Goal: Transaction & Acquisition: Purchase product/service

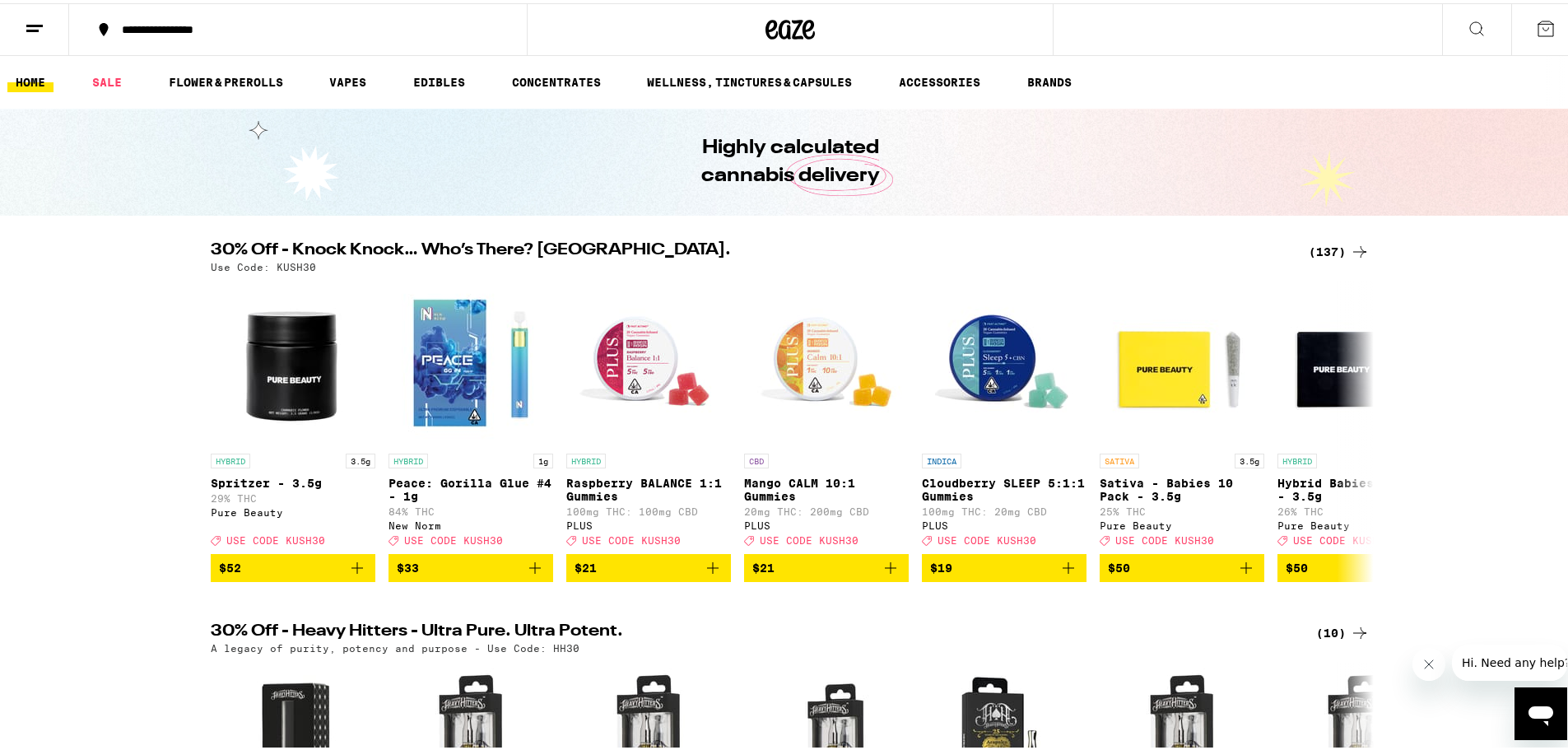
click at [1329, 247] on div "(137)" at bounding box center [1339, 249] width 61 height 20
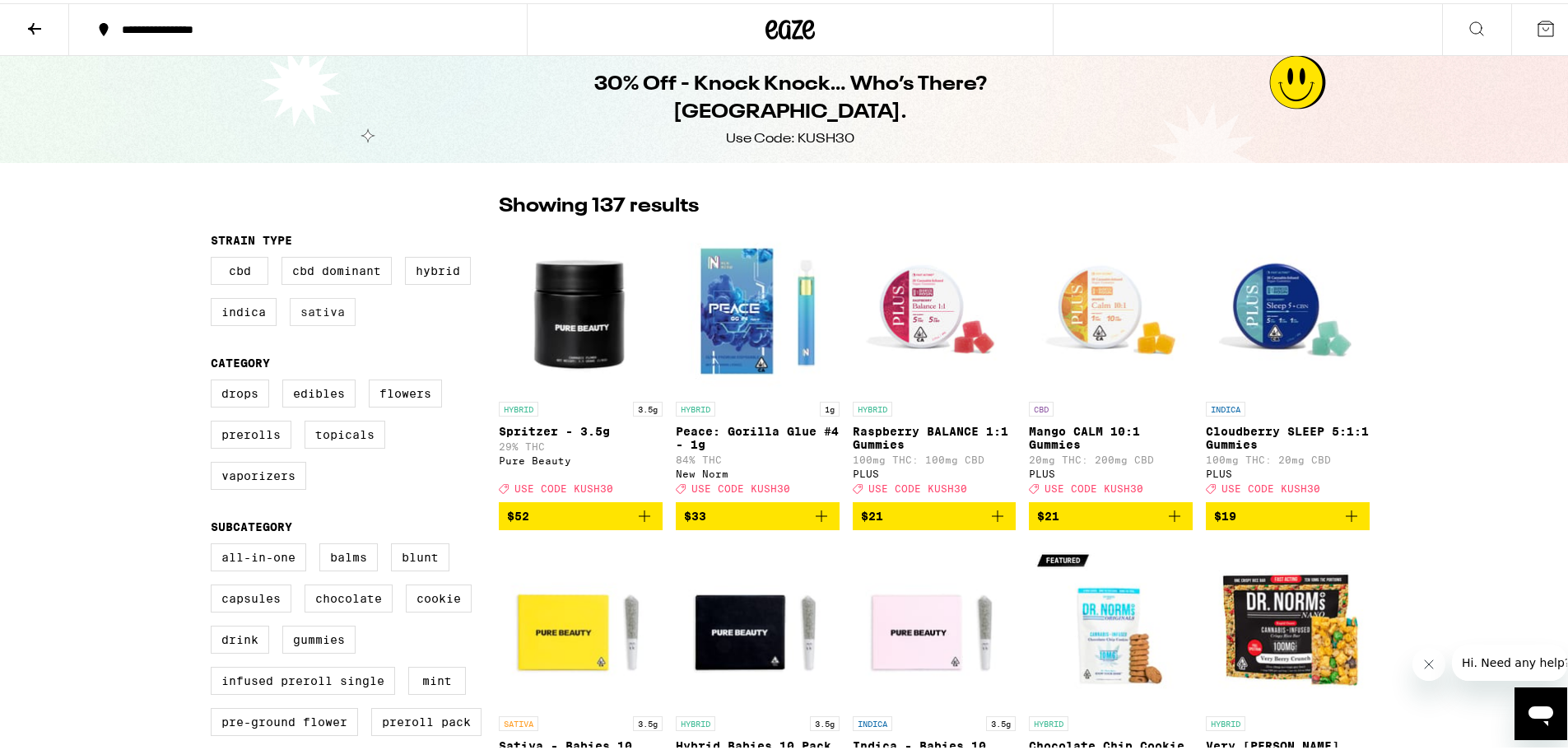
click at [350, 316] on label "Sativa" at bounding box center [323, 309] width 66 height 28
click at [215, 257] on input "Sativa" at bounding box center [214, 256] width 1 height 1
checkbox input "true"
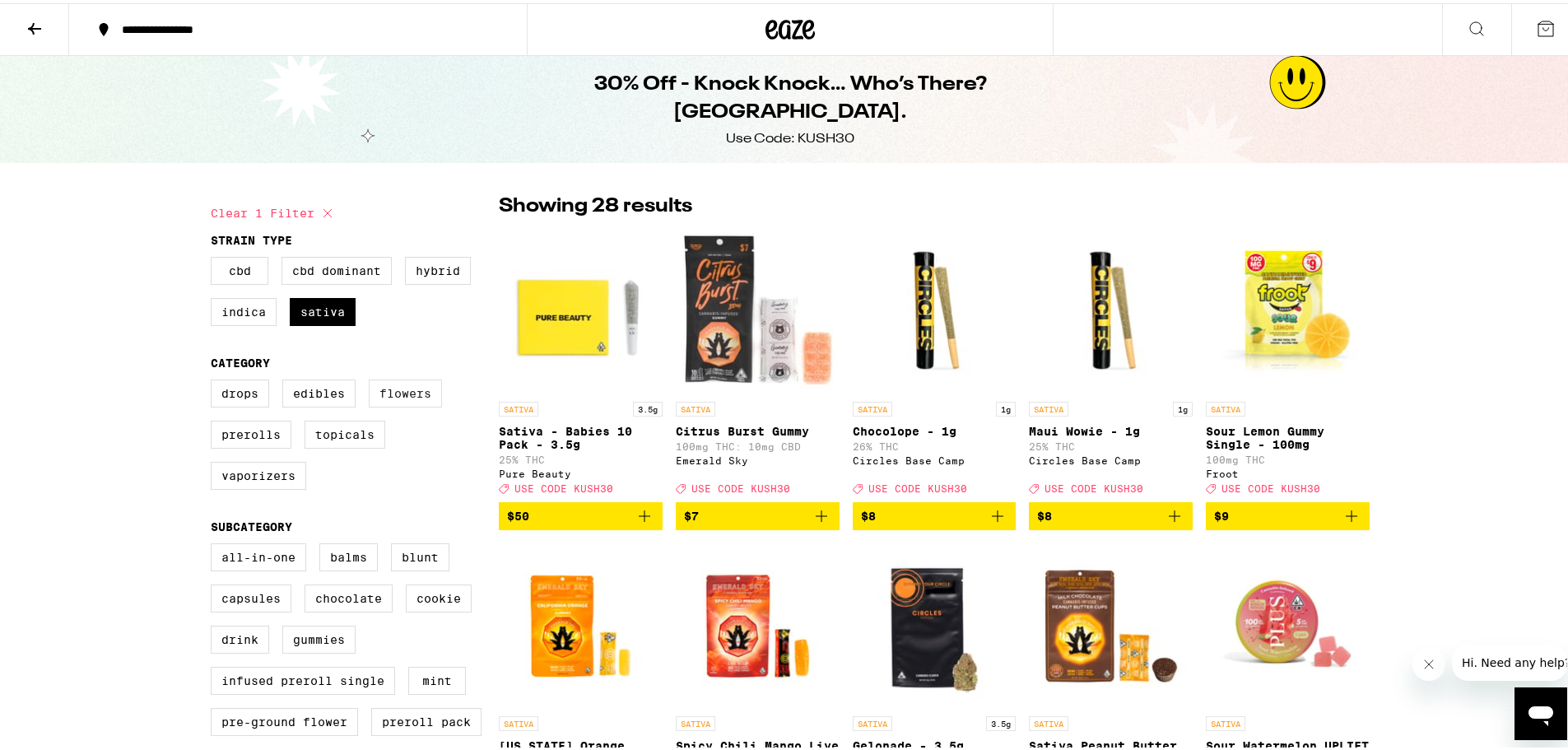
click at [425, 396] on label "Flowers" at bounding box center [405, 391] width 73 height 28
click at [215, 380] on input "Flowers" at bounding box center [214, 379] width 1 height 1
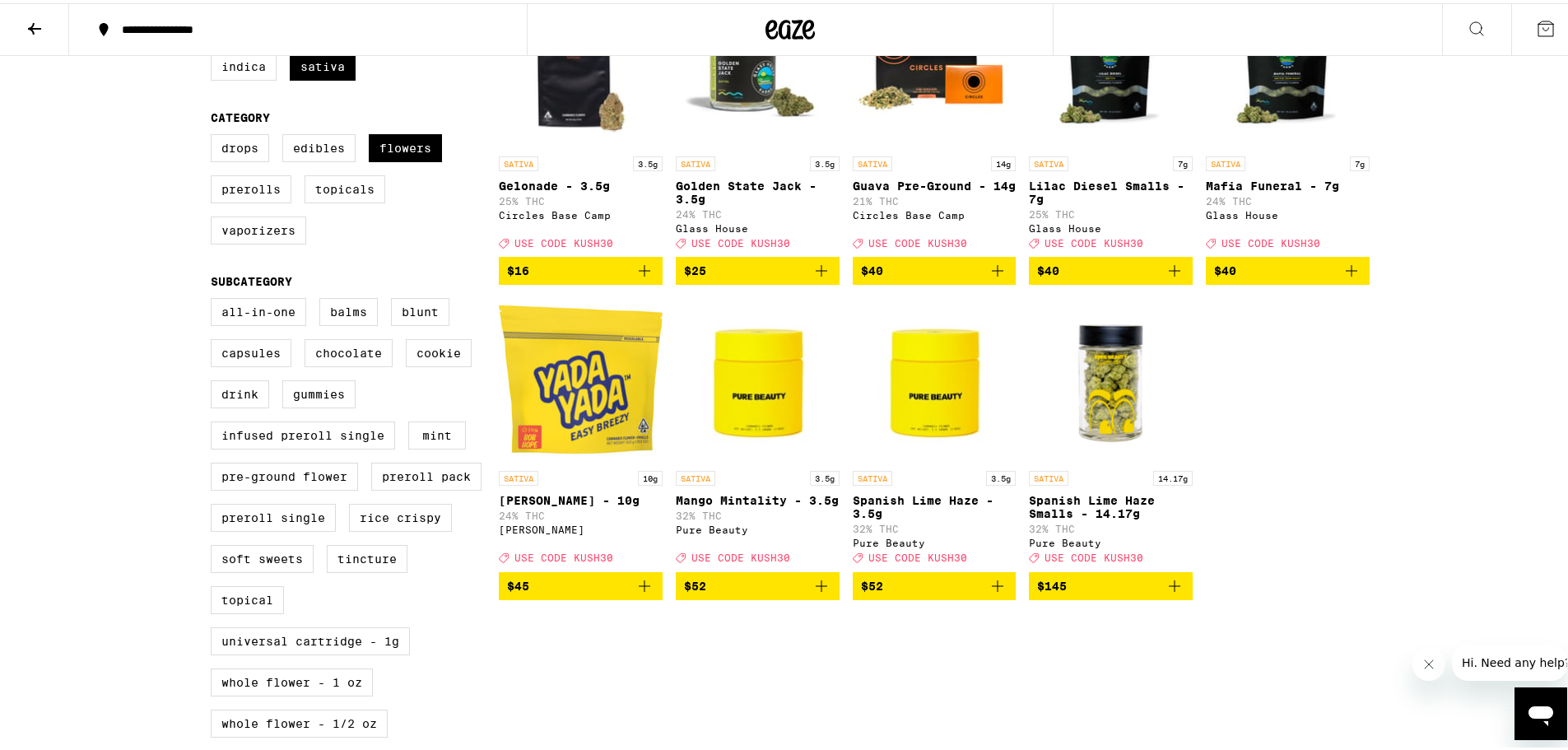
scroll to position [247, 0]
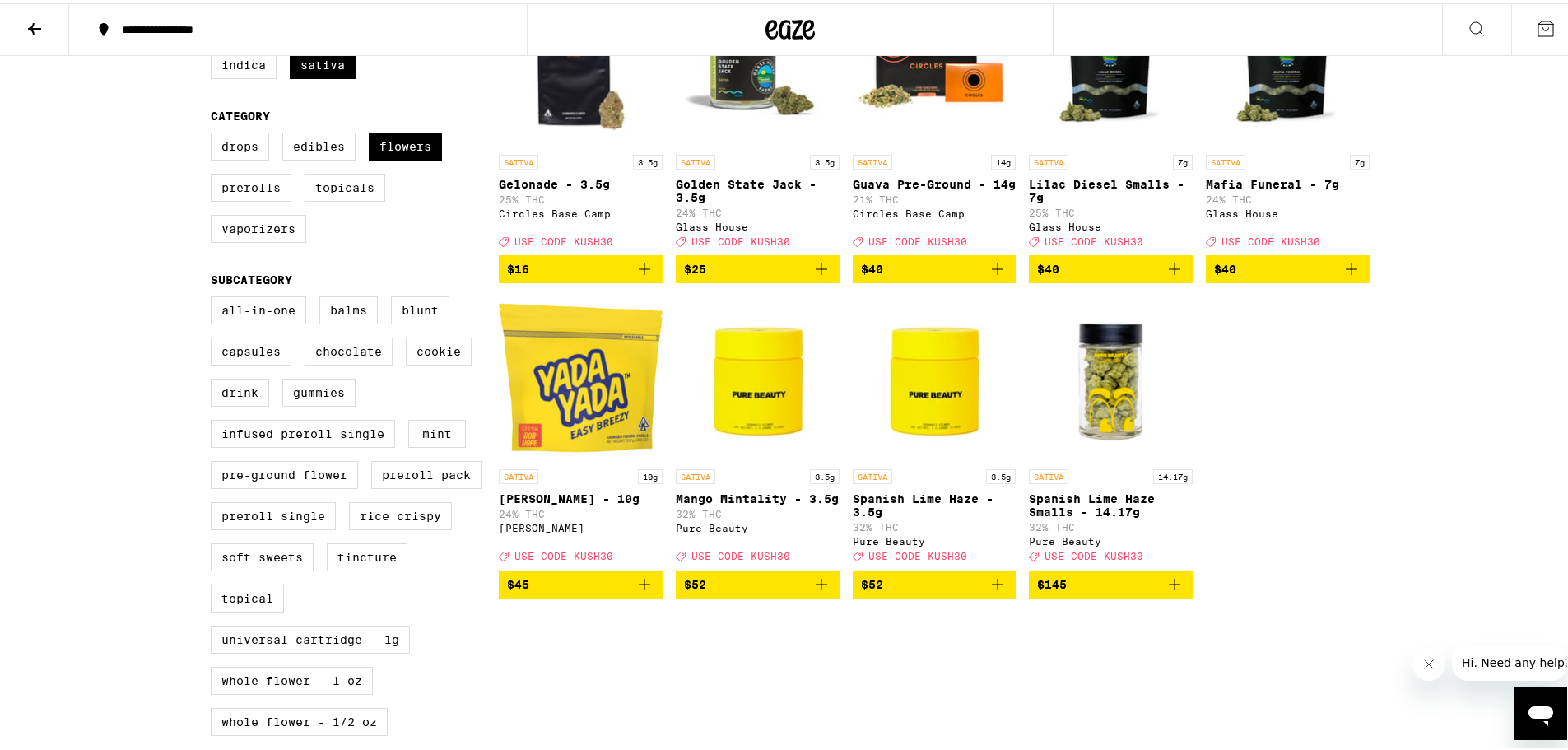
click at [1166, 591] on icon "Add to bag" at bounding box center [1175, 581] width 20 height 20
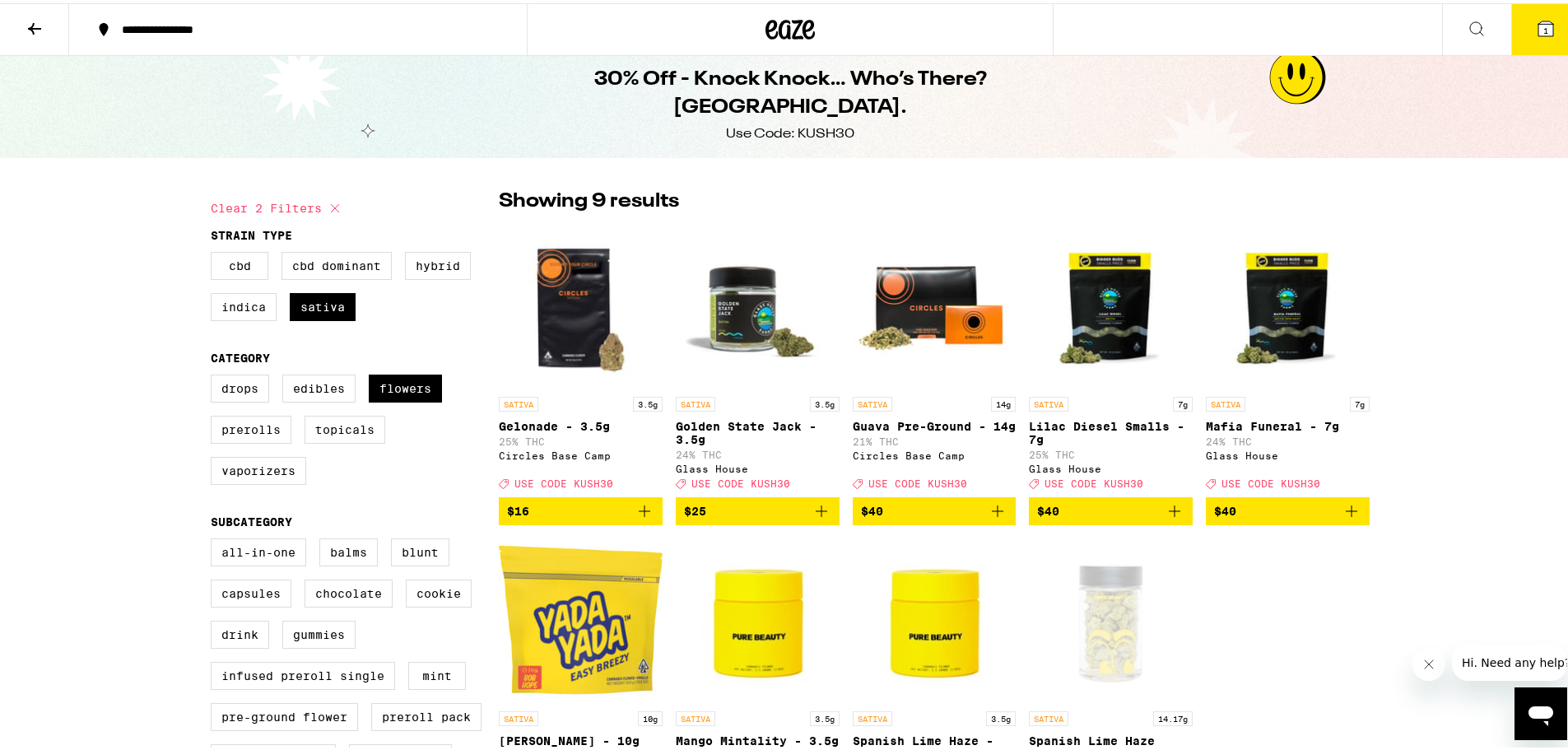
scroll to position [0, 0]
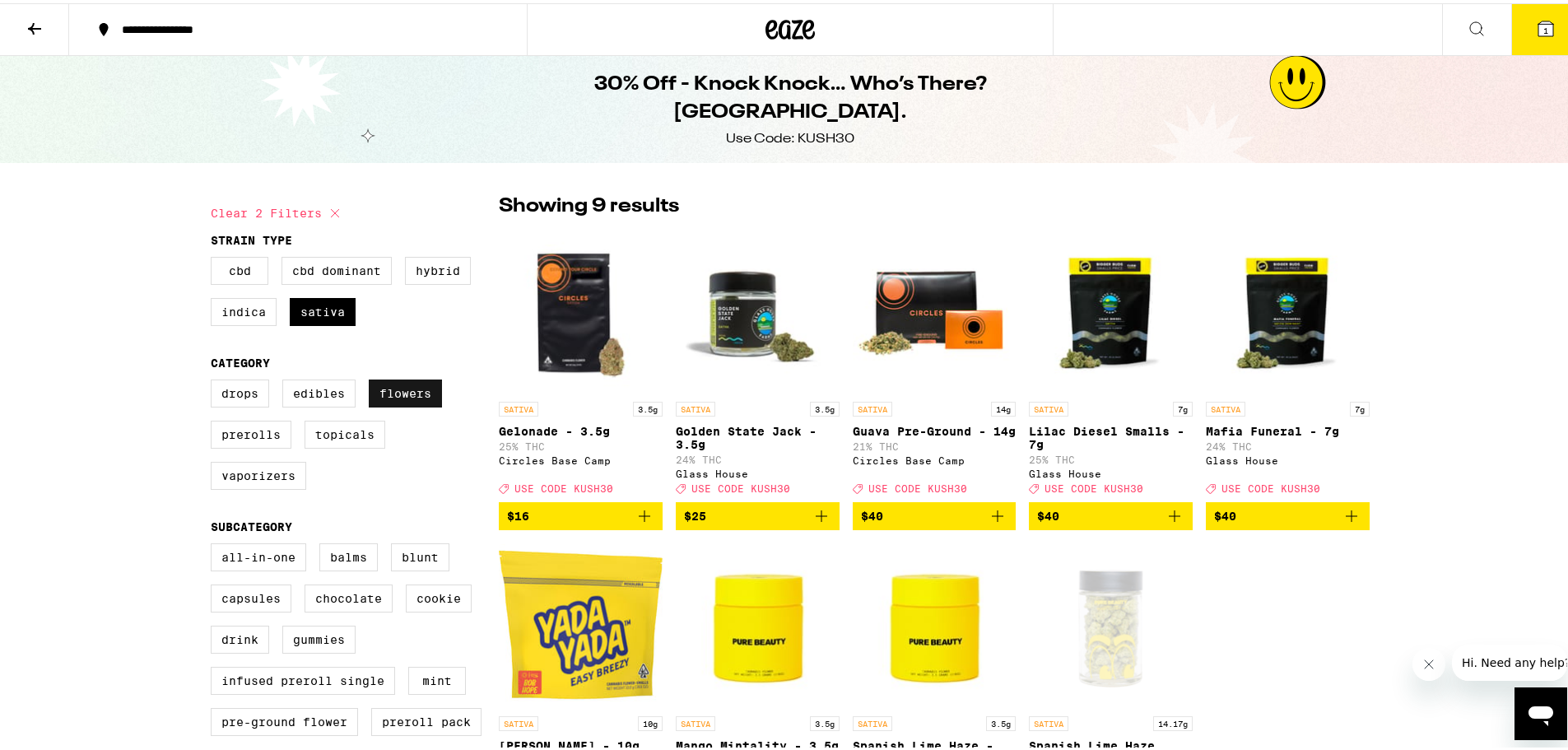
click at [406, 395] on label "Flowers" at bounding box center [405, 391] width 73 height 28
click at [215, 380] on input "Flowers" at bounding box center [214, 379] width 1 height 1
checkbox input "false"
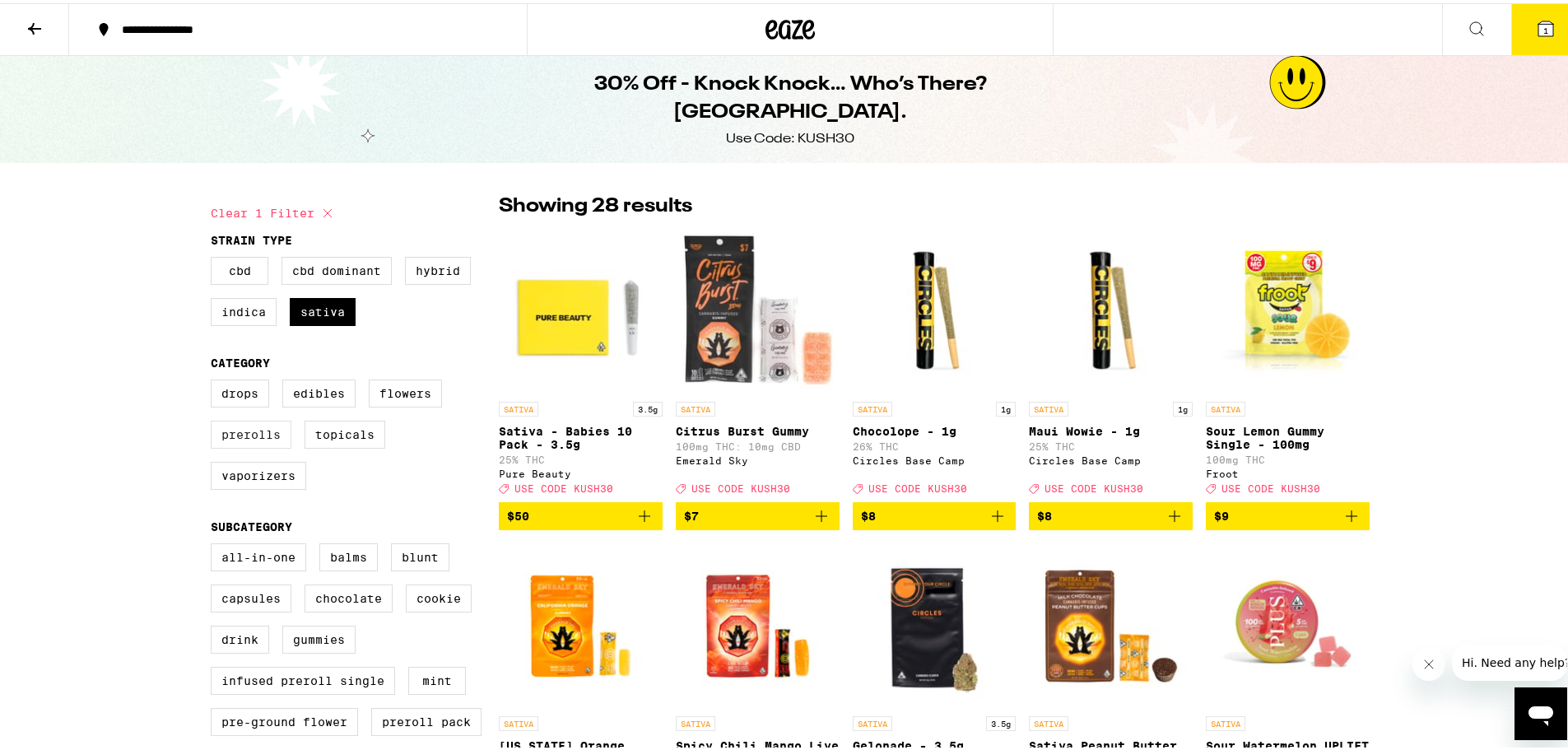
click at [218, 430] on label "Prerolls" at bounding box center [251, 431] width 81 height 28
click at [215, 380] on input "Prerolls" at bounding box center [214, 379] width 1 height 1
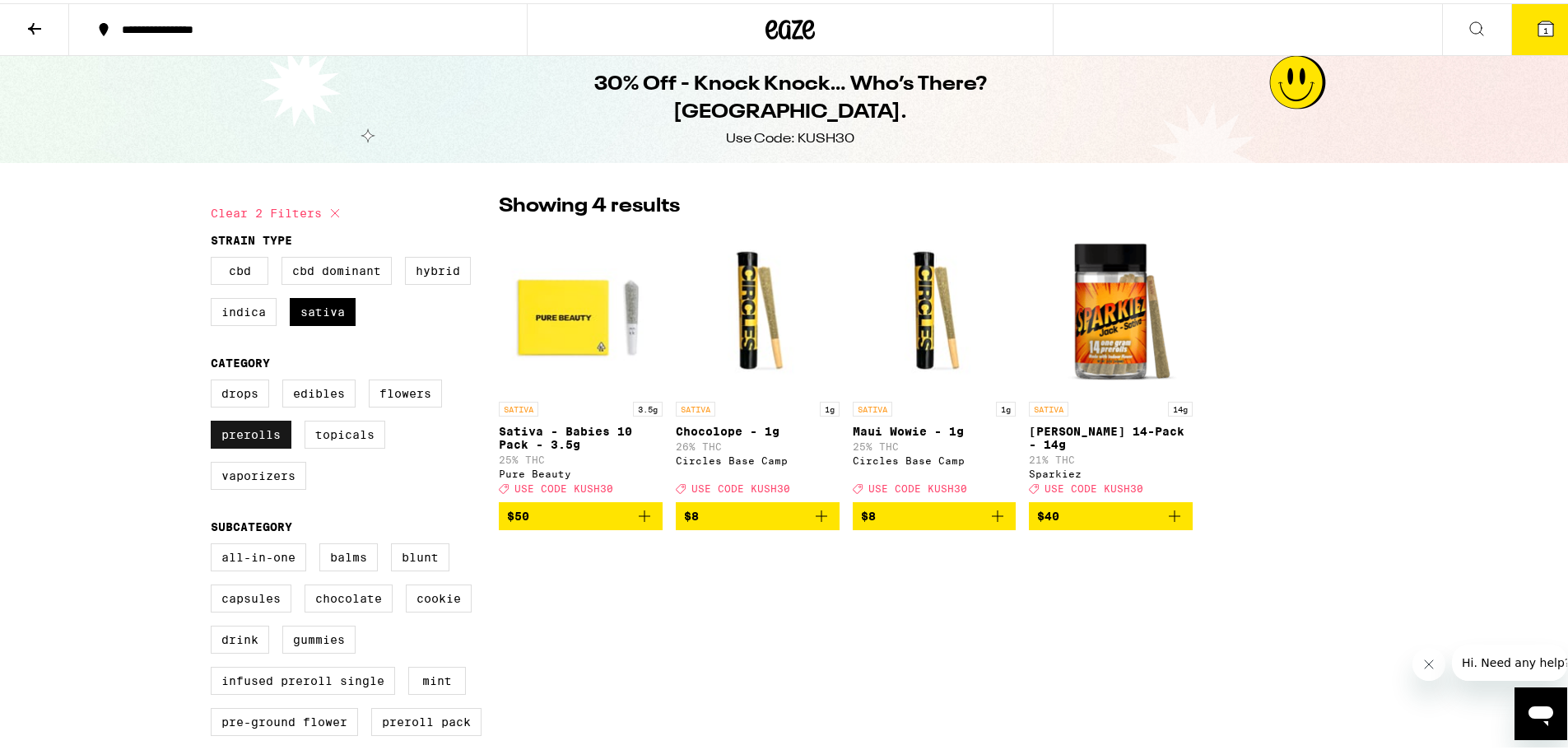
click at [256, 438] on label "Prerolls" at bounding box center [251, 431] width 81 height 28
click at [215, 380] on input "Prerolls" at bounding box center [214, 379] width 1 height 1
checkbox input "false"
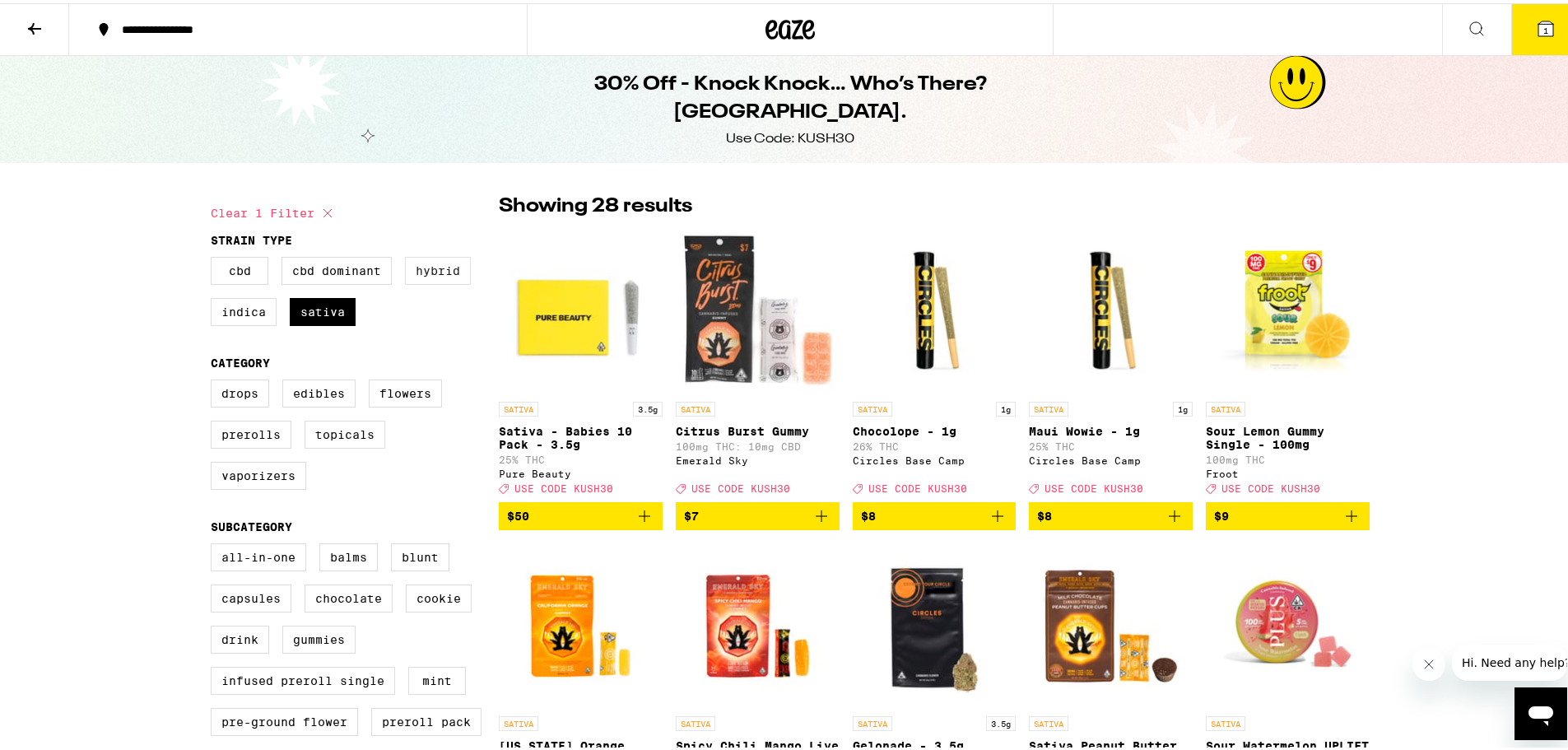
click at [462, 266] on label "Hybrid" at bounding box center [438, 268] width 66 height 28
click at [215, 257] on input "Hybrid" at bounding box center [214, 256] width 1 height 1
checkbox input "true"
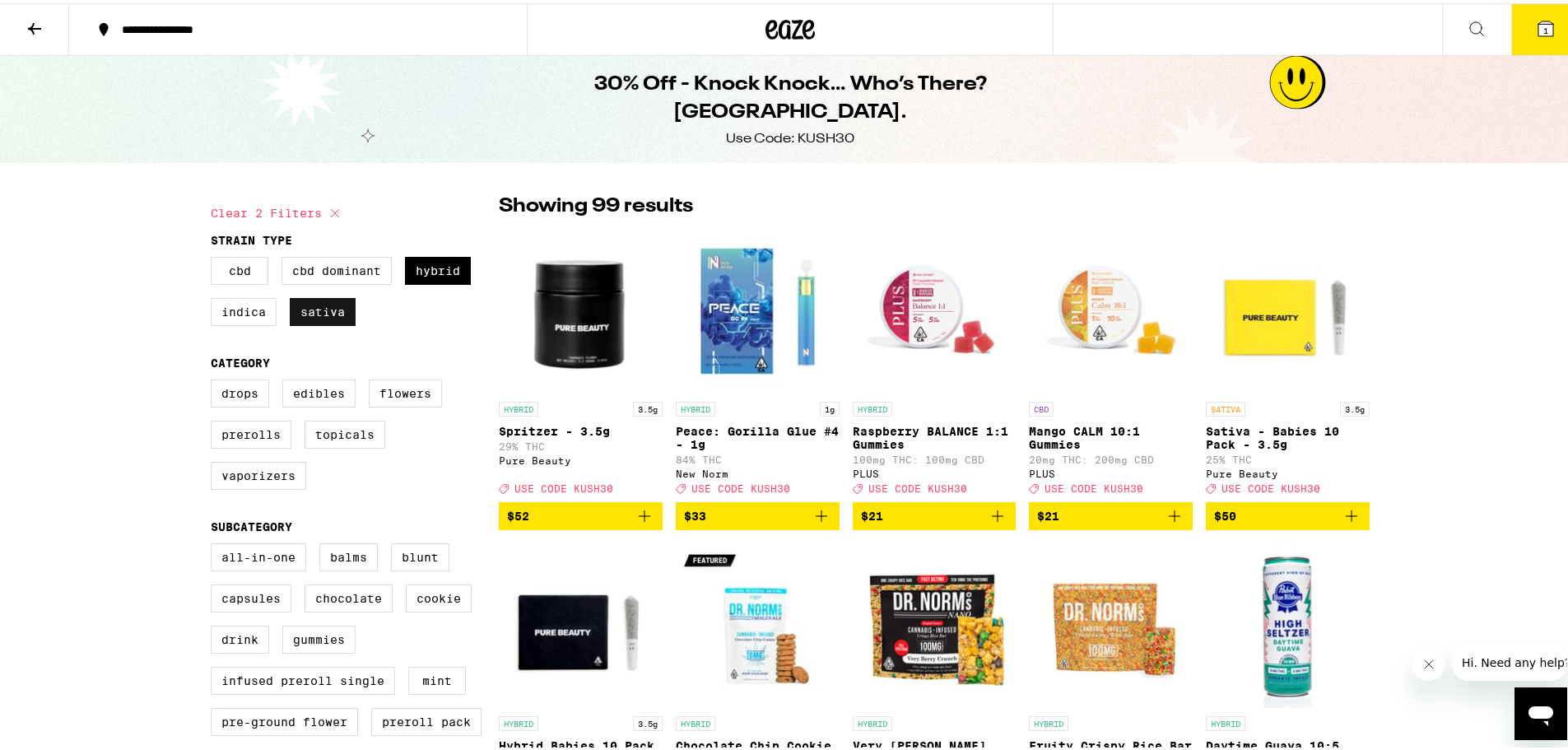
click at [341, 310] on label "Sativa" at bounding box center [323, 309] width 66 height 28
click at [215, 257] on input "Sativa" at bounding box center [214, 256] width 1 height 1
checkbox input "false"
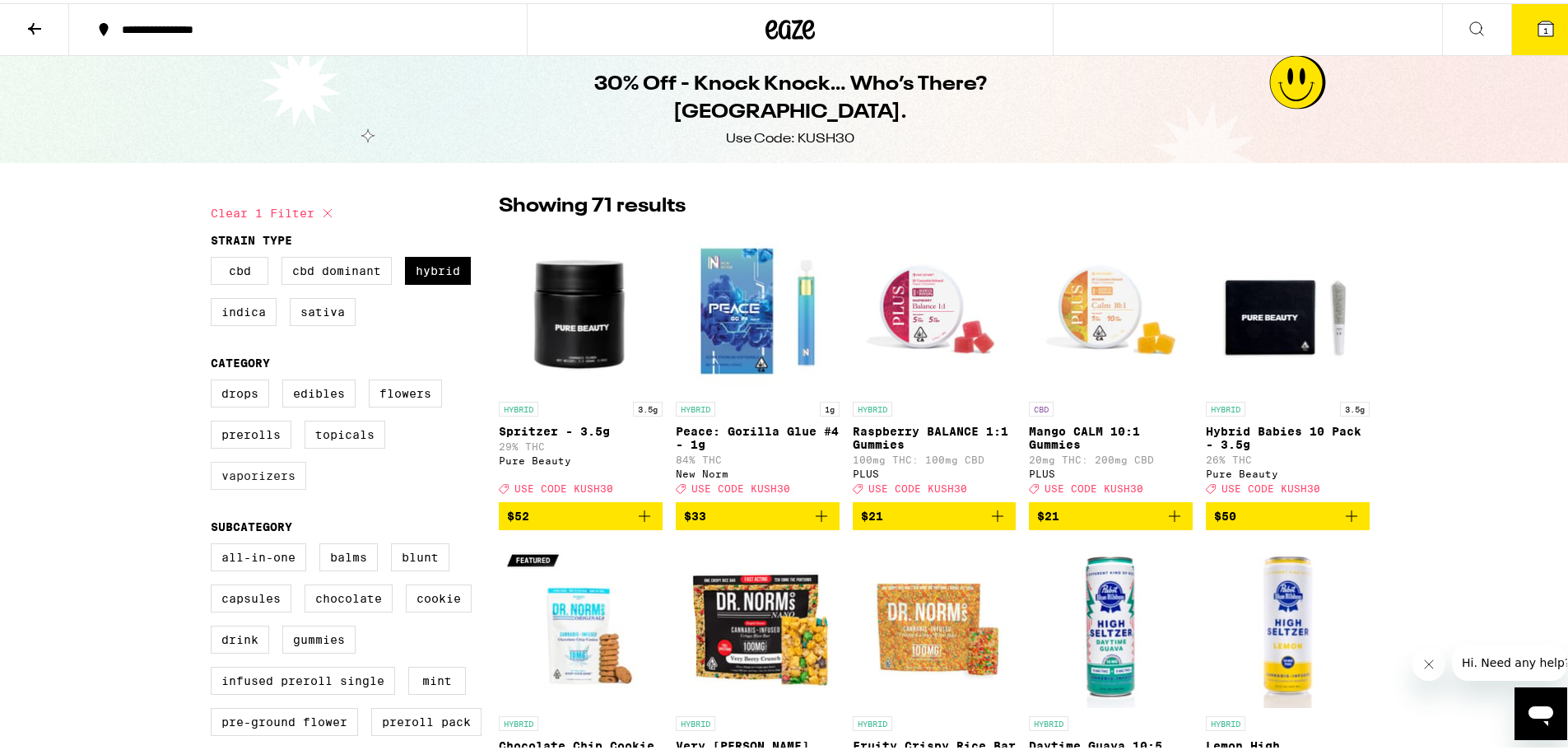
click at [260, 477] on label "Vaporizers" at bounding box center [258, 472] width 96 height 28
click at [215, 380] on input "Vaporizers" at bounding box center [214, 379] width 1 height 1
checkbox input "true"
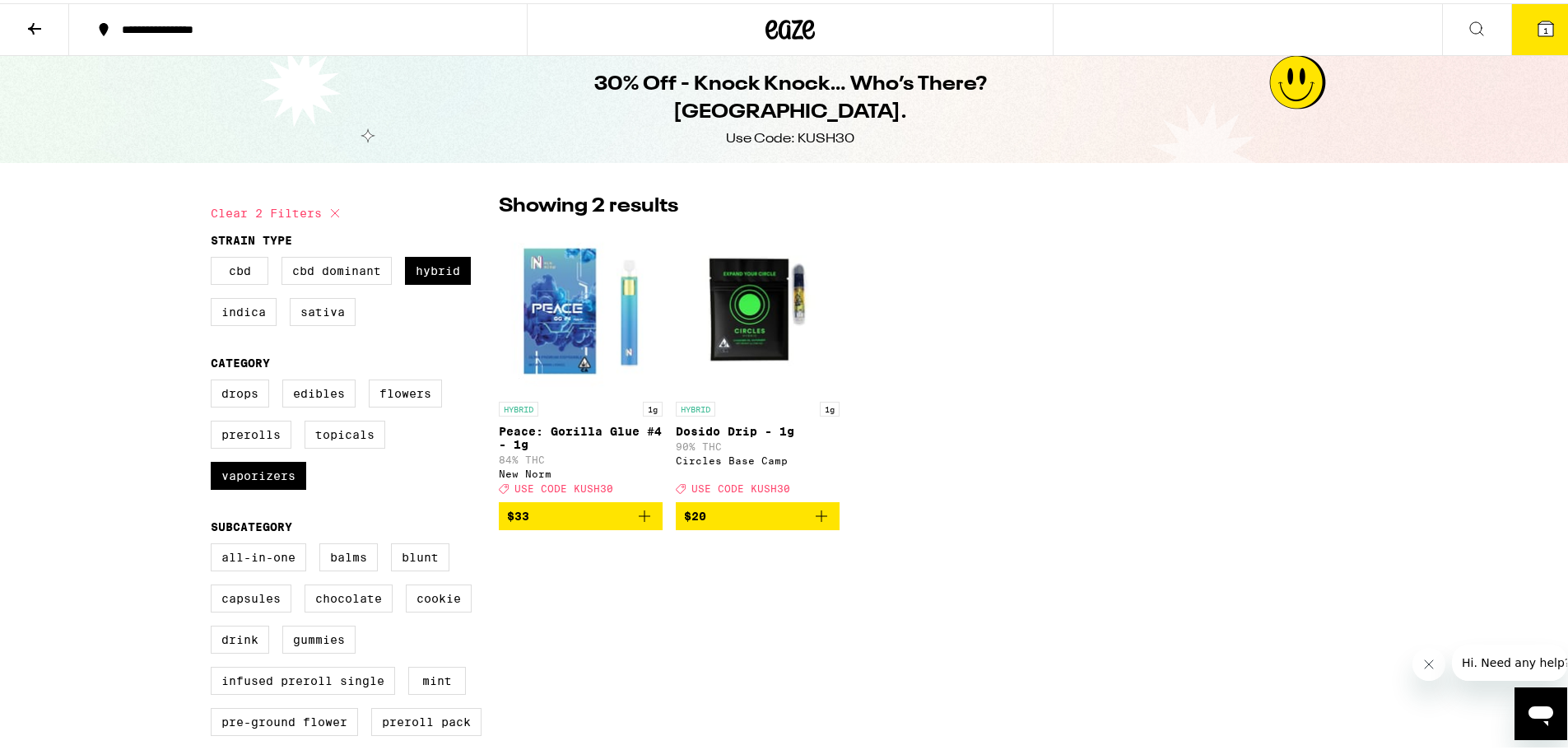
click at [562, 306] on img "Open page for Peace: Gorilla Glue #4 - 1g from New Norm" at bounding box center [580, 307] width 163 height 164
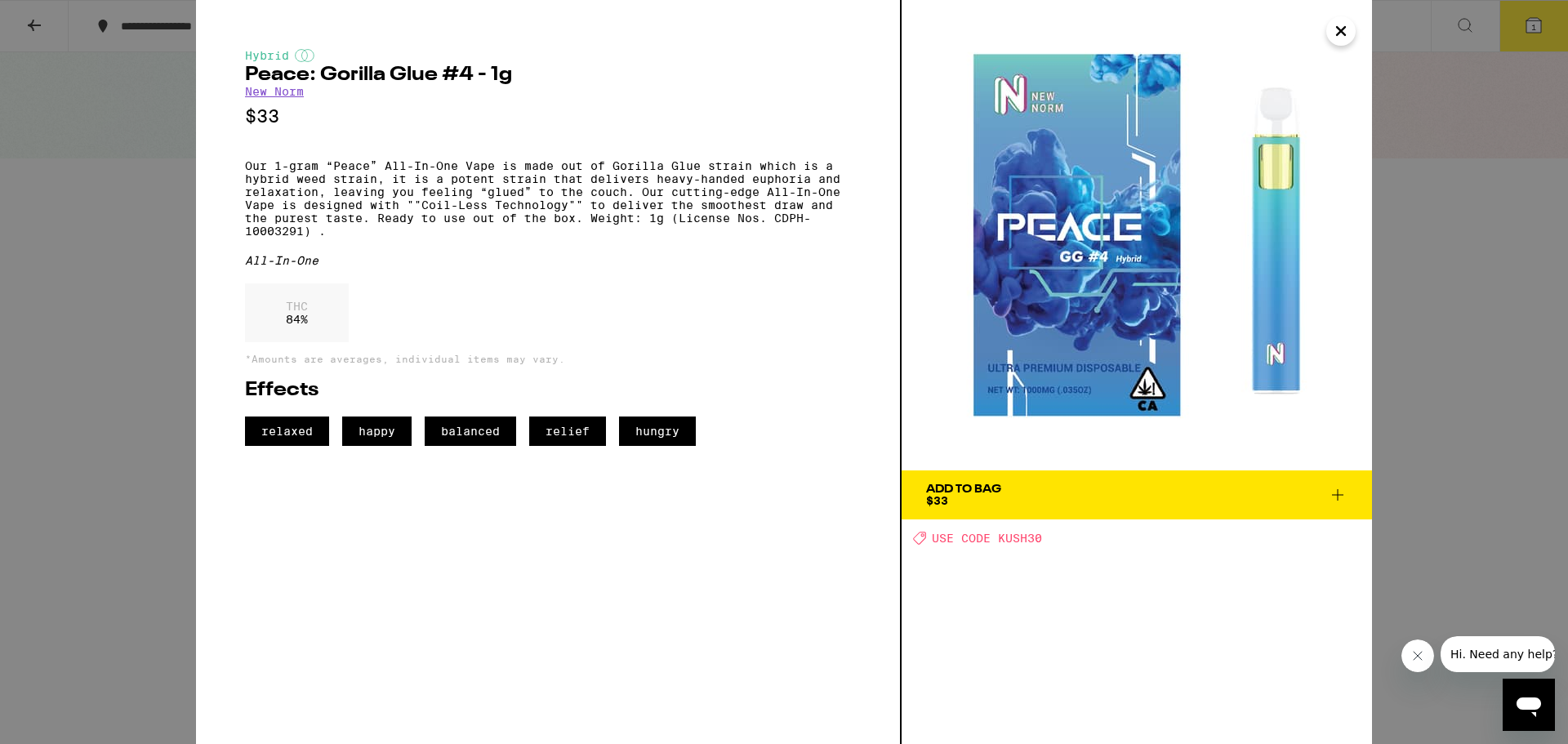
click at [1093, 496] on span "Add To Bag $33" at bounding box center [1136, 495] width 421 height 23
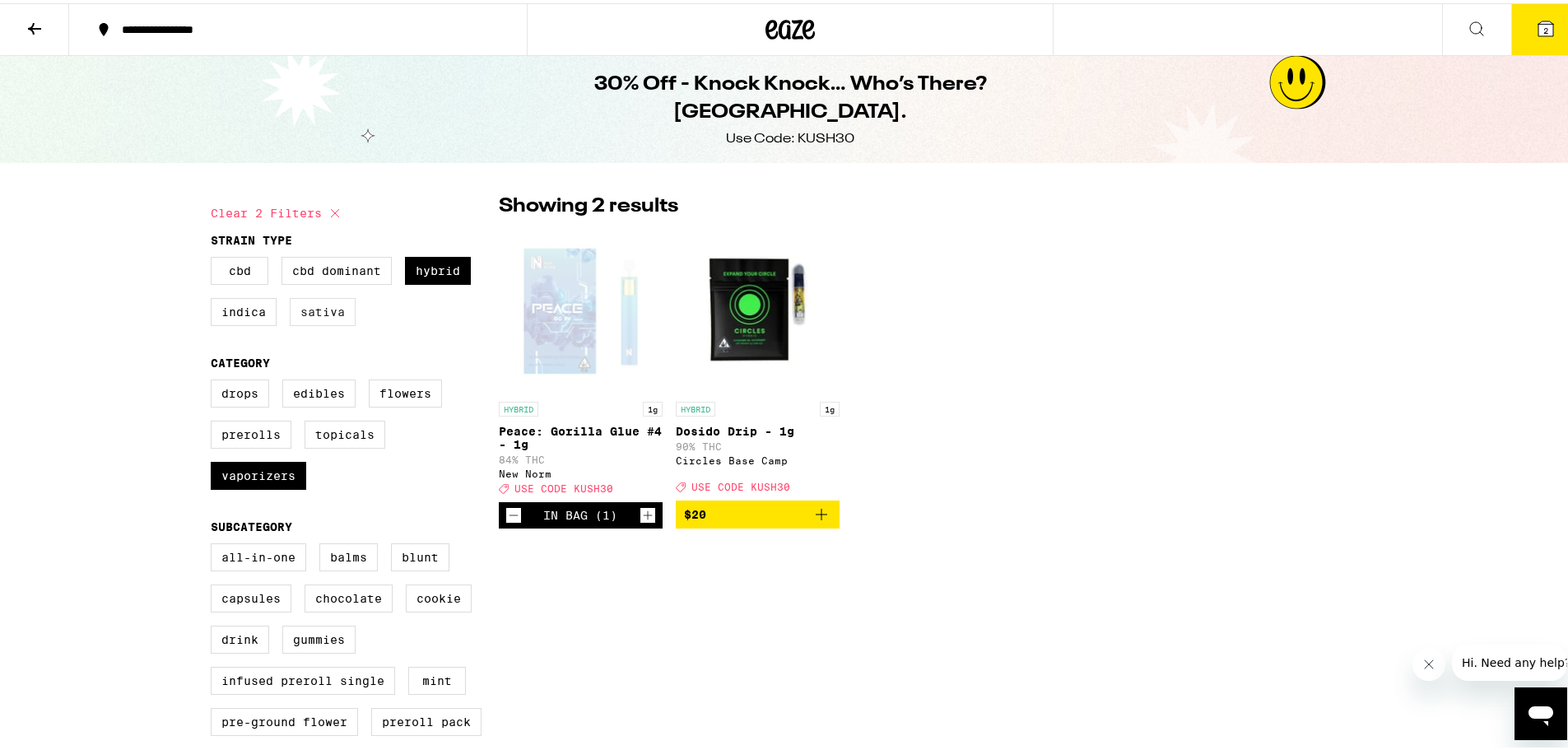
click at [316, 317] on label "Sativa" at bounding box center [323, 309] width 66 height 28
click at [215, 257] on input "Sativa" at bounding box center [214, 256] width 1 height 1
checkbox input "true"
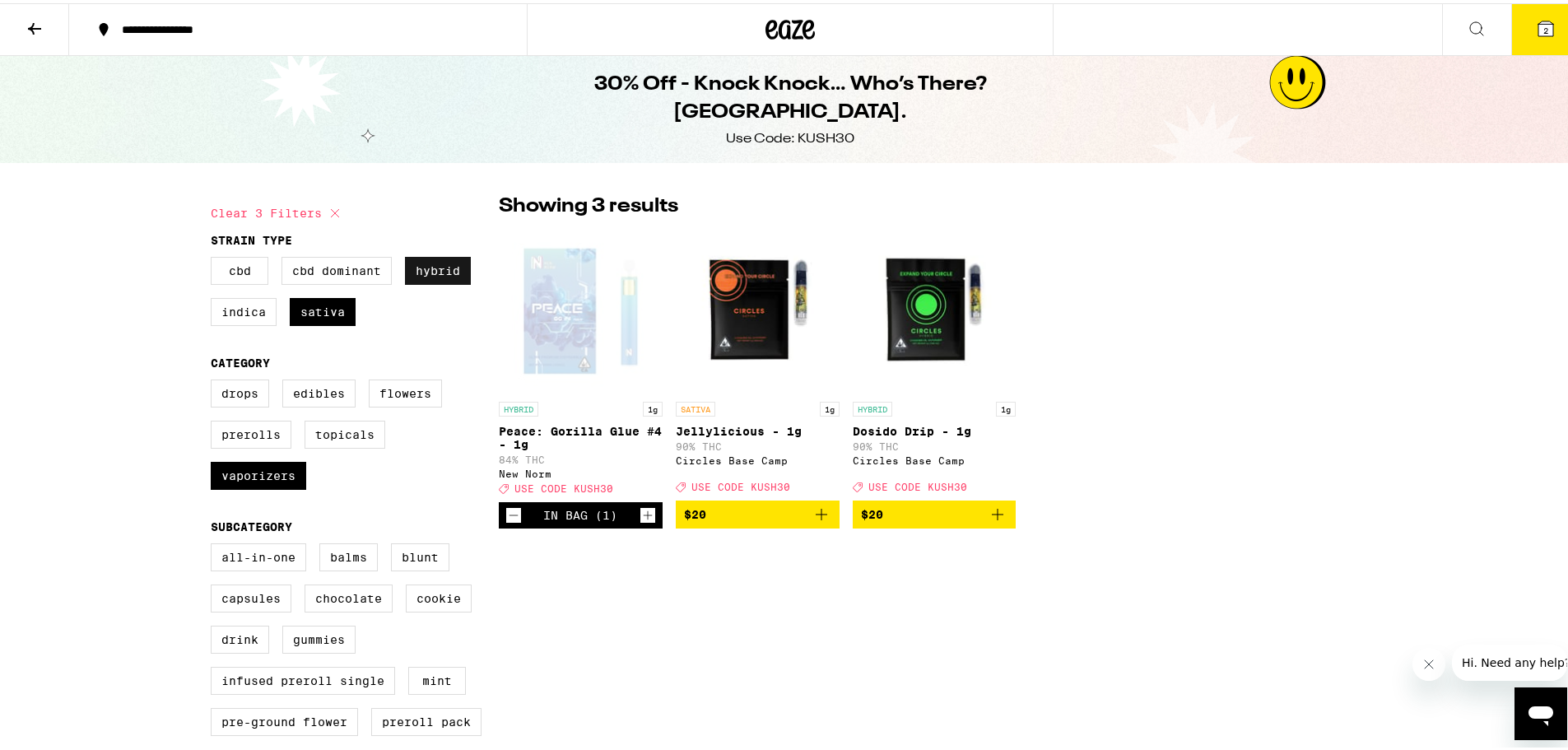
click at [423, 265] on label "Hybrid" at bounding box center [438, 268] width 66 height 28
click at [215, 257] on input "Hybrid" at bounding box center [214, 256] width 1 height 1
checkbox input "false"
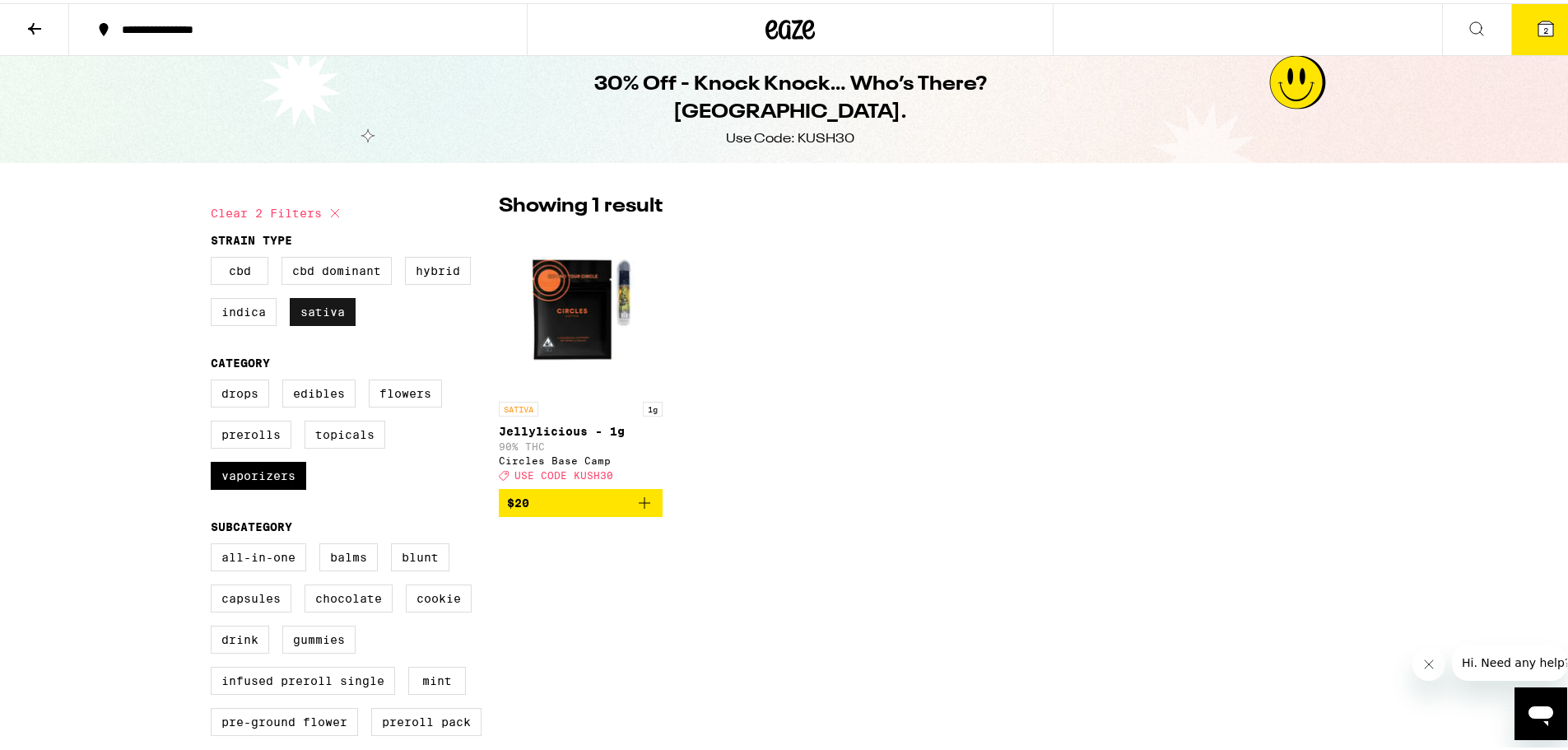
click at [337, 316] on label "Sativa" at bounding box center [323, 309] width 66 height 28
click at [215, 257] on input "Sativa" at bounding box center [214, 256] width 1 height 1
checkbox input "false"
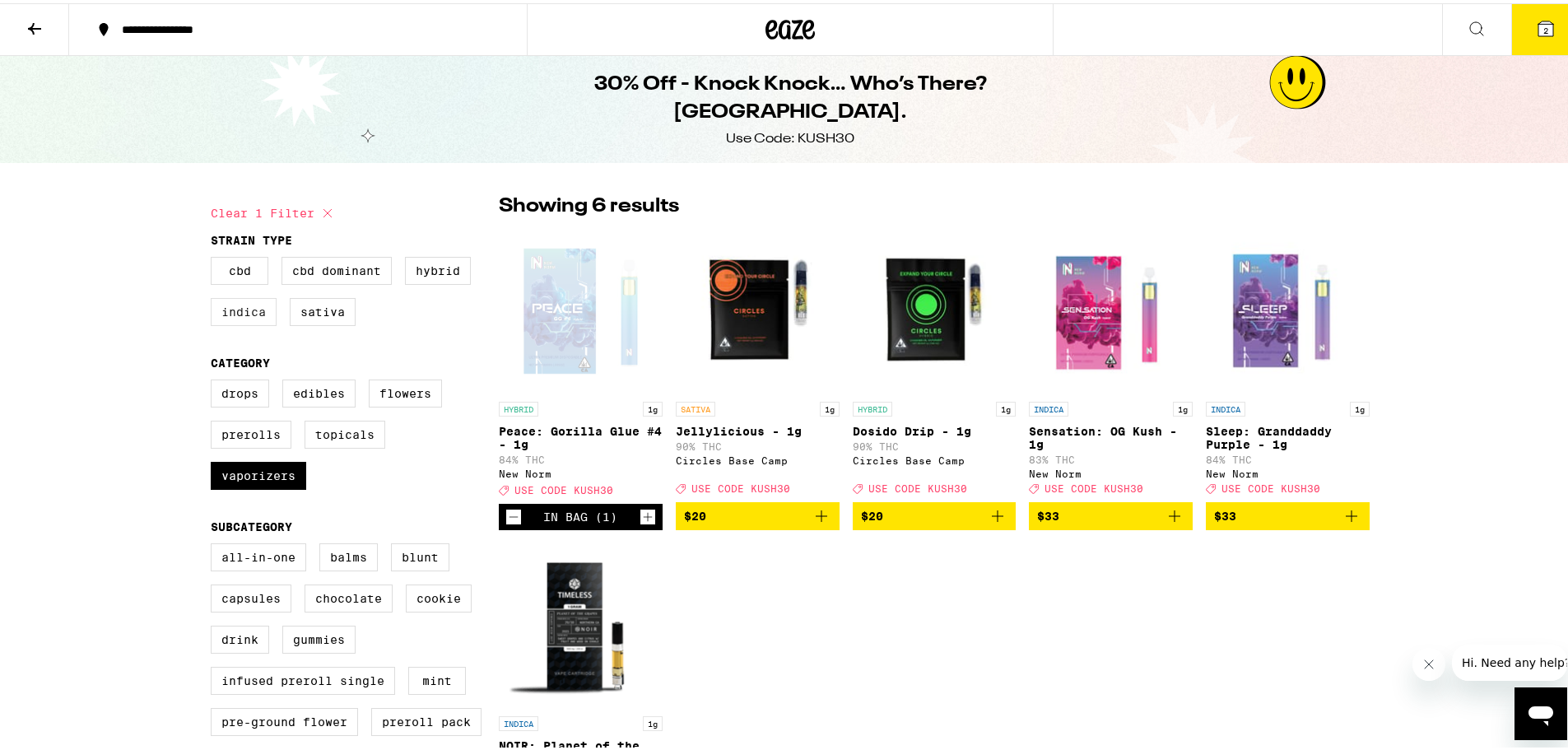
click at [247, 311] on label "Indica" at bounding box center [244, 309] width 66 height 28
click at [215, 257] on input "Indica" at bounding box center [214, 256] width 1 height 1
checkbox input "true"
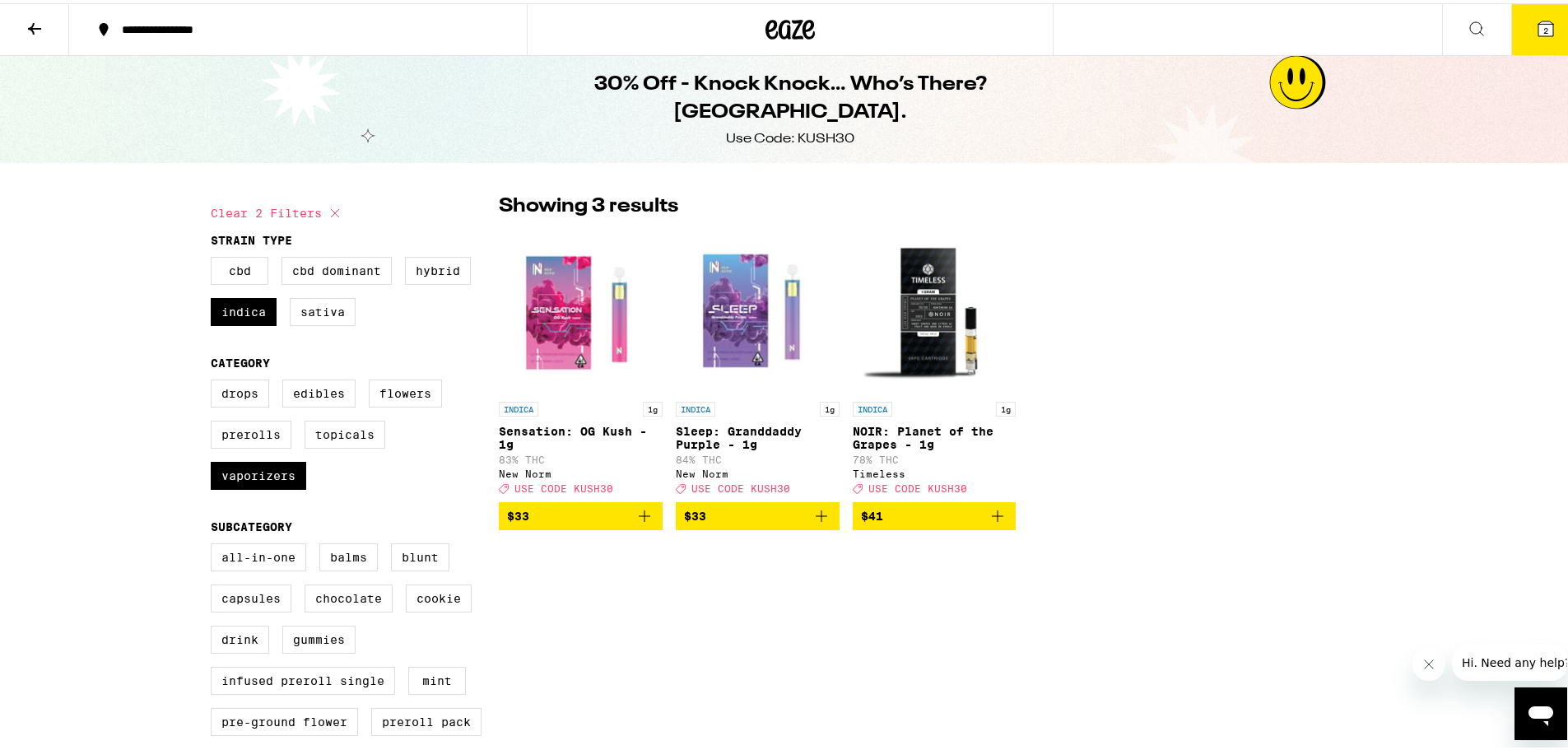
click at [757, 321] on img "Open page for Sleep: Granddaddy Purple - 1g from New Norm" at bounding box center [757, 307] width 163 height 164
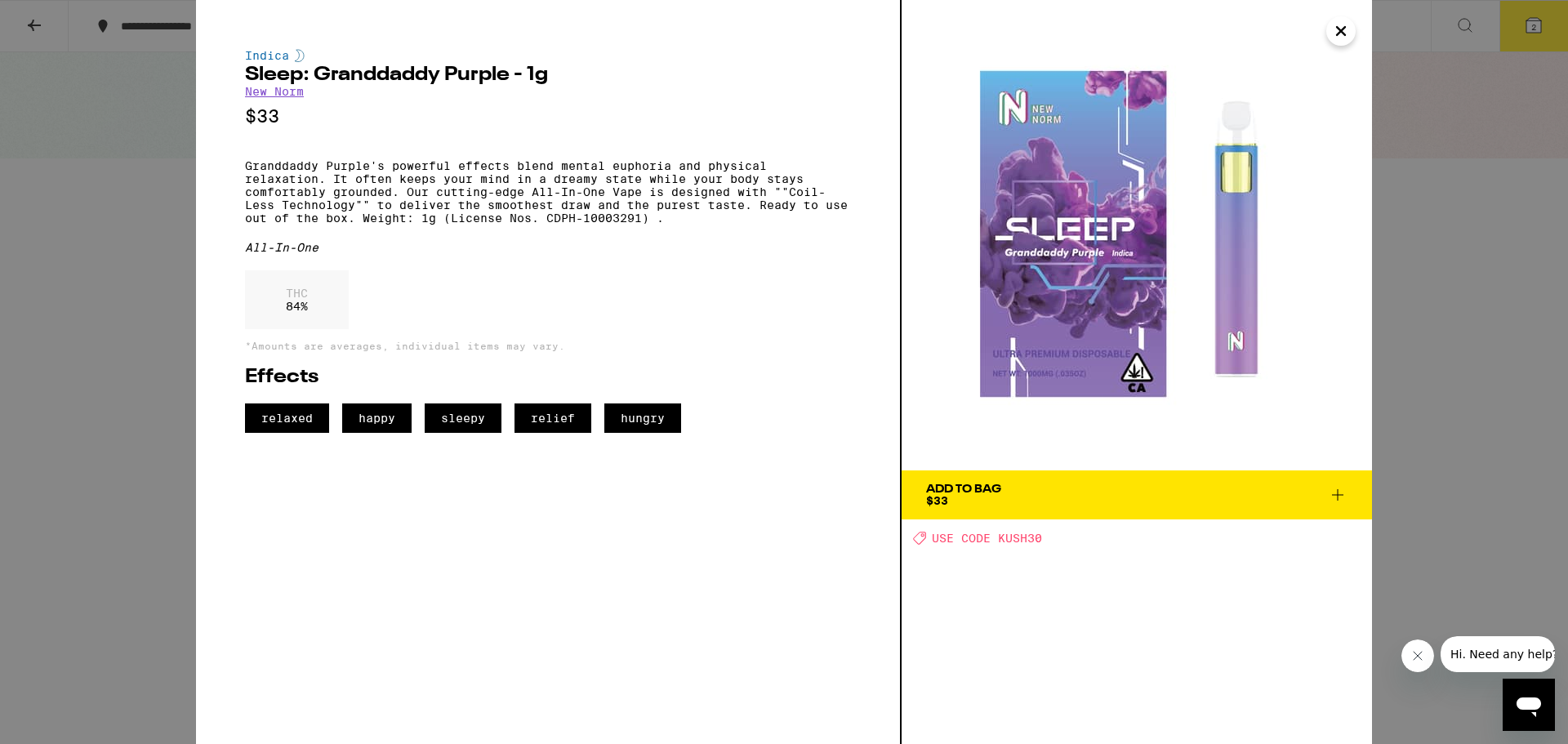
click at [1344, 490] on icon at bounding box center [1338, 495] width 20 height 20
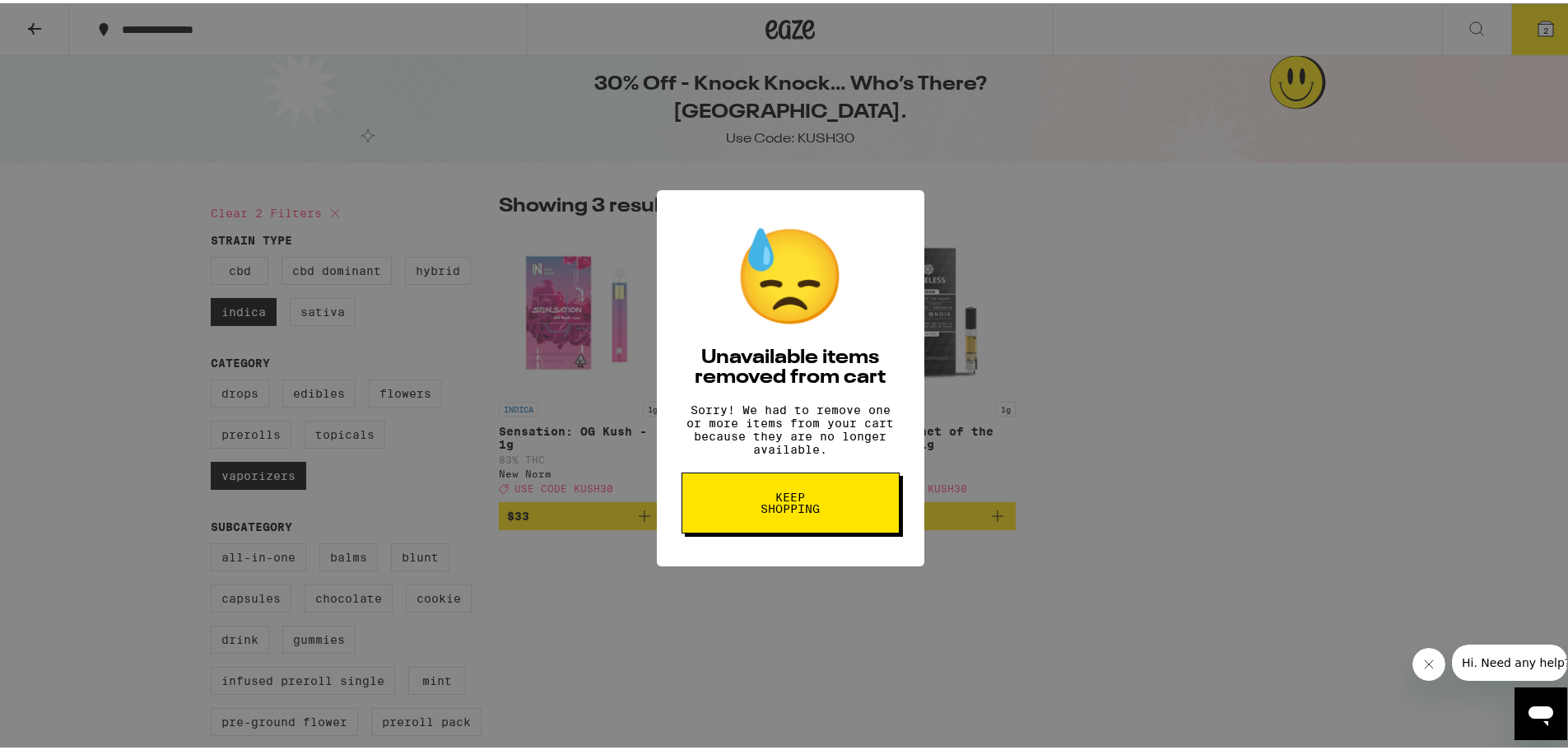
click at [842, 522] on button "Keep Shopping" at bounding box center [790, 500] width 218 height 61
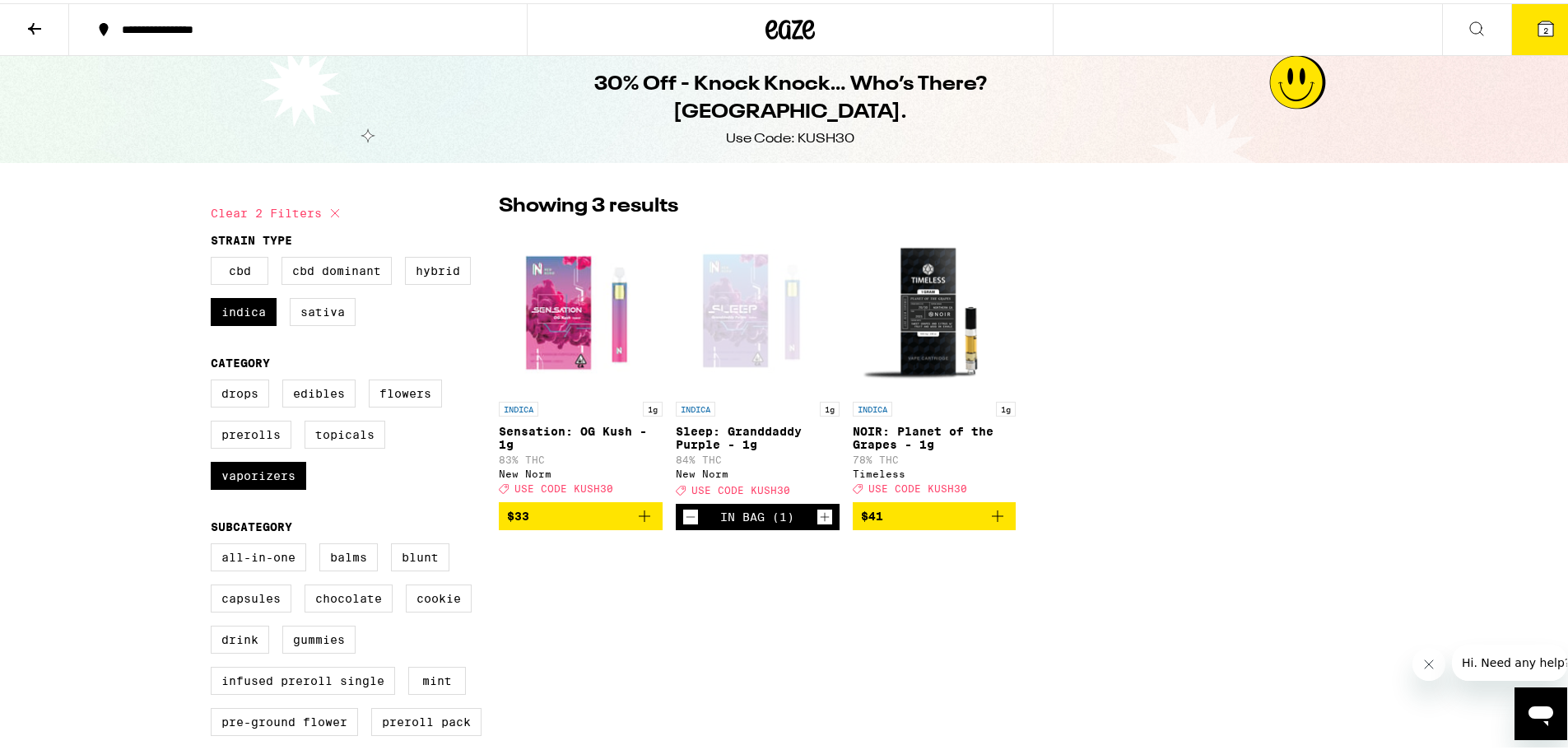
click at [640, 521] on icon "Add to bag" at bounding box center [645, 513] width 20 height 20
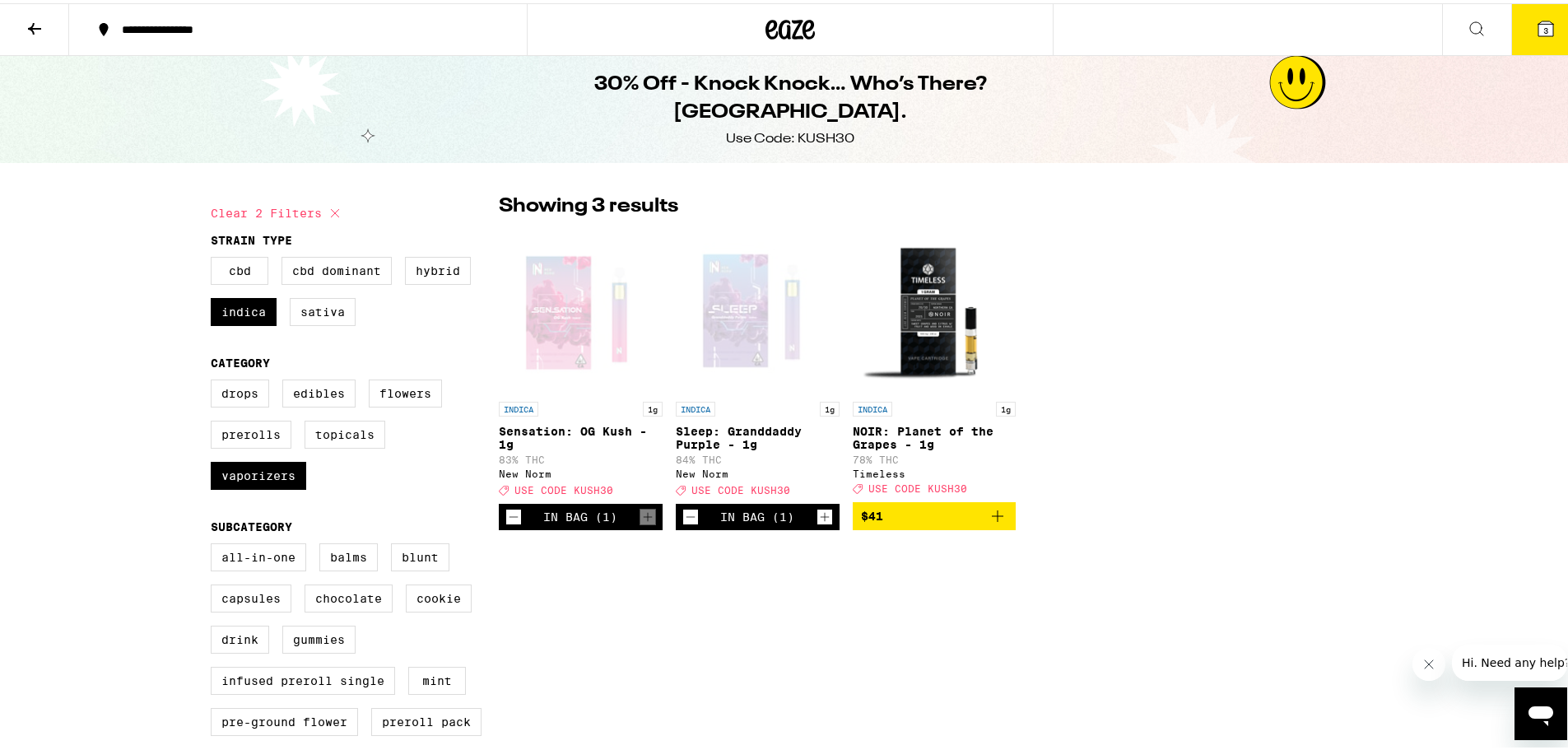
click at [1538, 18] on icon at bounding box center [1546, 26] width 15 height 15
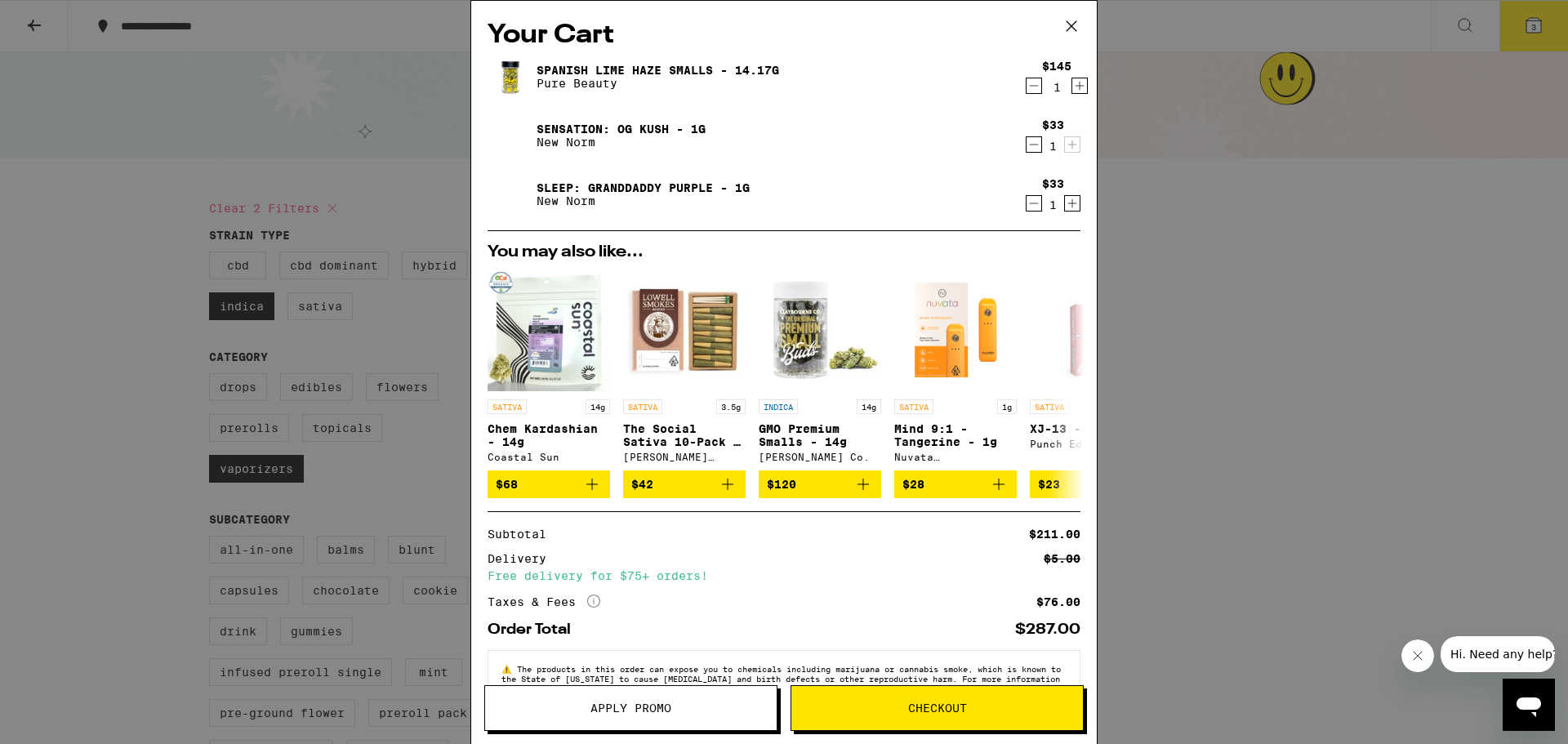
click at [719, 705] on span "Apply Promo" at bounding box center [631, 708] width 292 height 11
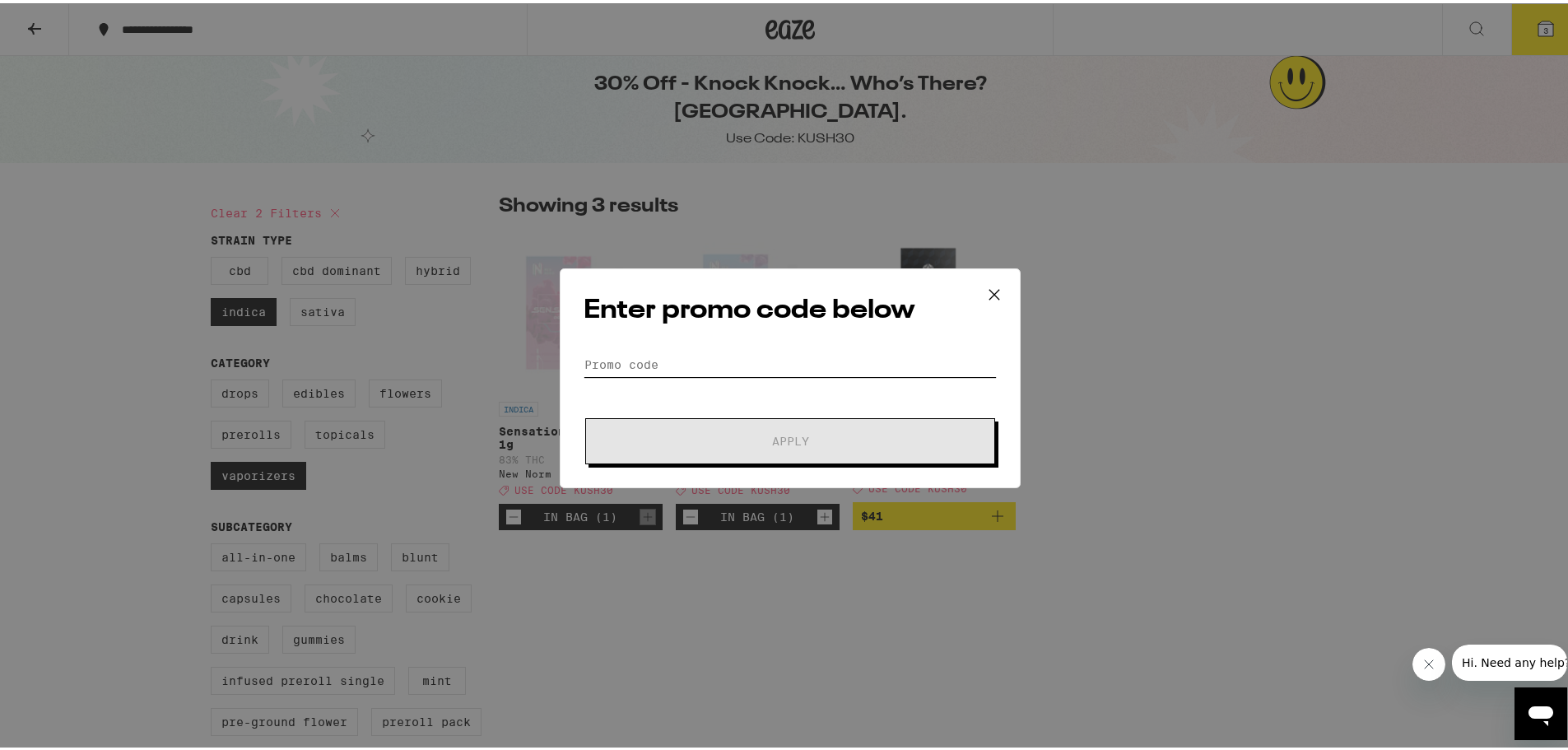
click at [699, 355] on input "Promo Code" at bounding box center [790, 362] width 413 height 25
paste input "KUSH30"
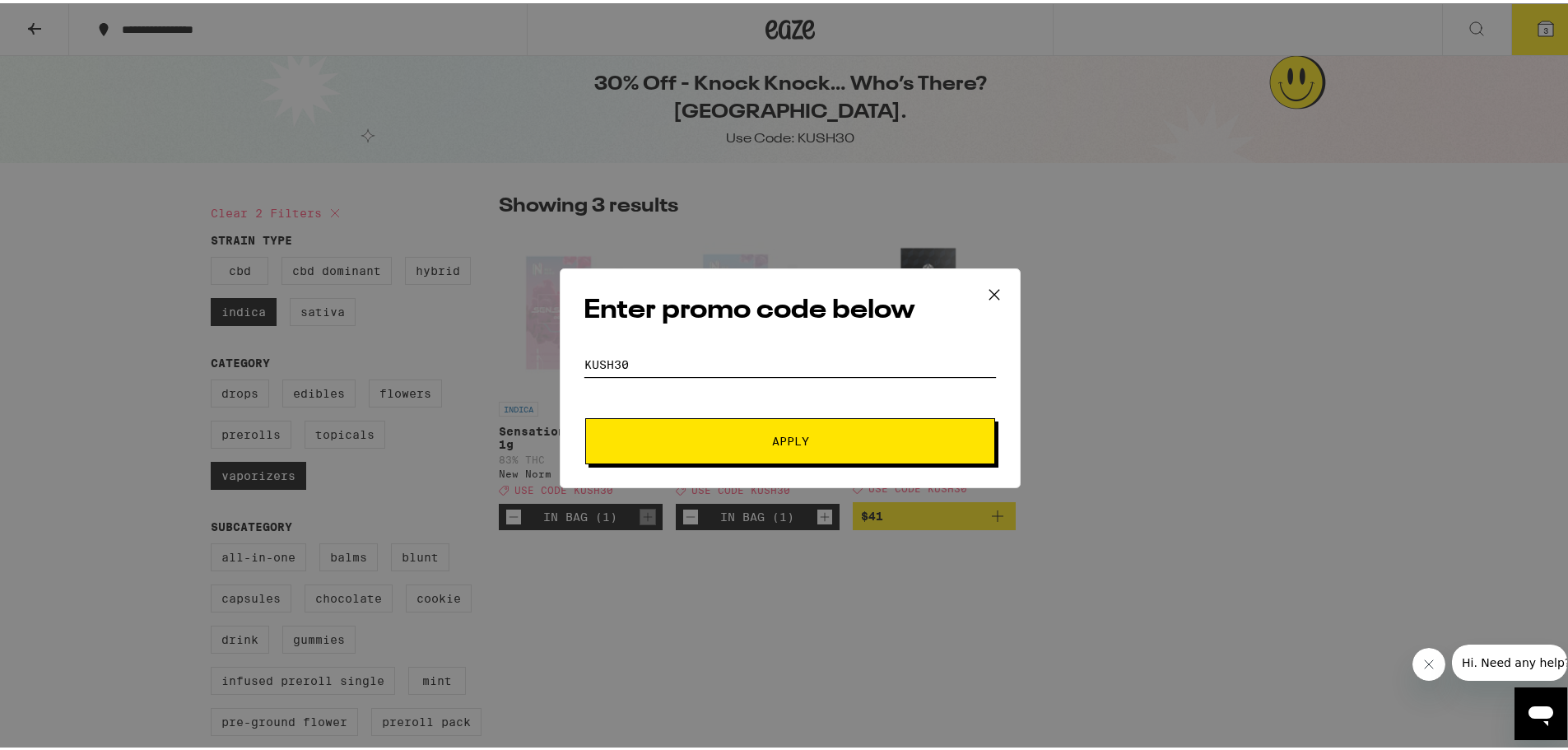
type input "KUSH30"
click at [757, 449] on button "Apply" at bounding box center [790, 438] width 410 height 46
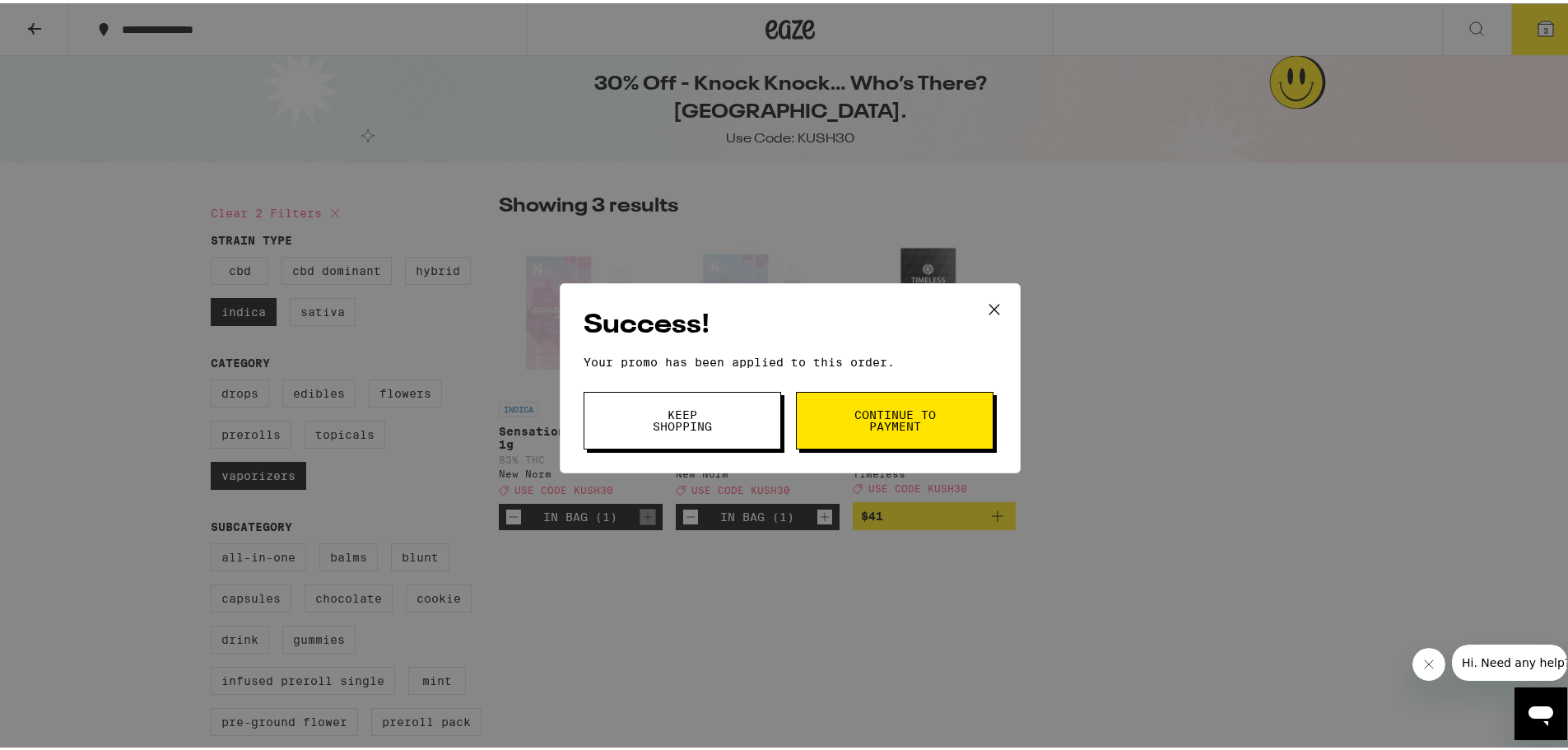
click at [889, 413] on span "Continue to payment" at bounding box center [895, 417] width 84 height 23
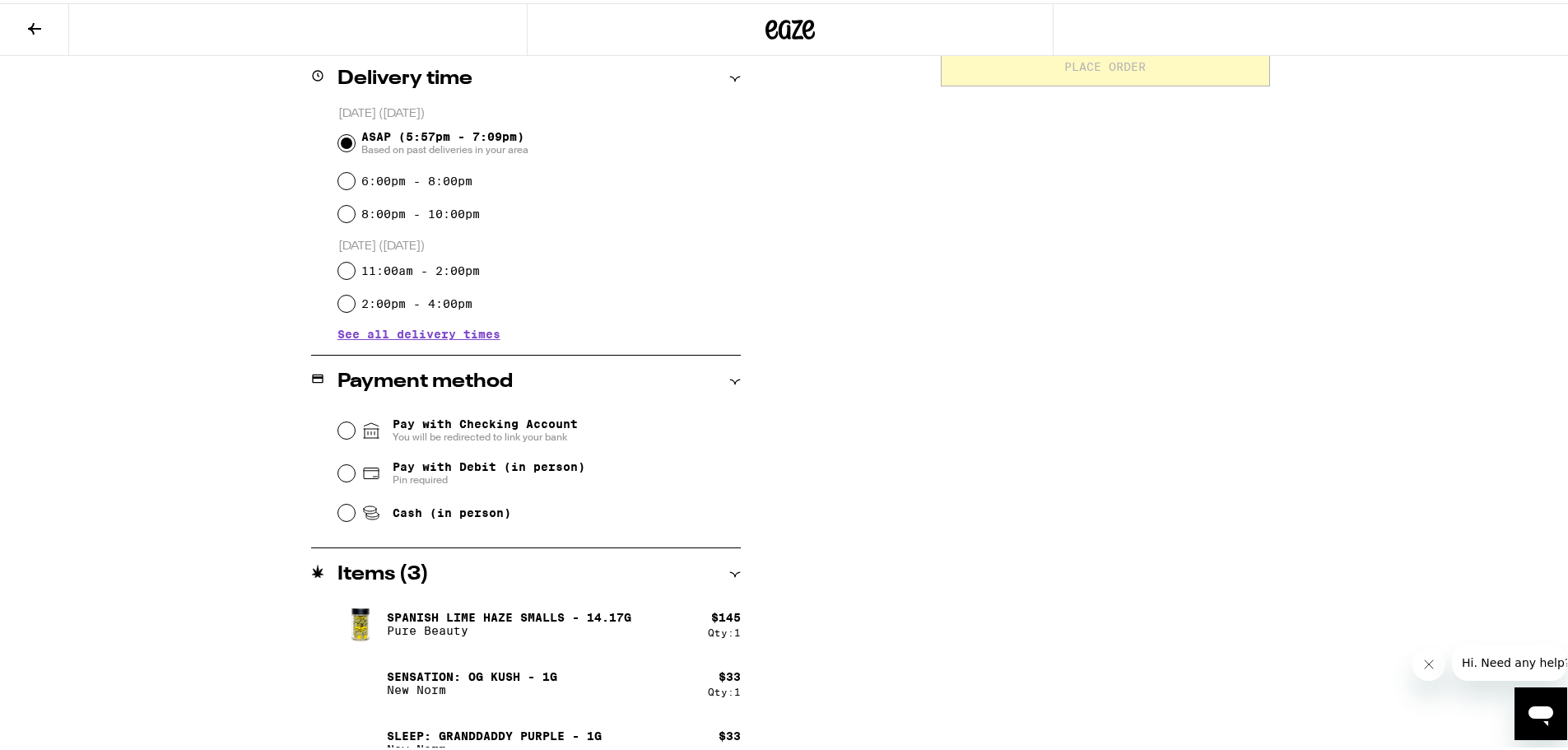
scroll to position [435, 0]
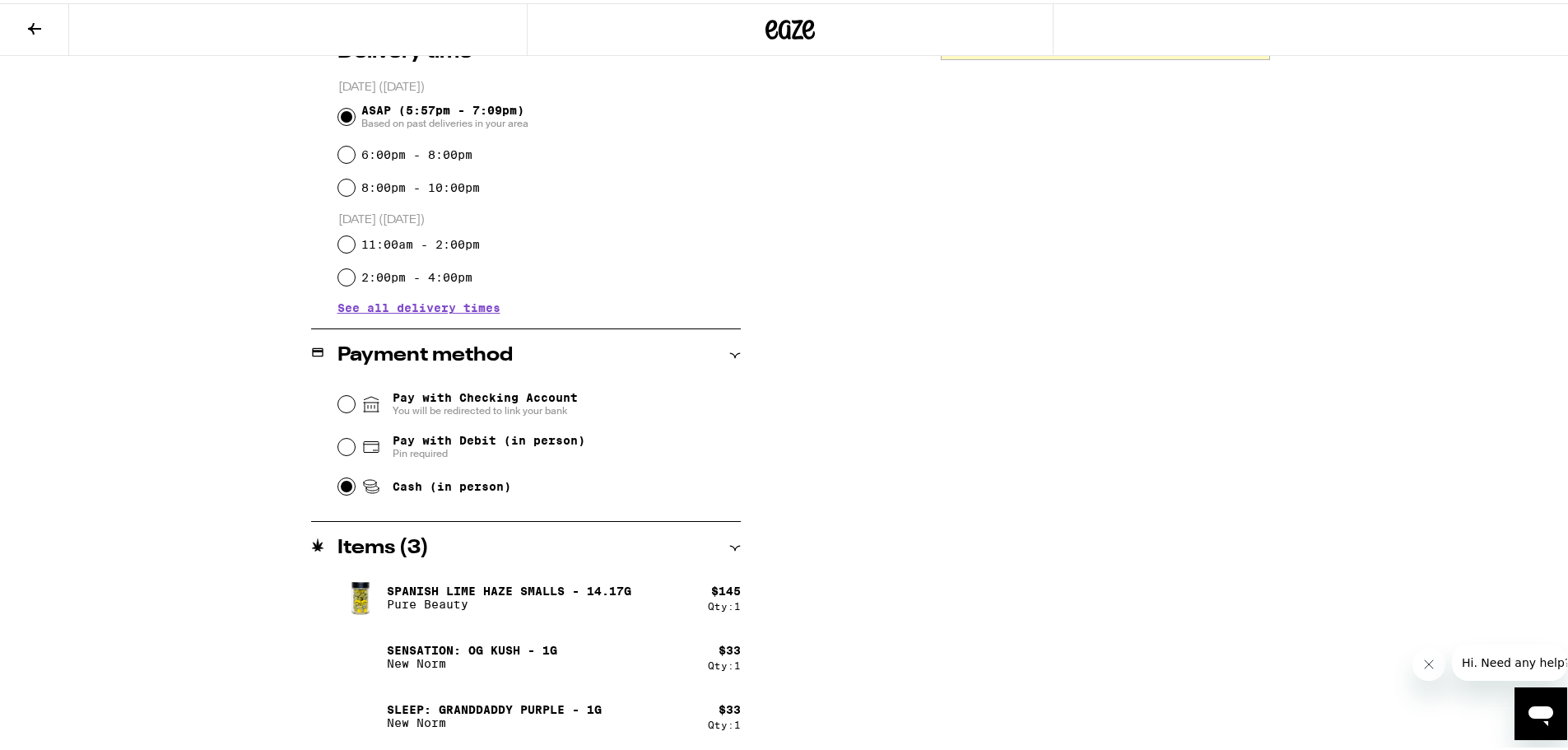
click at [339, 484] on input "Cash (in person)" at bounding box center [347, 483] width 17 height 17
radio input "true"
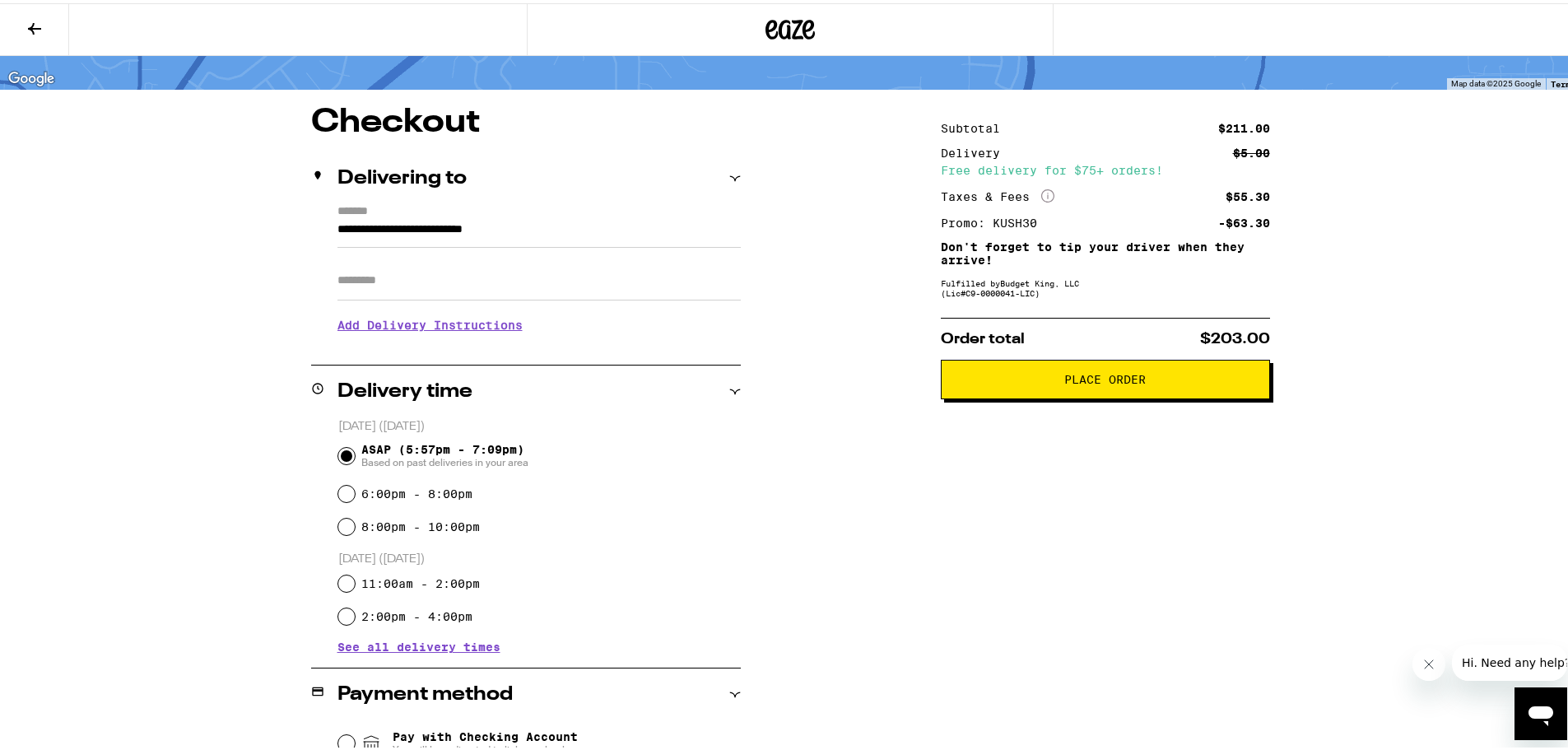
scroll to position [0, 0]
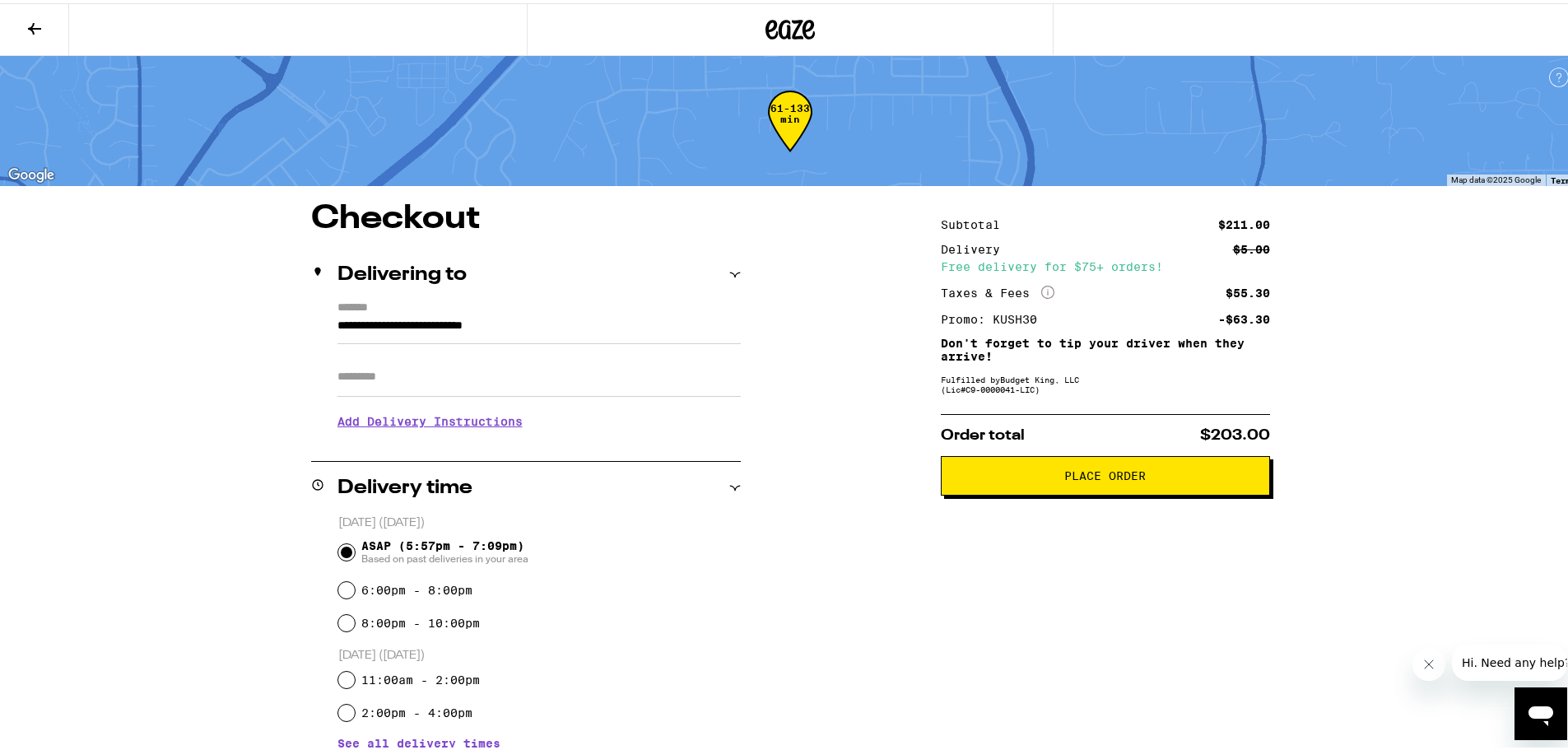
click at [1042, 468] on button "Place Order" at bounding box center [1105, 472] width 329 height 40
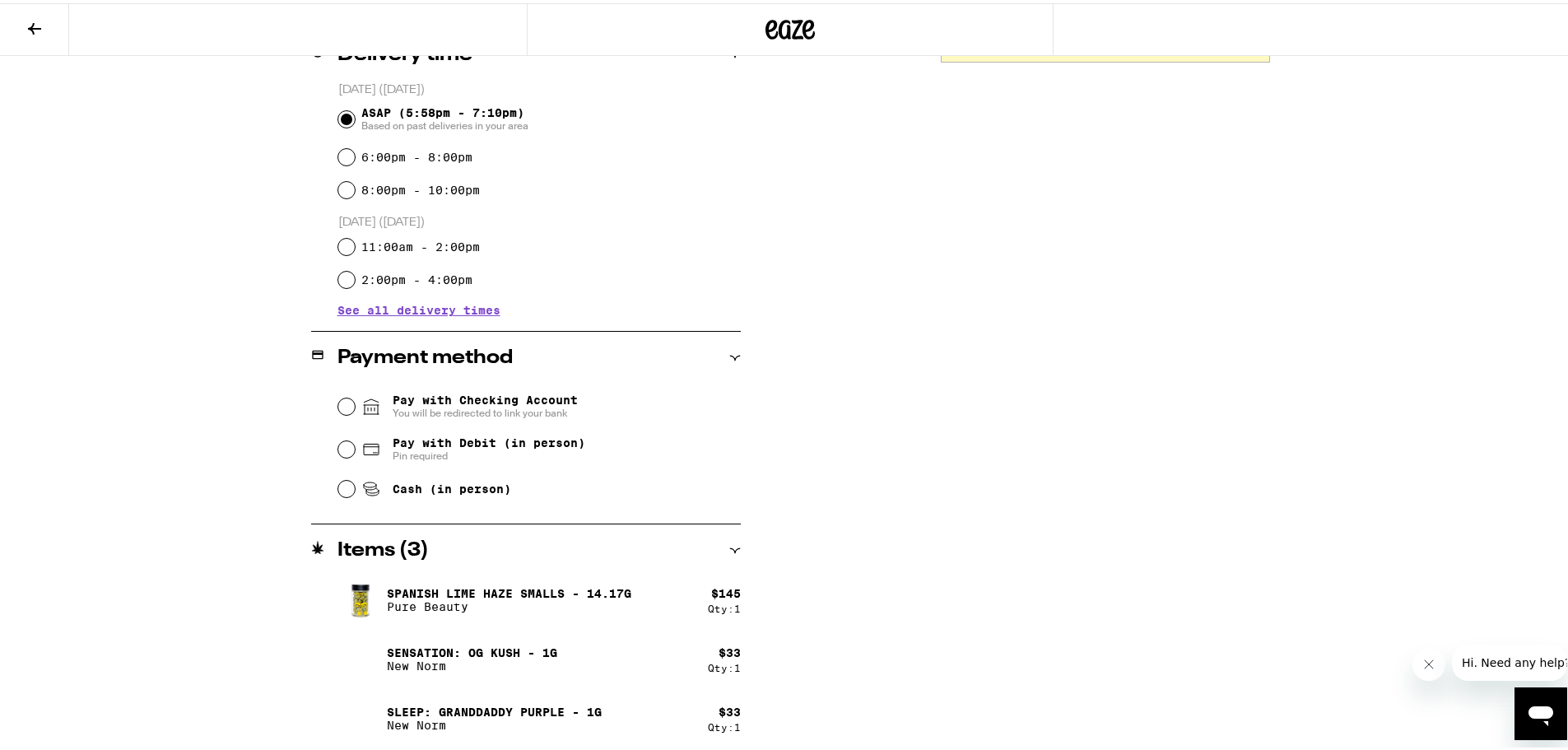
scroll to position [435, 0]
click at [339, 489] on input "Cash (in person)" at bounding box center [347, 483] width 17 height 17
radio input "true"
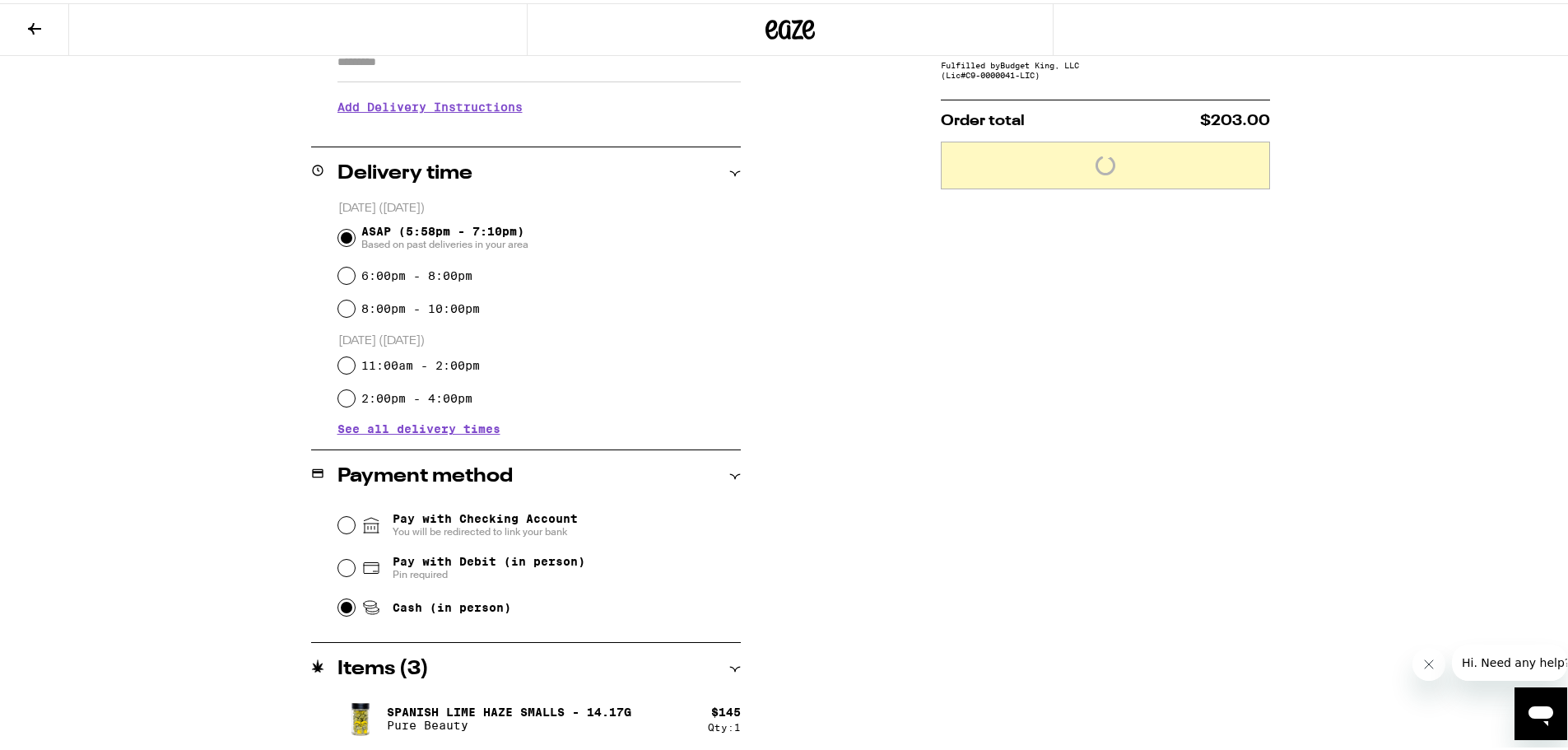
scroll to position [0, 0]
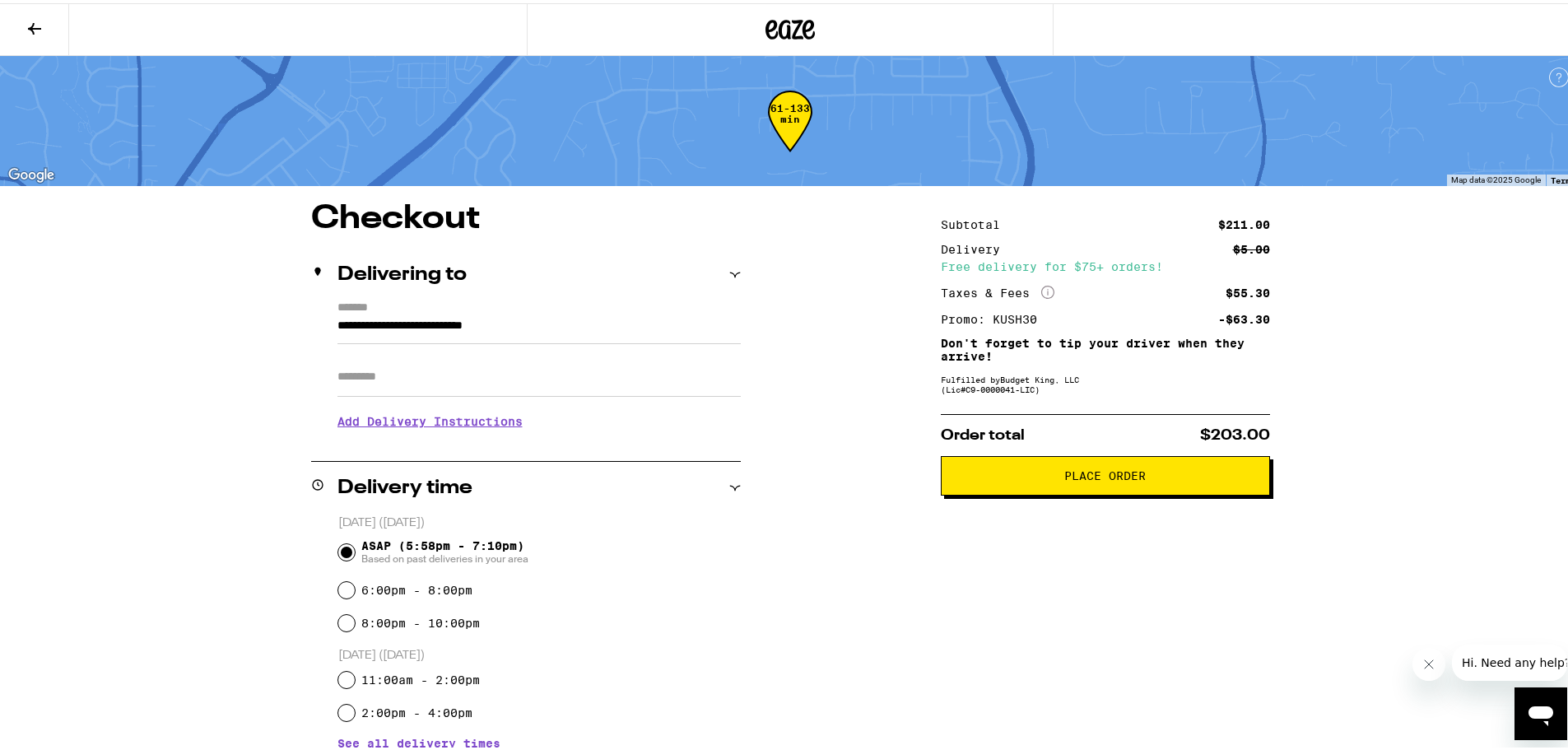
click at [1167, 478] on span "Place Order" at bounding box center [1105, 472] width 301 height 12
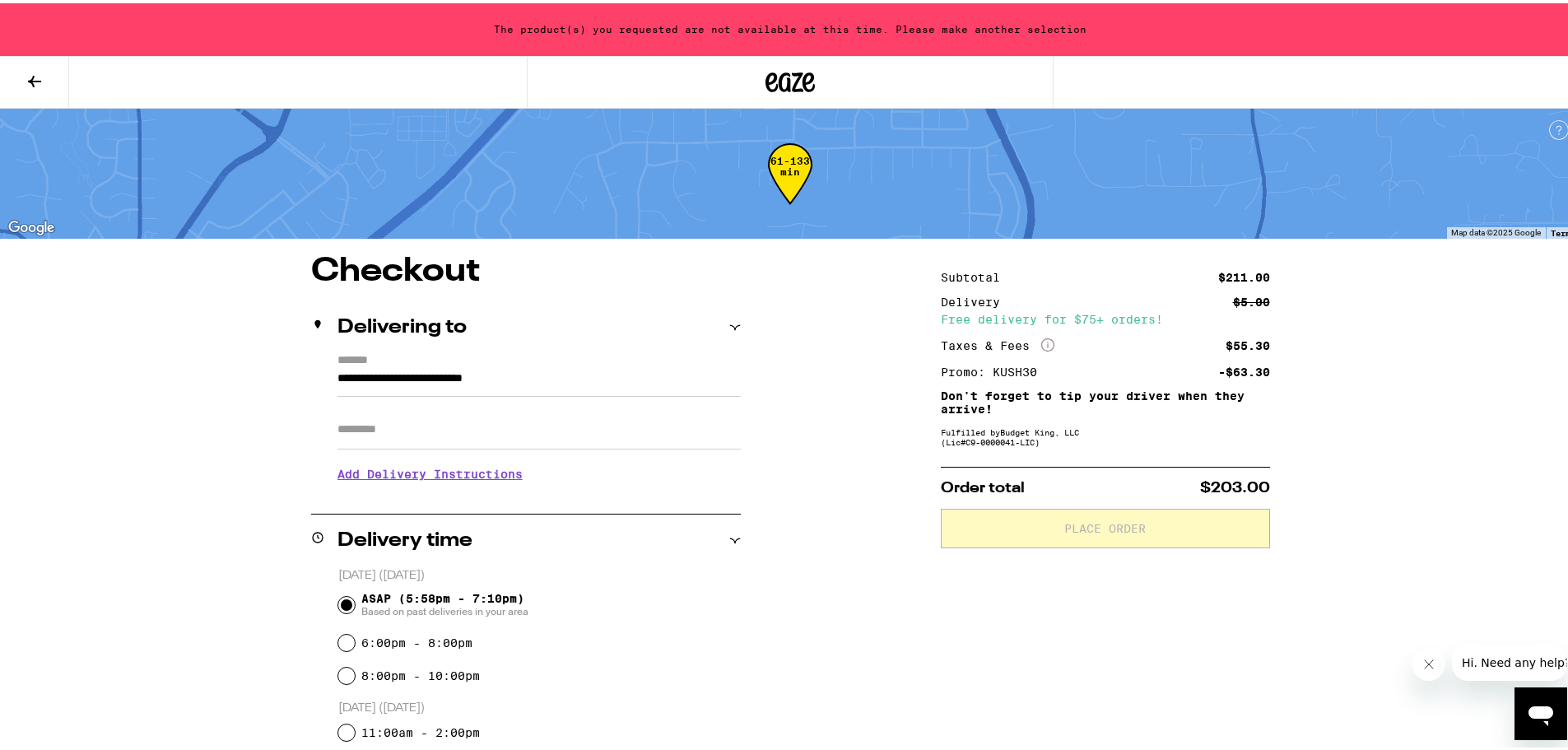
click at [36, 74] on icon at bounding box center [35, 78] width 20 height 20
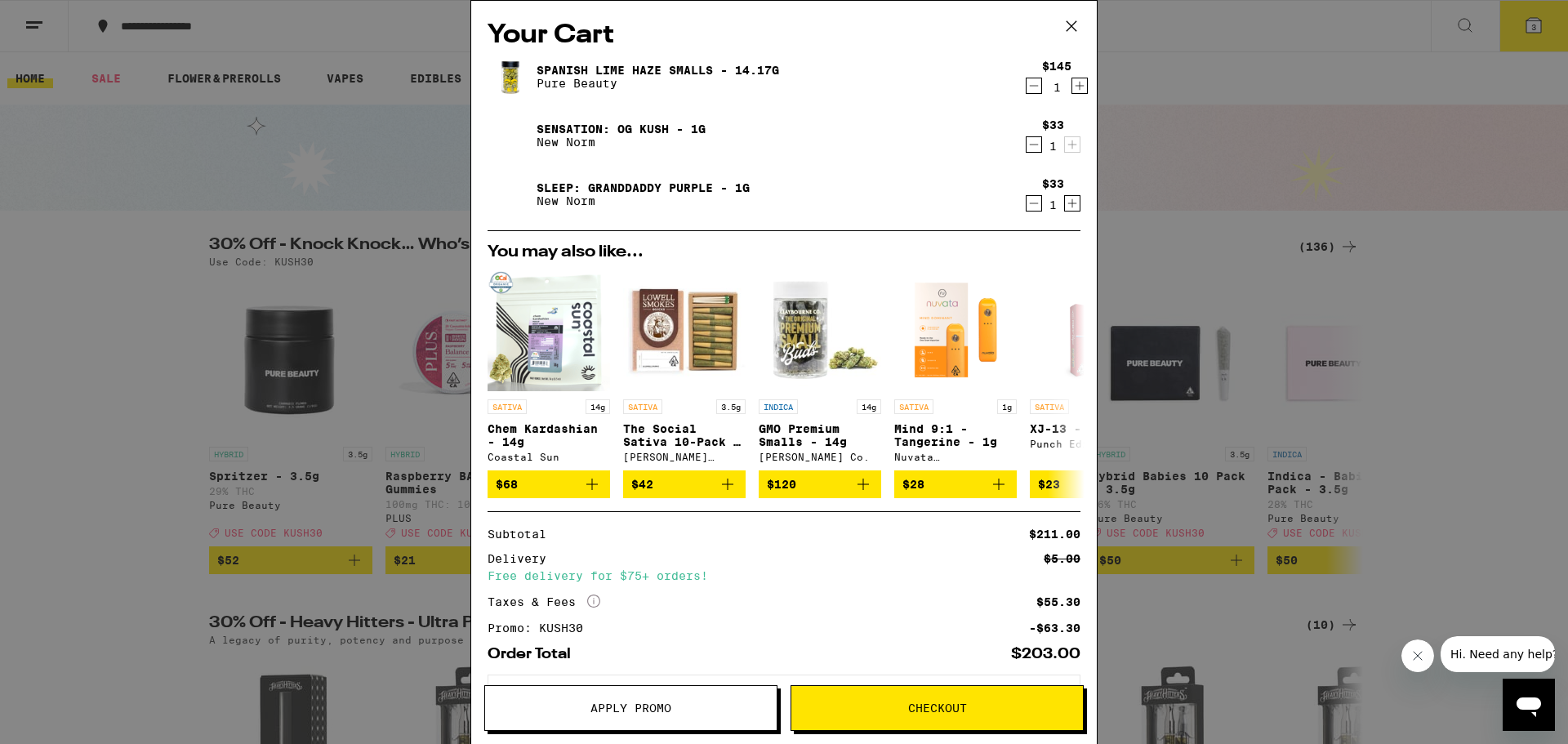
click at [1030, 203] on icon "Decrement" at bounding box center [1034, 203] width 9 height 0
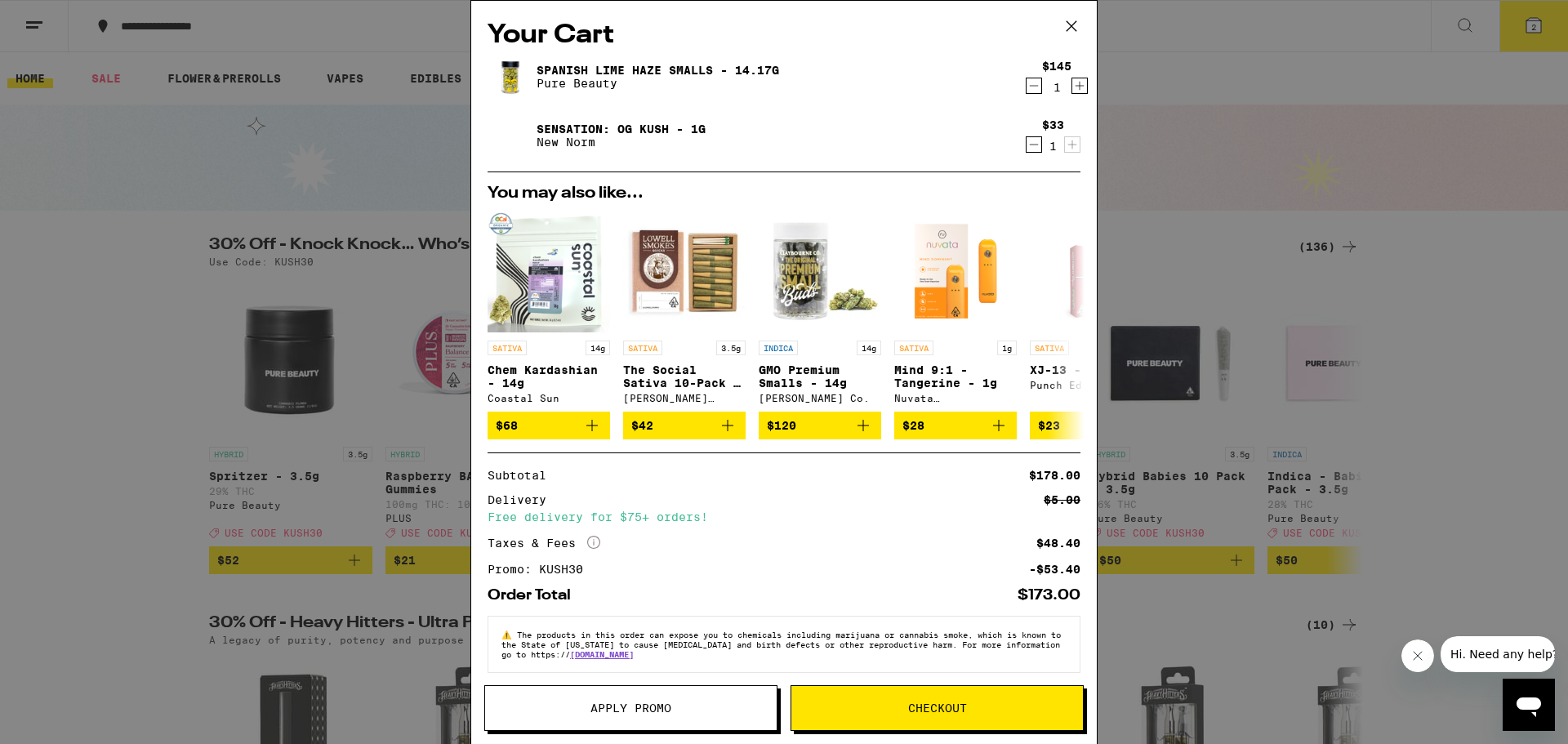
click at [1026, 140] on icon "Decrement" at bounding box center [1034, 144] width 15 height 20
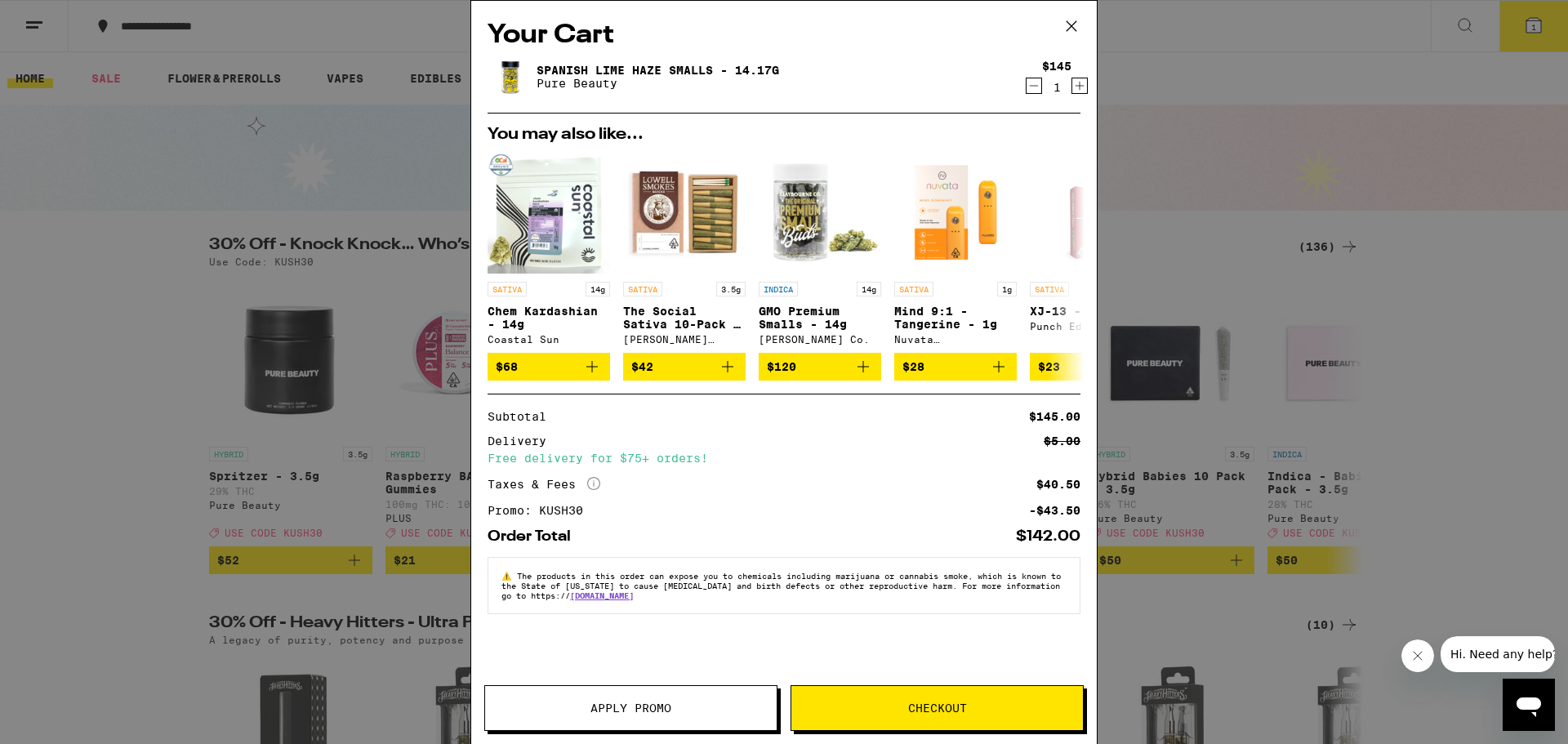
click at [1078, 22] on icon at bounding box center [1072, 26] width 25 height 25
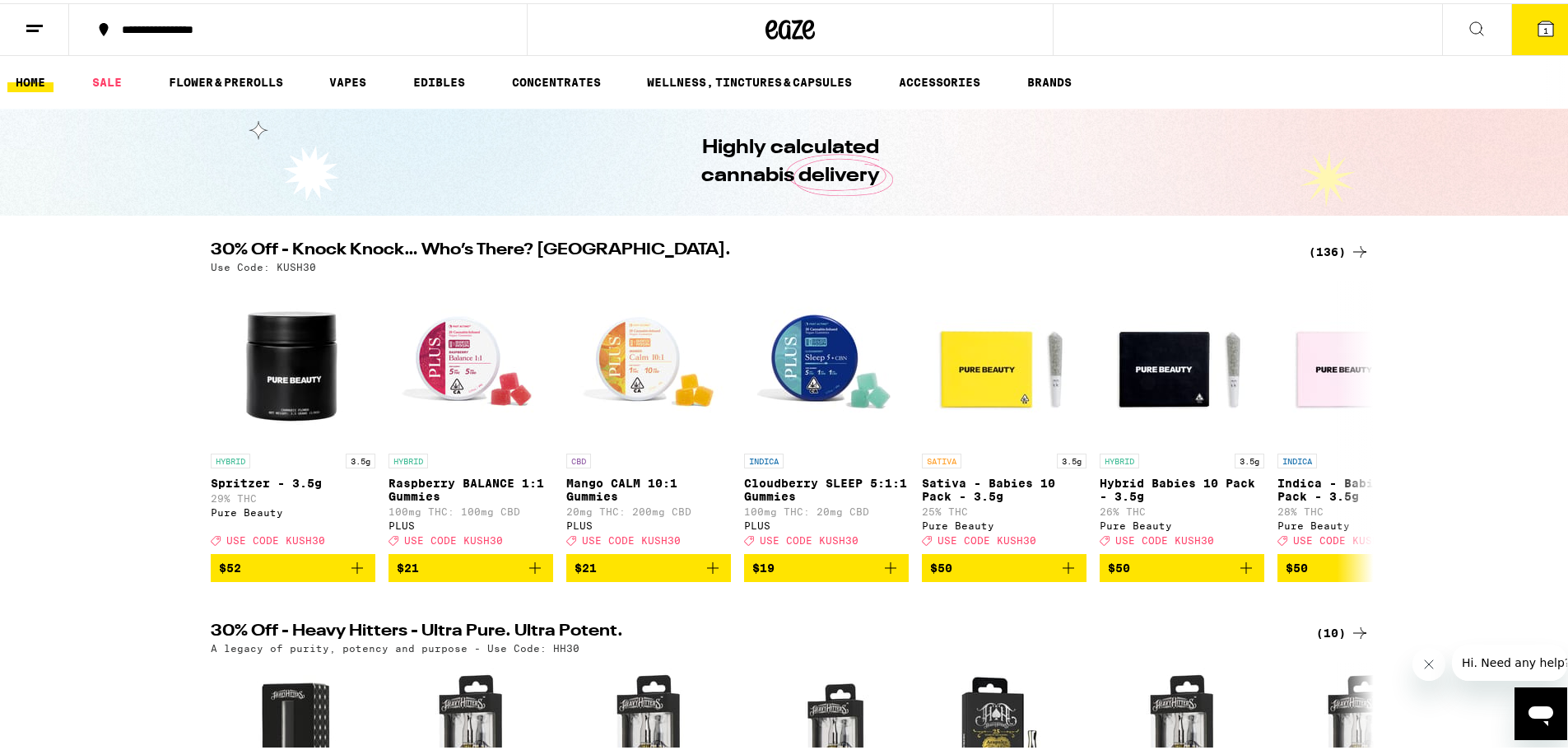
click at [1340, 240] on div "(136)" at bounding box center [1339, 249] width 61 height 20
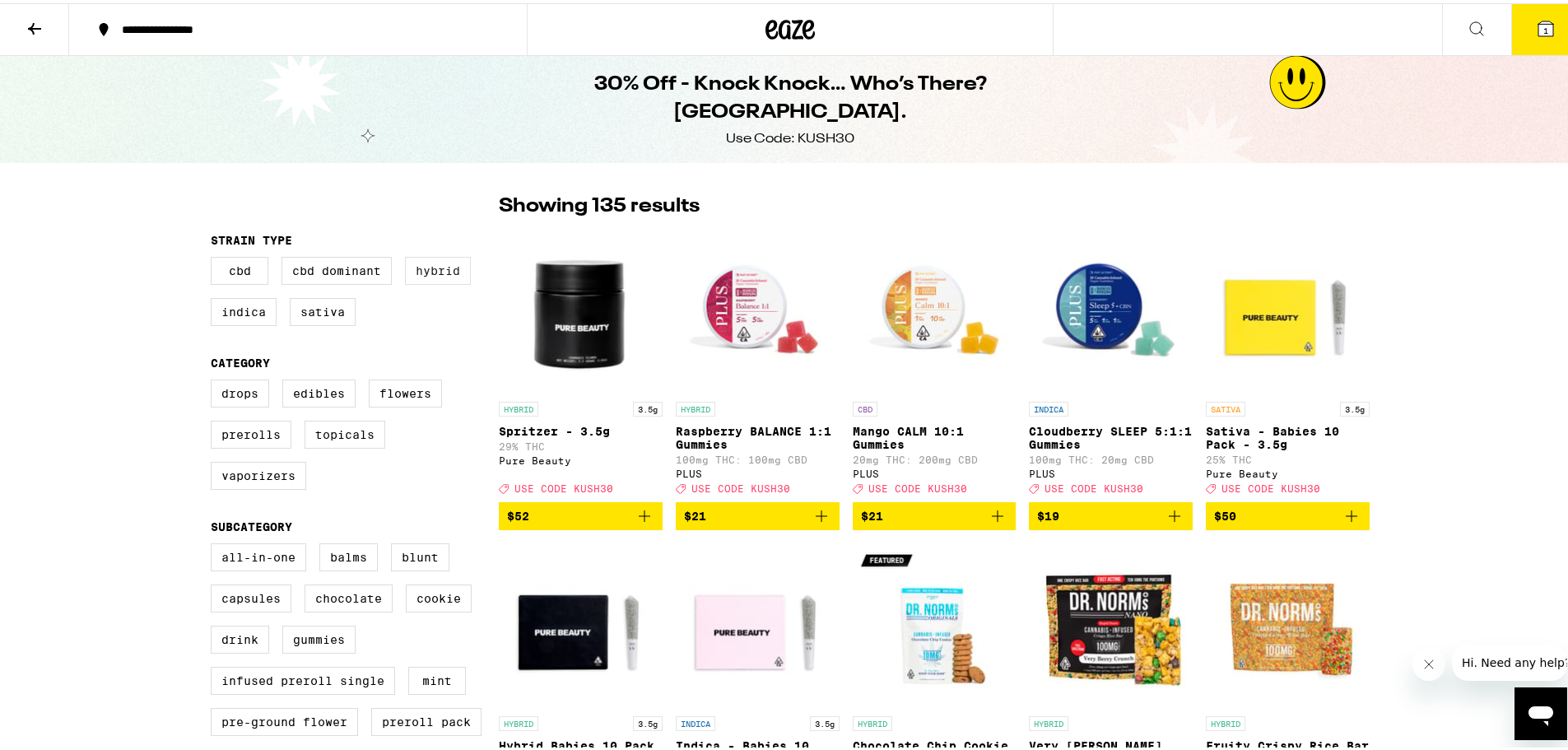
click at [446, 268] on label "Hybrid" at bounding box center [438, 268] width 66 height 28
click at [215, 257] on input "Hybrid" at bounding box center [214, 256] width 1 height 1
checkbox input "true"
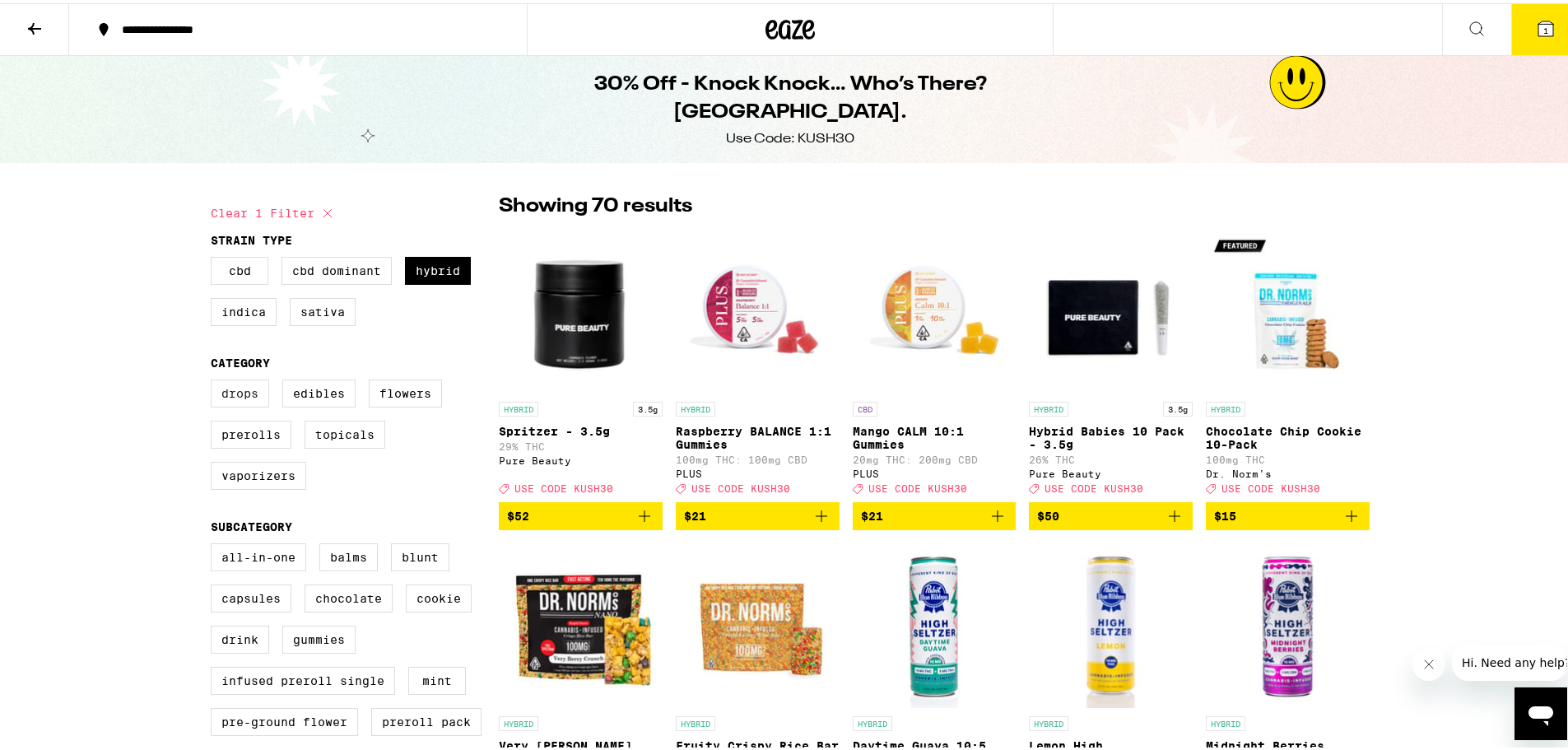
click at [216, 396] on label "Drops" at bounding box center [239, 391] width 59 height 28
click at [215, 380] on input "Drops" at bounding box center [214, 379] width 1 height 1
checkbox input "true"
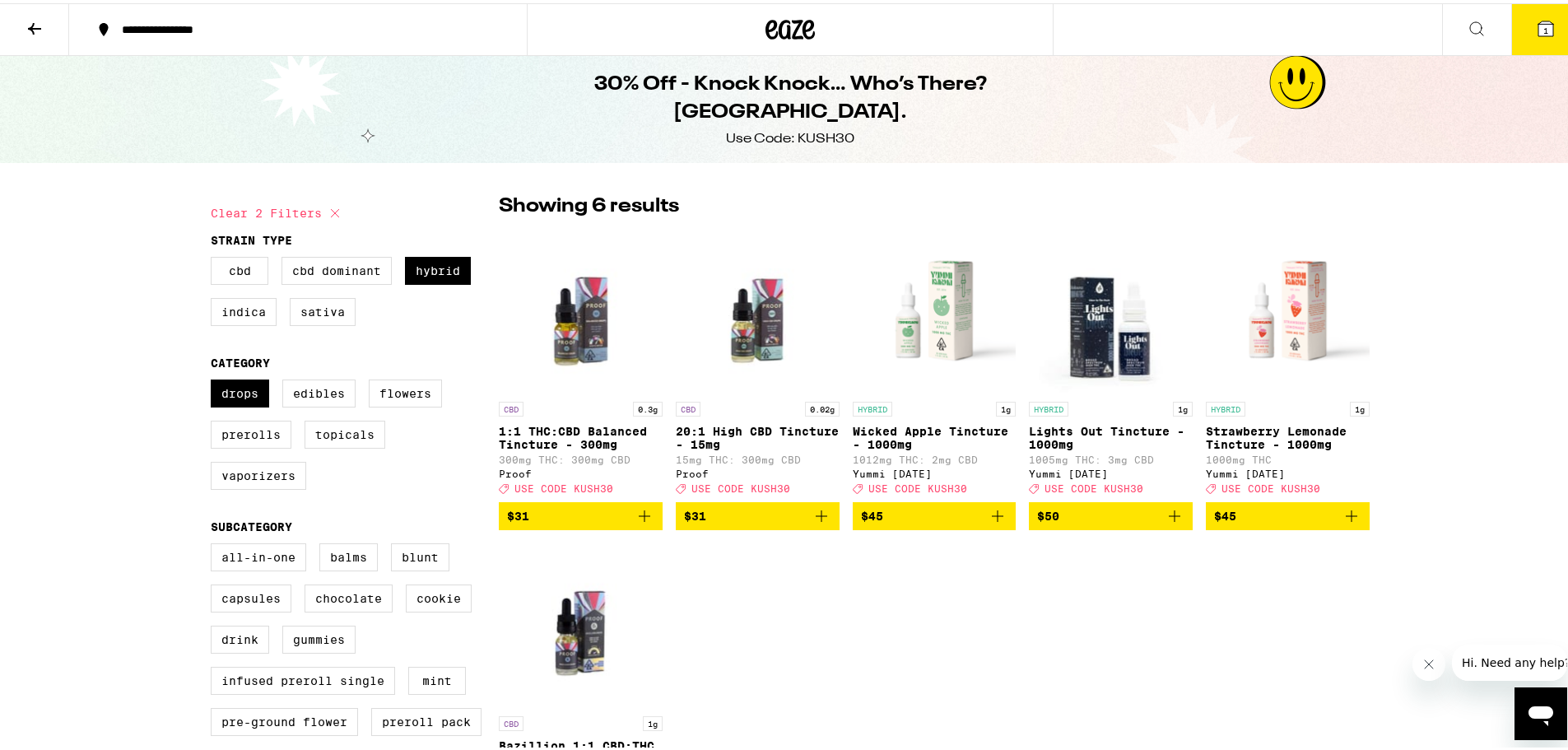
click at [1099, 345] on img "Open page for Lights Out Tincture - 1000mg from Yummi Karma" at bounding box center [1111, 307] width 163 height 164
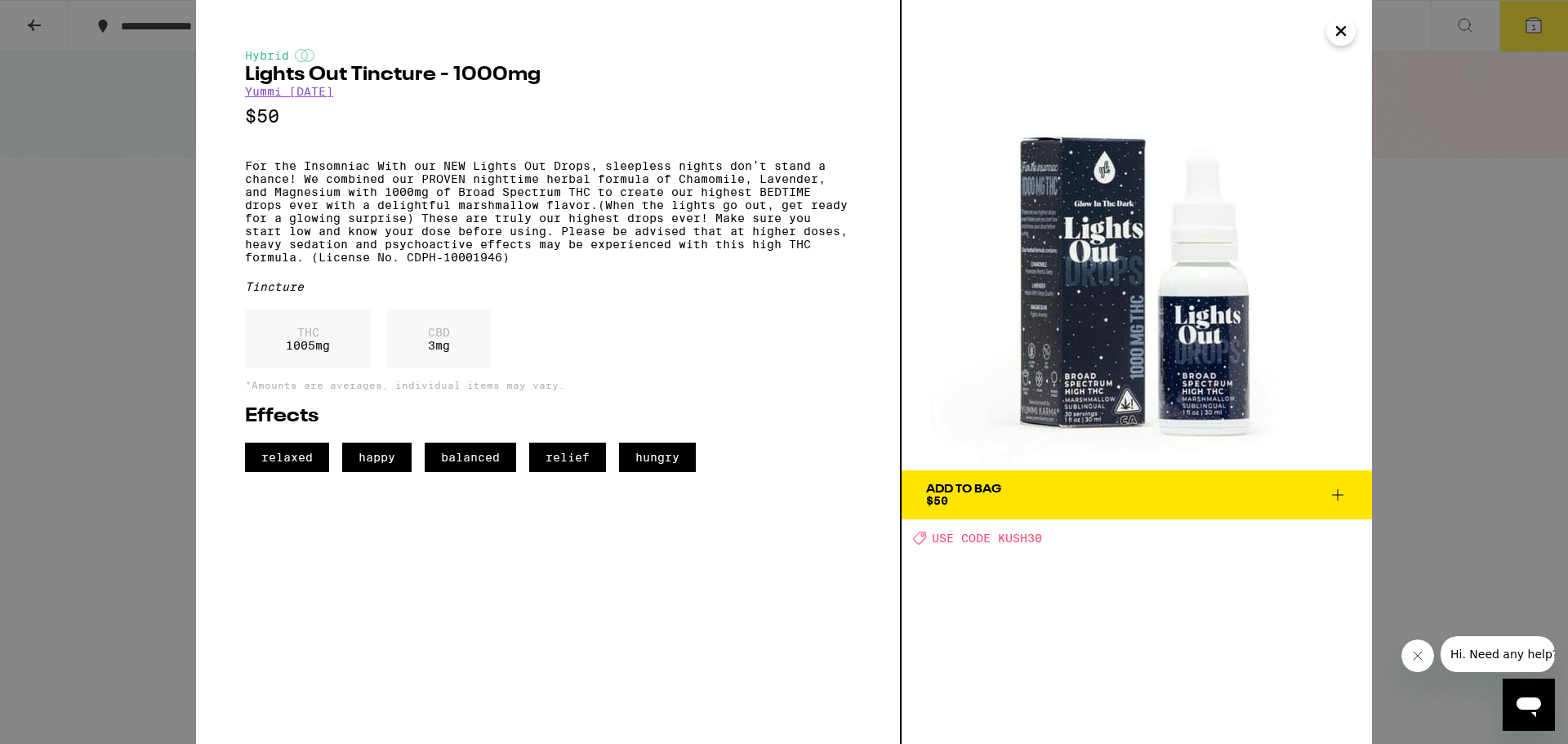
click at [1336, 32] on icon "Close" at bounding box center [1341, 31] width 20 height 25
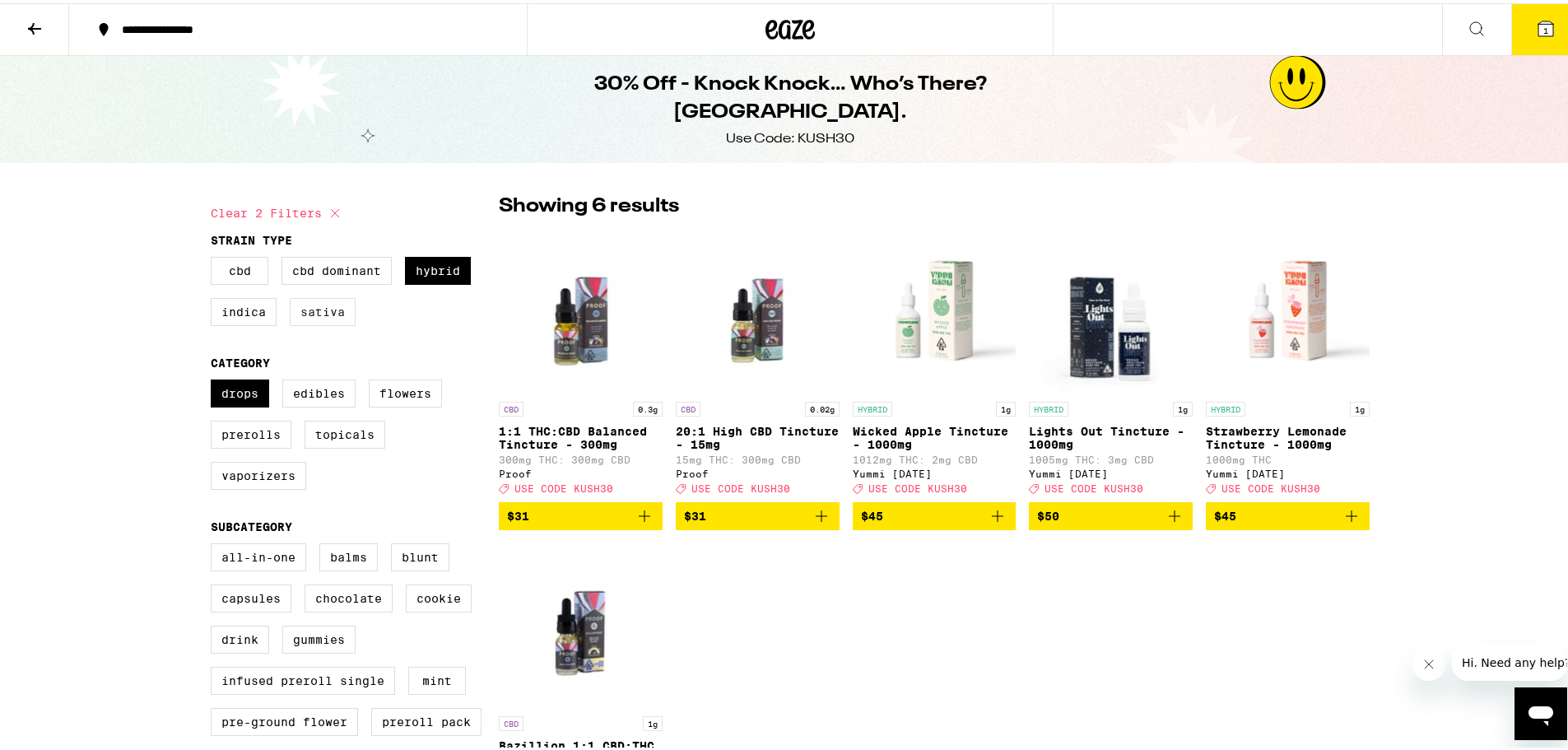
click at [296, 314] on label "Sativa" at bounding box center [323, 309] width 66 height 28
click at [215, 257] on input "Sativa" at bounding box center [214, 256] width 1 height 1
checkbox input "true"
click at [437, 272] on label "Hybrid" at bounding box center [438, 268] width 66 height 28
click at [215, 257] on input "Hybrid" at bounding box center [214, 256] width 1 height 1
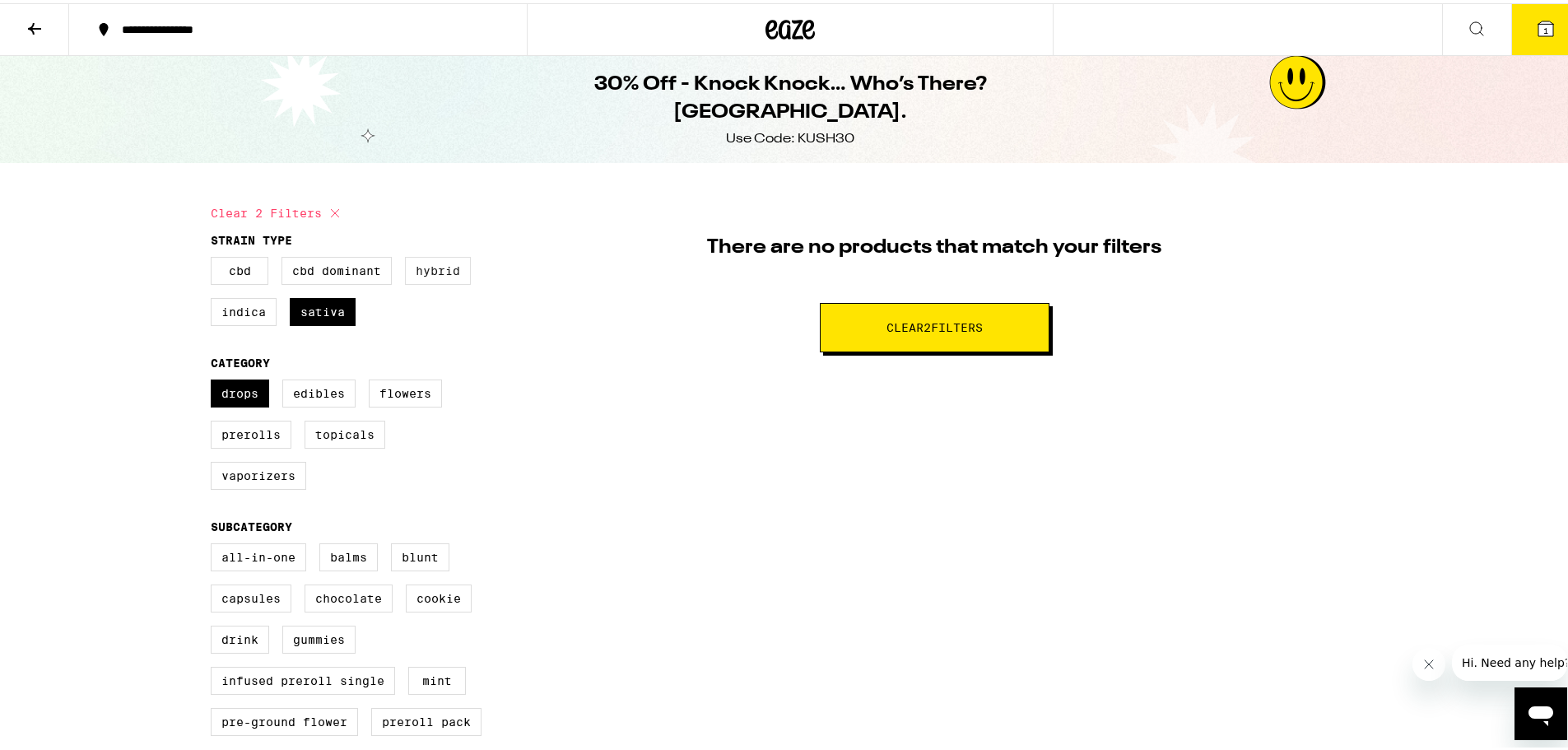
click at [413, 264] on label "Hybrid" at bounding box center [438, 268] width 66 height 28
click at [215, 257] on input "Hybrid" at bounding box center [214, 256] width 1 height 1
checkbox input "true"
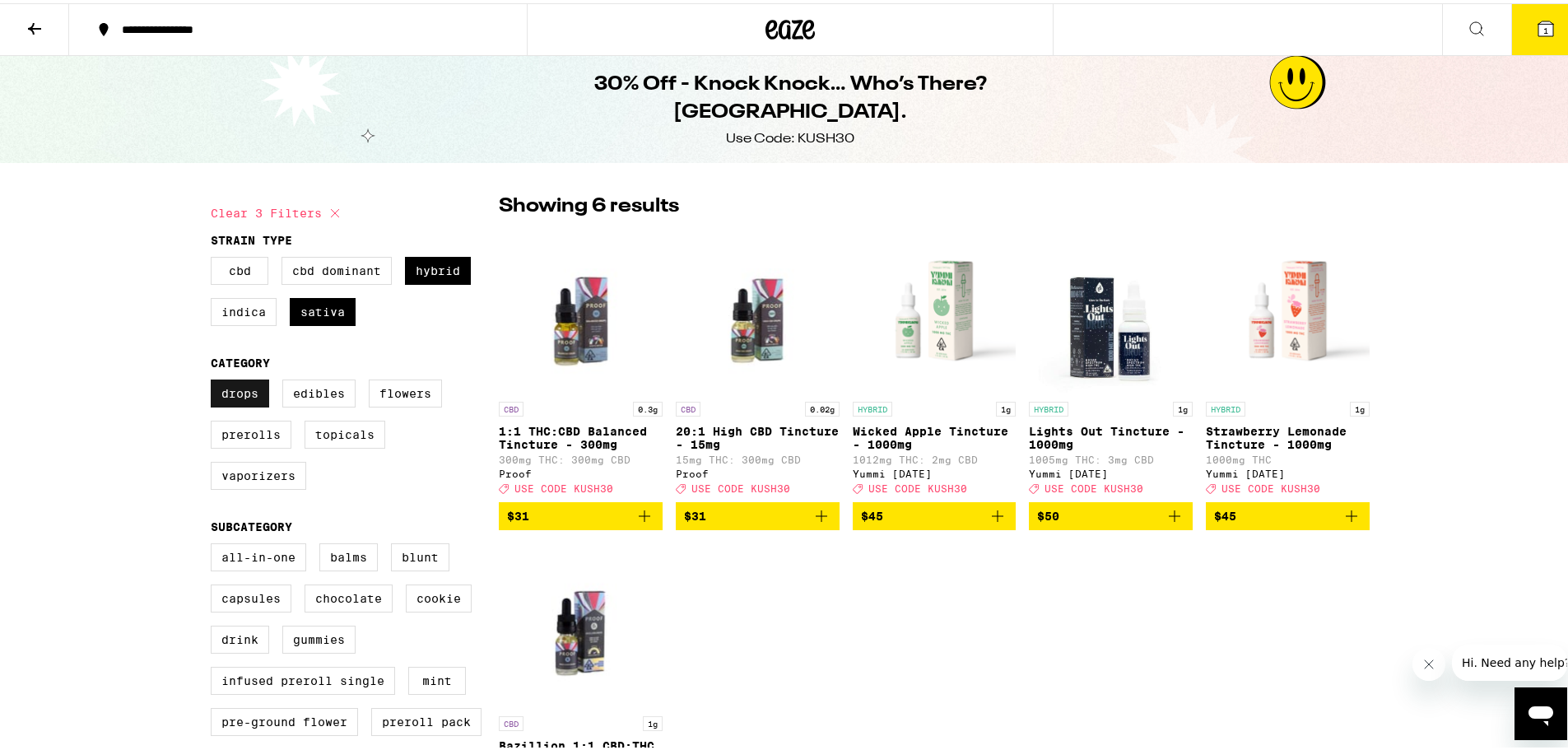
click at [238, 400] on label "Drops" at bounding box center [239, 391] width 59 height 28
click at [215, 380] on input "Drops" at bounding box center [214, 379] width 1 height 1
checkbox input "false"
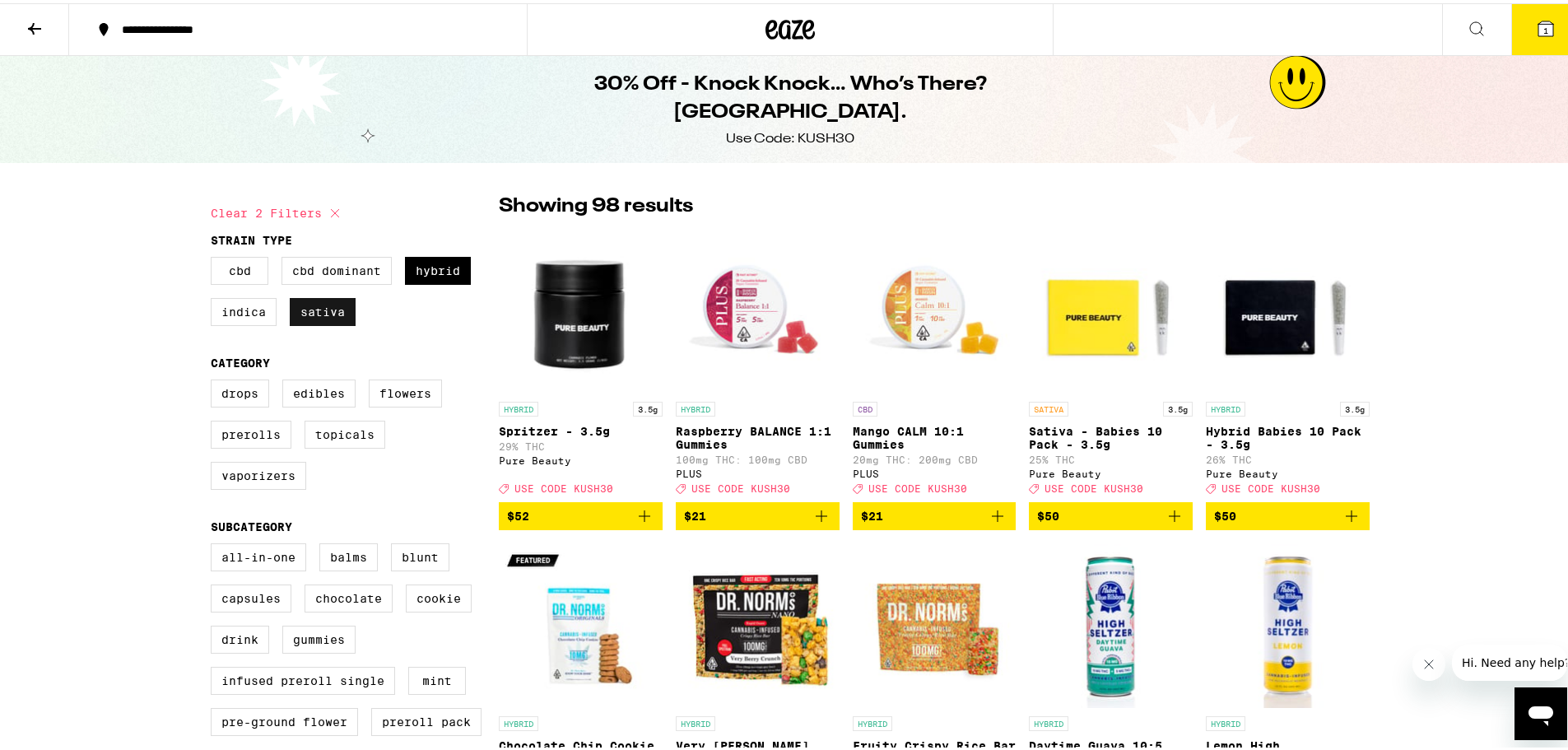
click at [315, 320] on label "Sativa" at bounding box center [323, 309] width 66 height 28
click at [215, 257] on input "Sativa" at bounding box center [214, 256] width 1 height 1
checkbox input "false"
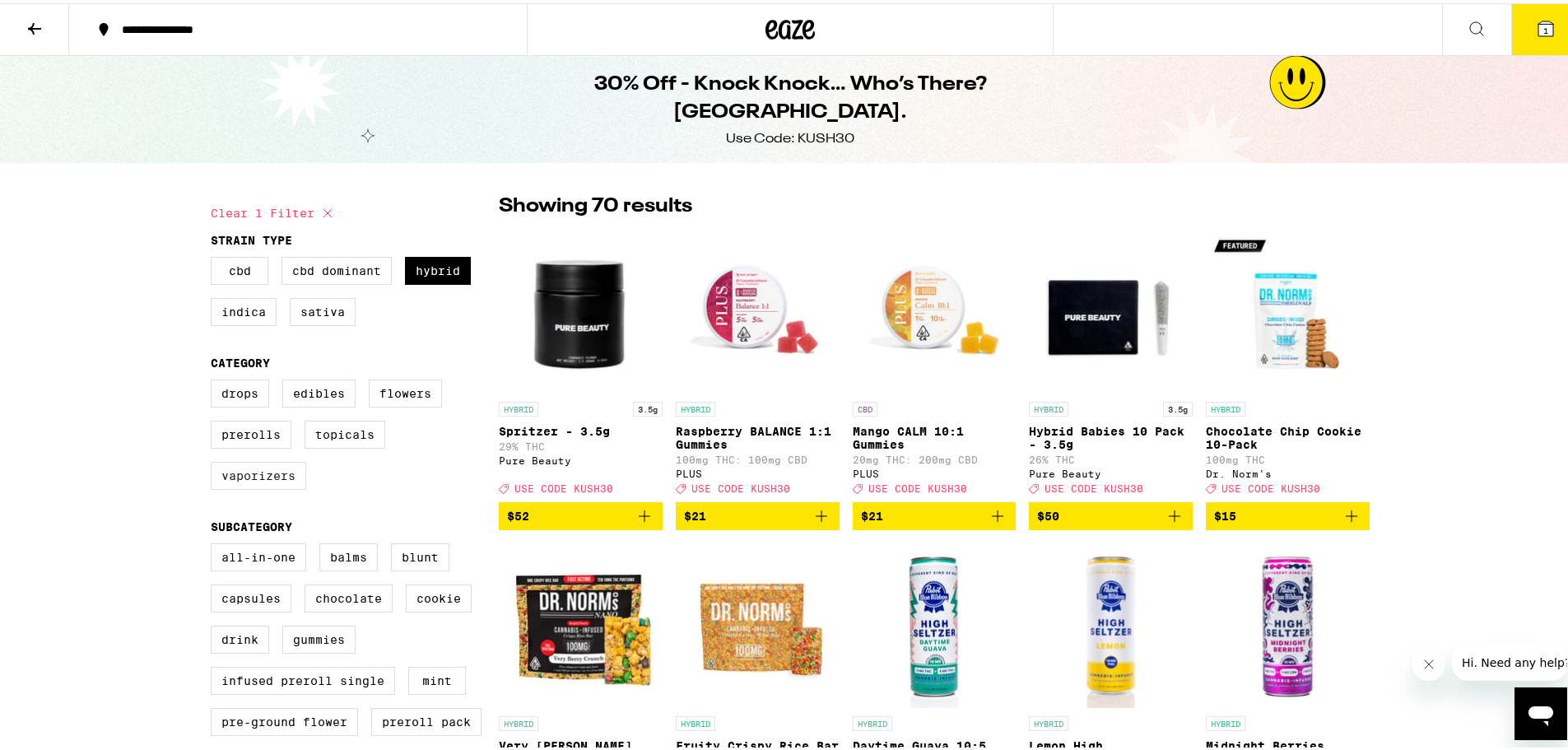
click at [269, 484] on label "Vaporizers" at bounding box center [258, 472] width 96 height 28
click at [215, 380] on input "Vaporizers" at bounding box center [214, 379] width 1 height 1
checkbox input "true"
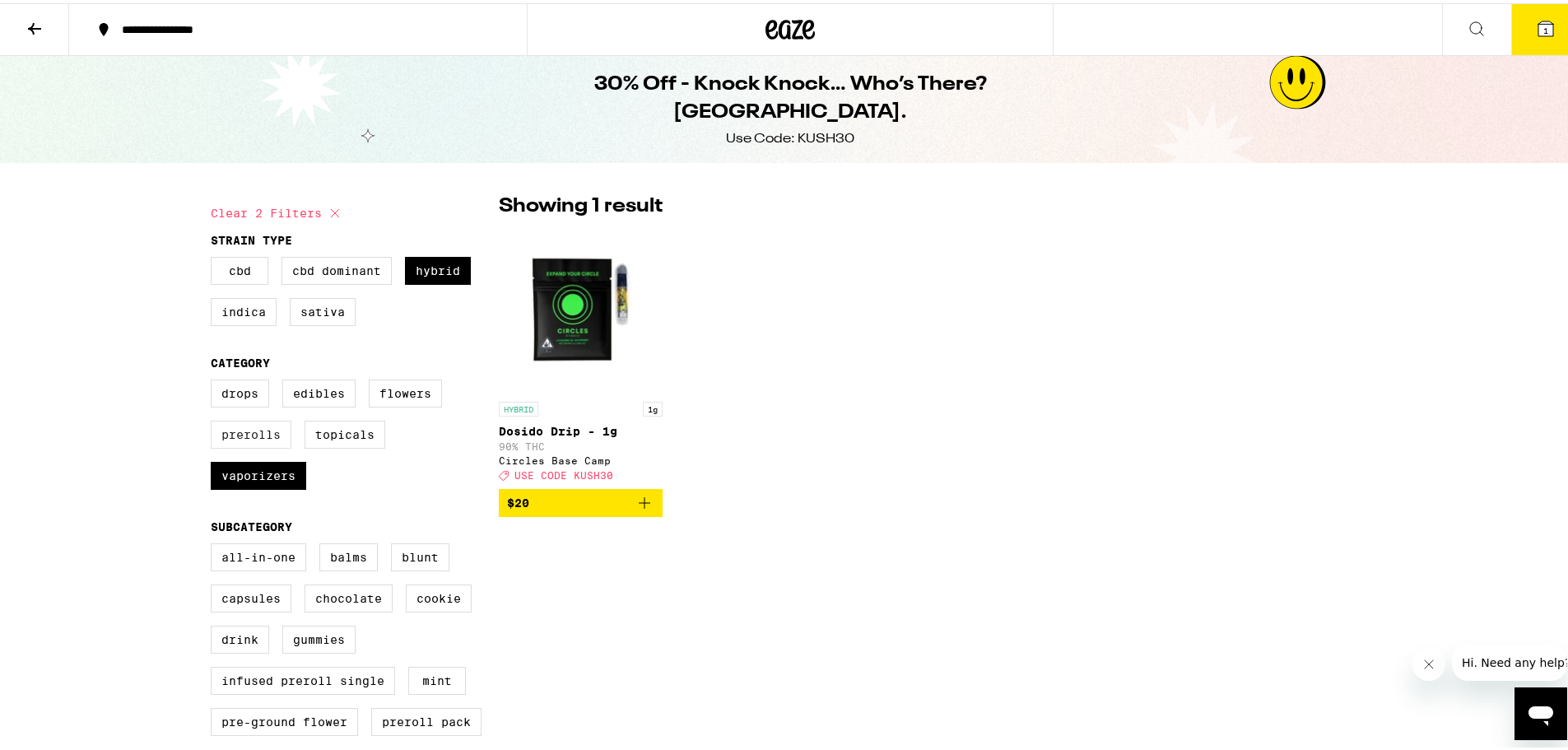
click at [259, 444] on label "Prerolls" at bounding box center [251, 431] width 81 height 28
click at [215, 380] on input "Prerolls" at bounding box center [214, 379] width 1 height 1
checkbox input "true"
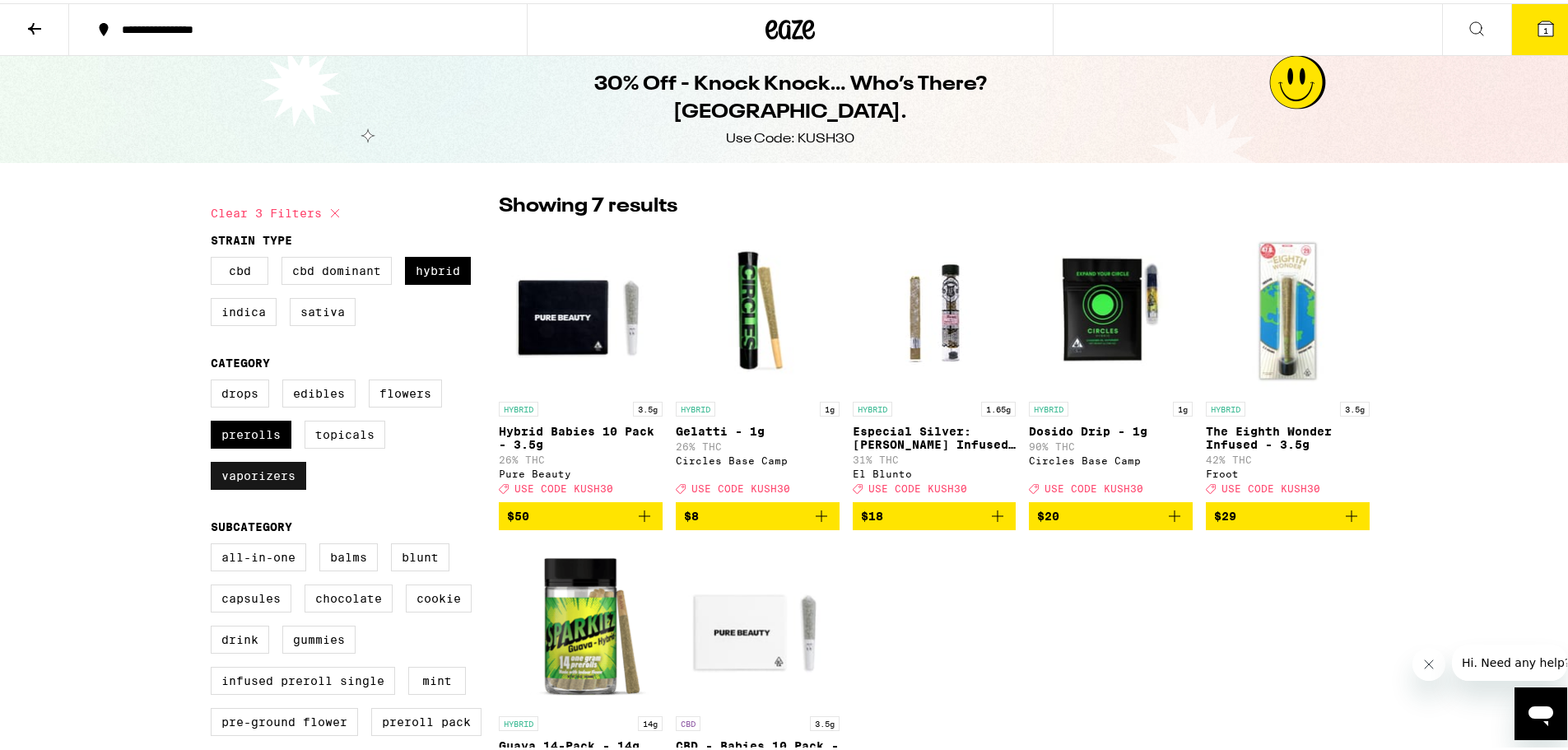
click at [286, 472] on label "Vaporizers" at bounding box center [258, 472] width 96 height 28
click at [215, 380] on input "Vaporizers" at bounding box center [214, 379] width 1 height 1
checkbox input "false"
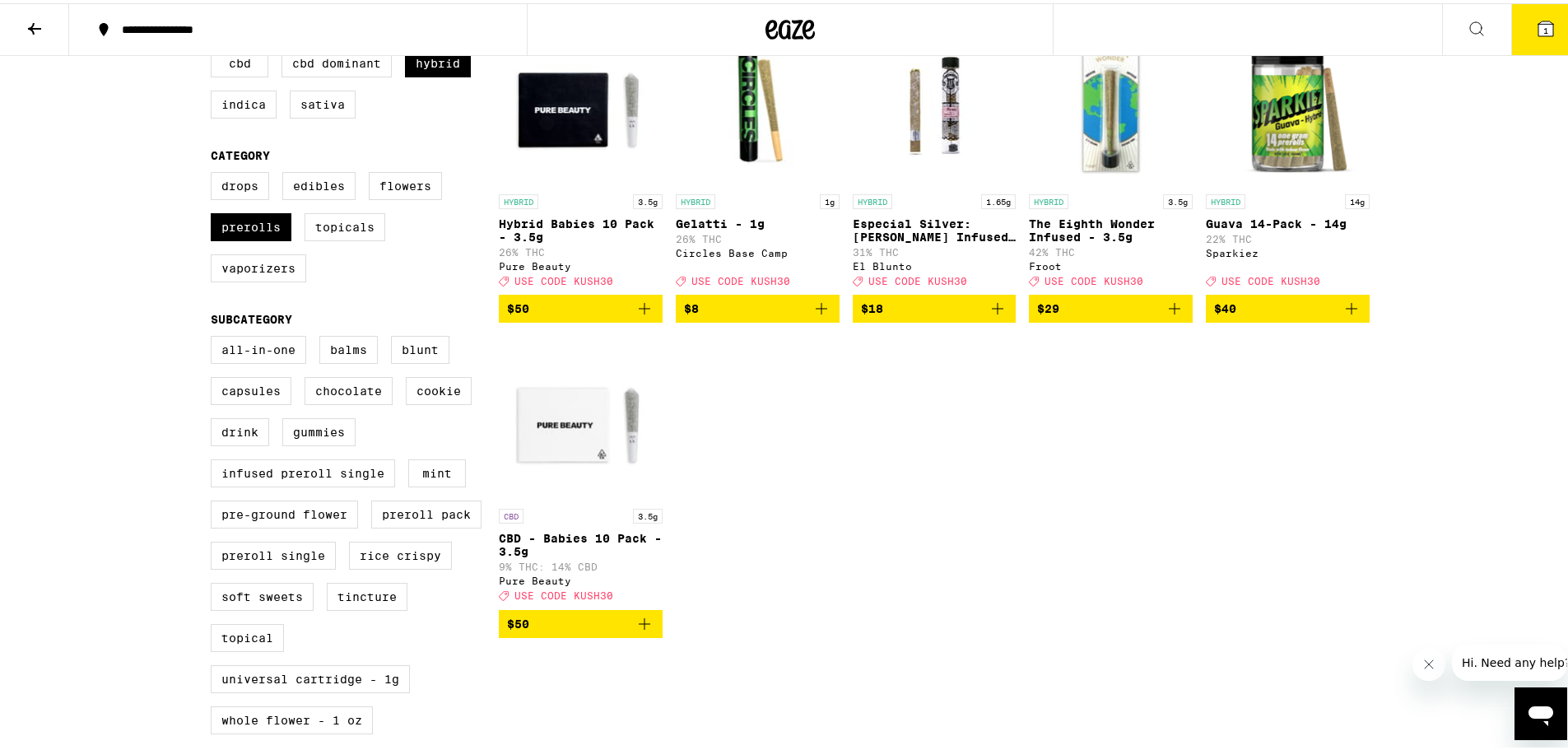
scroll to position [164, 0]
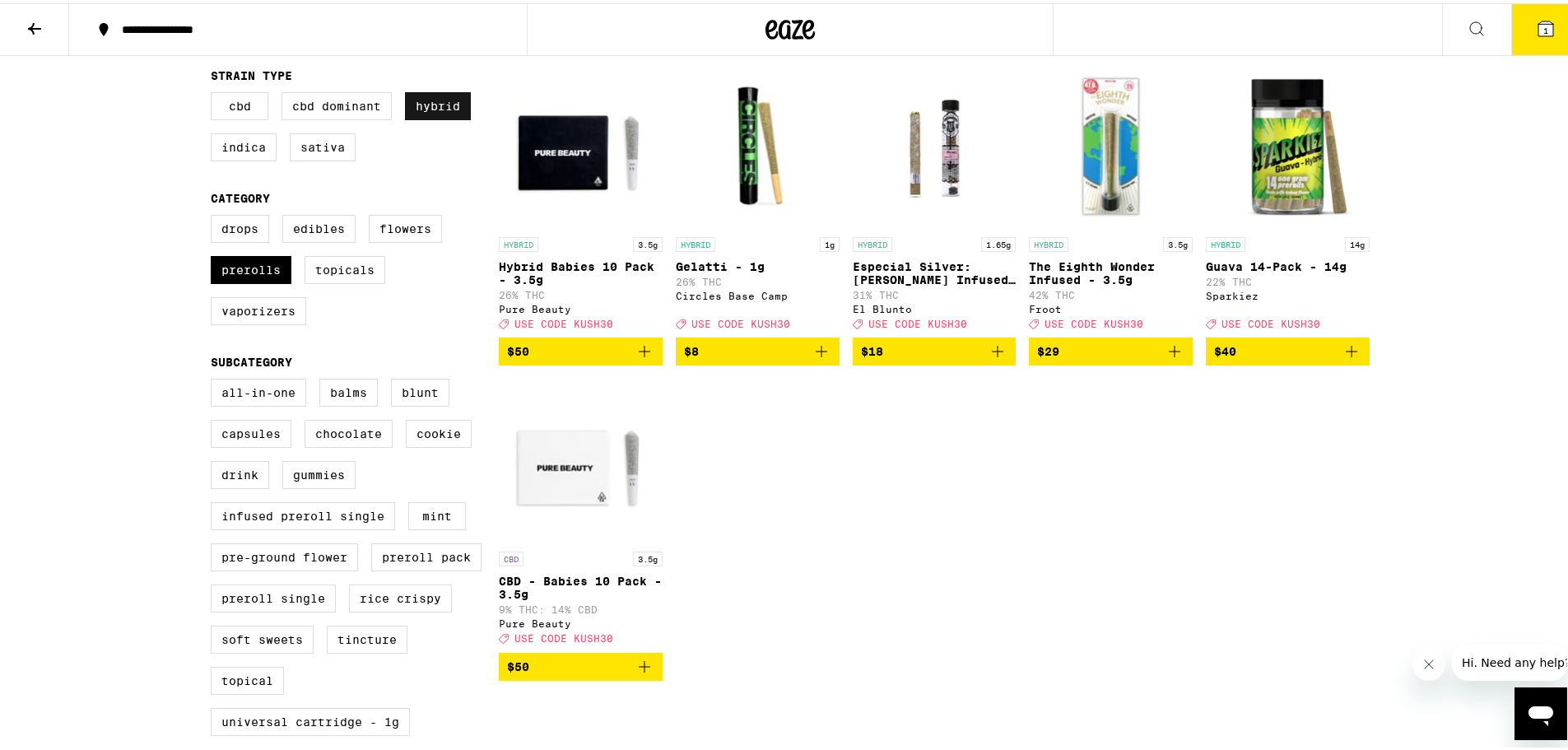
click at [436, 98] on label "Hybrid" at bounding box center [438, 103] width 66 height 28
click at [215, 93] on input "Hybrid" at bounding box center [214, 92] width 1 height 1
checkbox input "false"
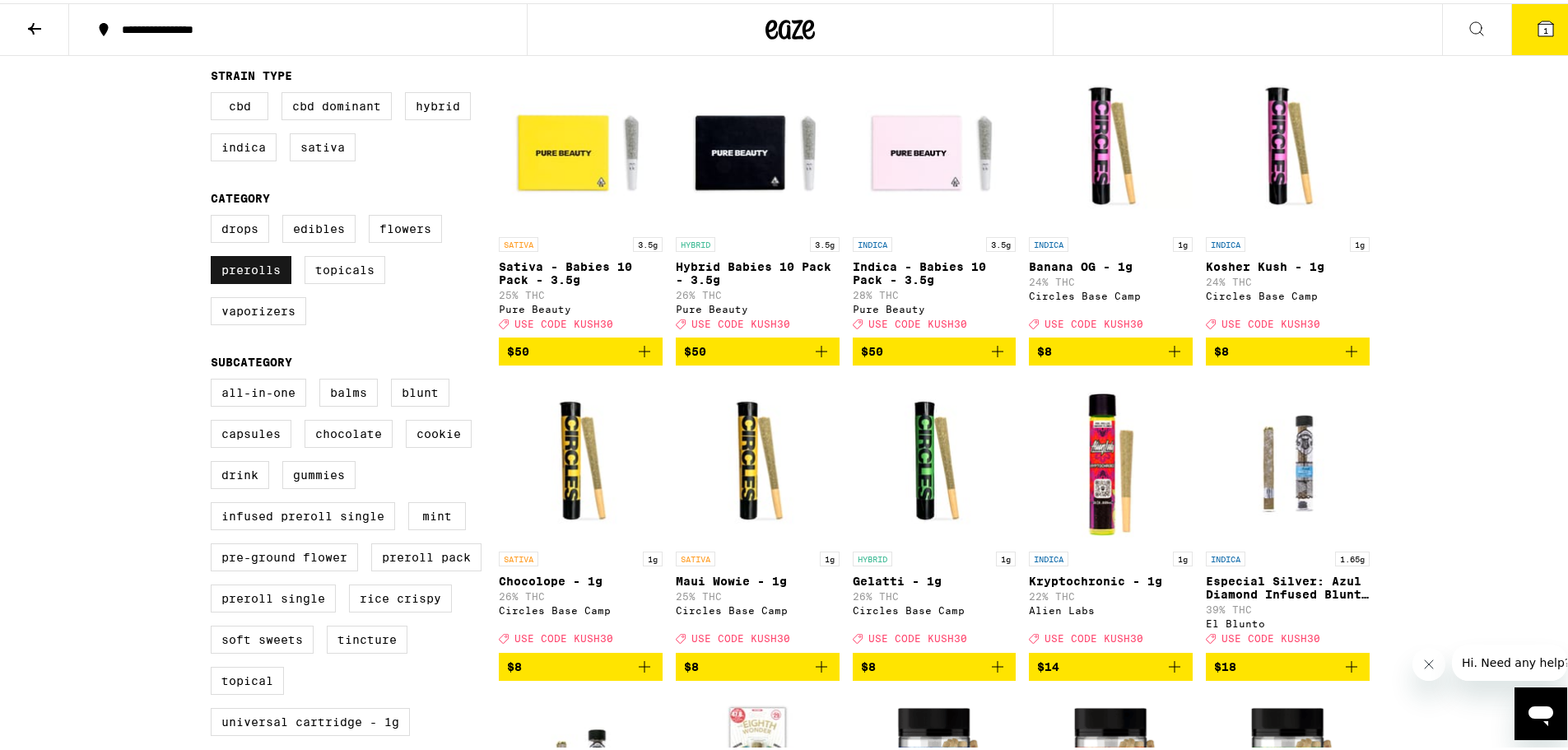
click at [249, 269] on label "Prerolls" at bounding box center [251, 267] width 81 height 28
click at [215, 215] on input "Prerolls" at bounding box center [214, 214] width 1 height 1
checkbox input "false"
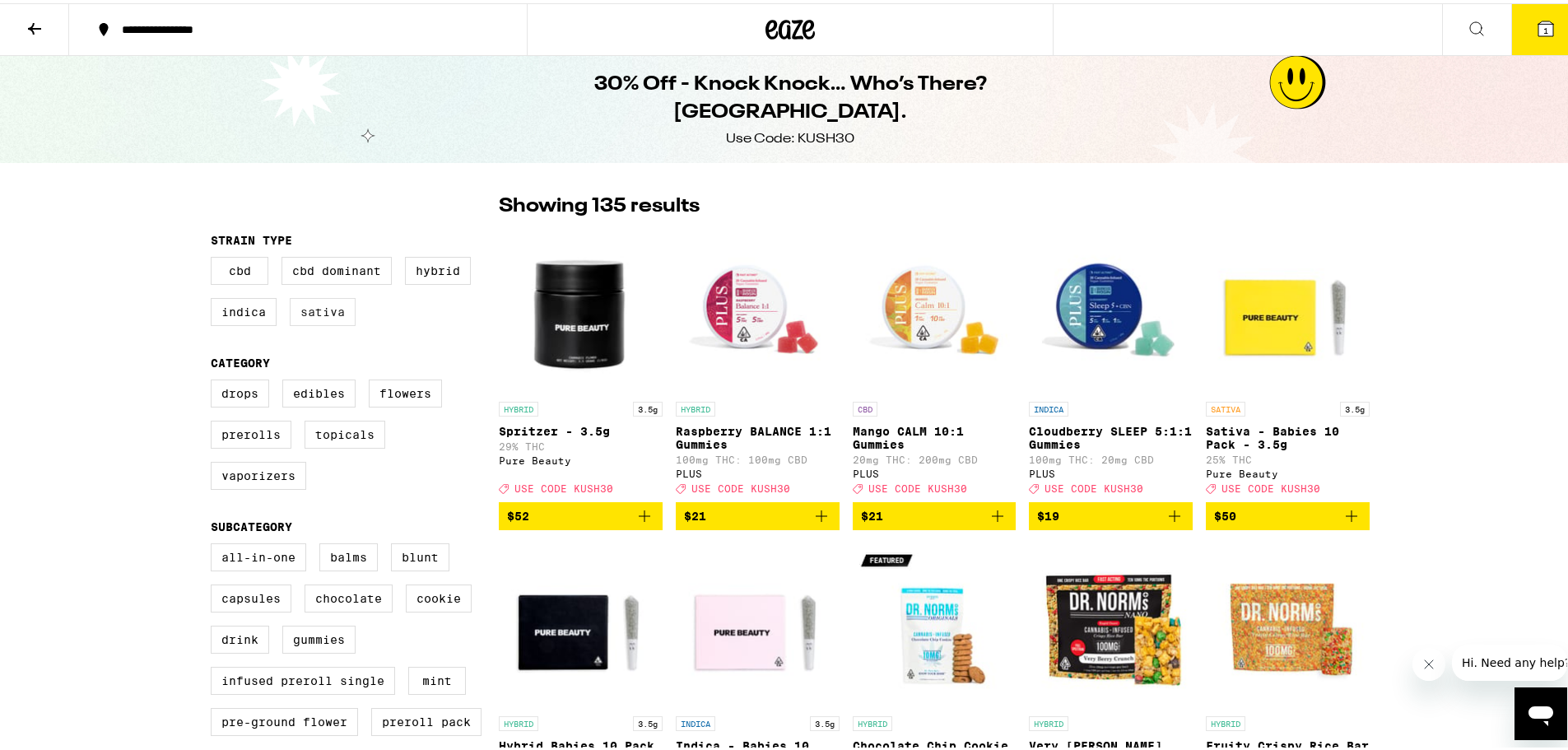
click at [330, 317] on label "Sativa" at bounding box center [323, 309] width 66 height 28
click at [215, 257] on input "Sativa" at bounding box center [214, 256] width 1 height 1
checkbox input "true"
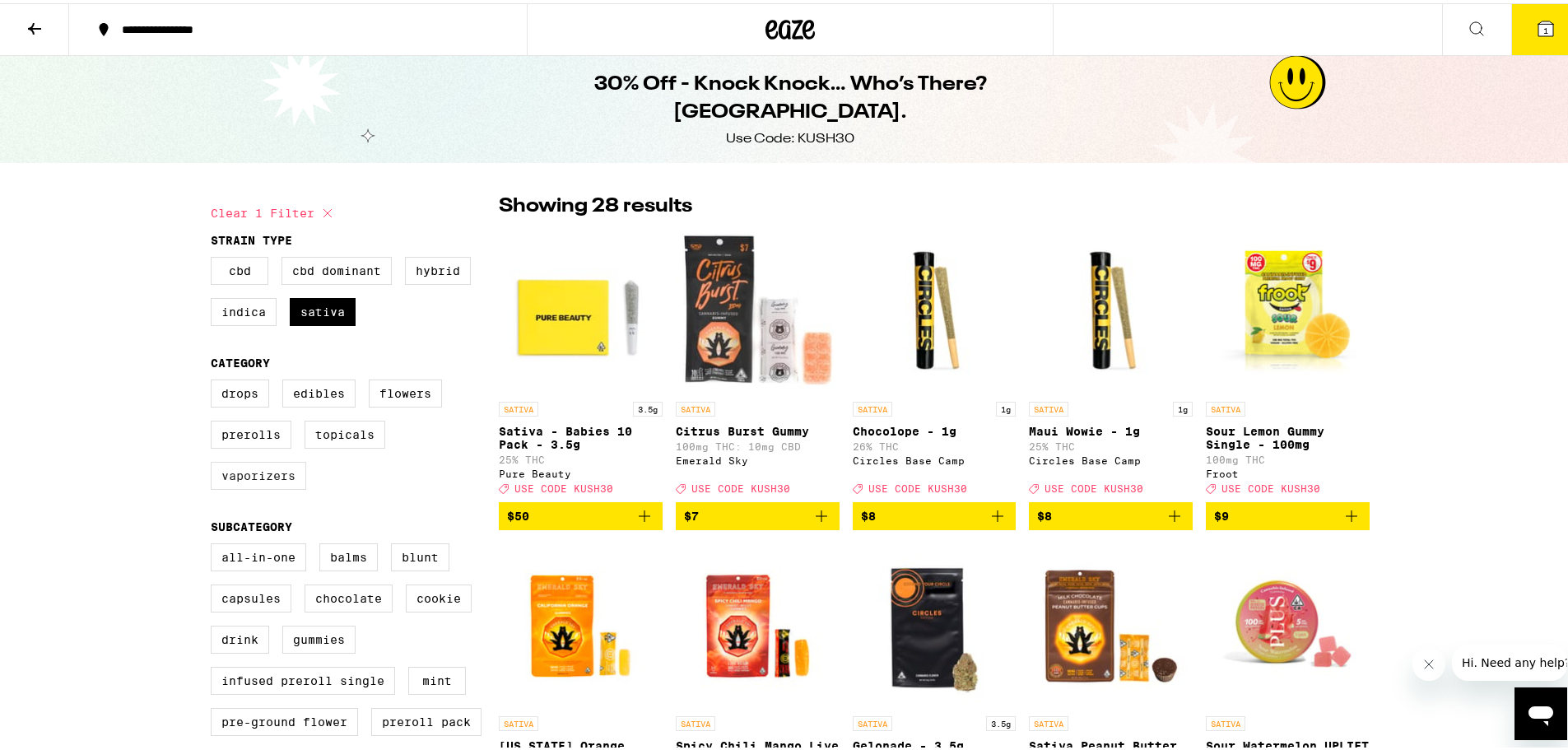
click at [263, 473] on label "Vaporizers" at bounding box center [258, 472] width 96 height 28
click at [215, 380] on input "Vaporizers" at bounding box center [214, 379] width 1 height 1
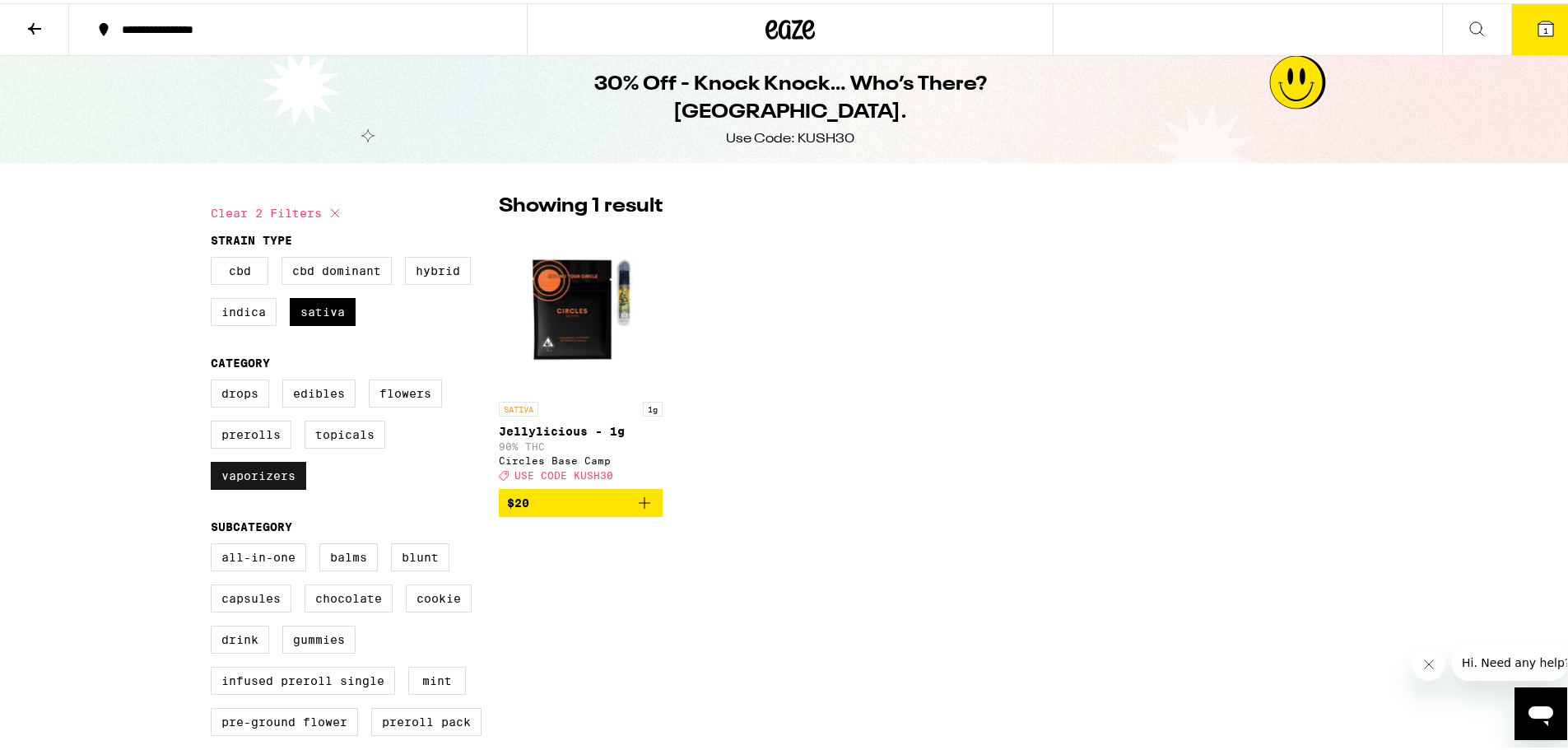
click at [273, 481] on label "Vaporizers" at bounding box center [258, 472] width 96 height 28
click at [215, 380] on input "Vaporizers" at bounding box center [214, 379] width 1 height 1
checkbox input "false"
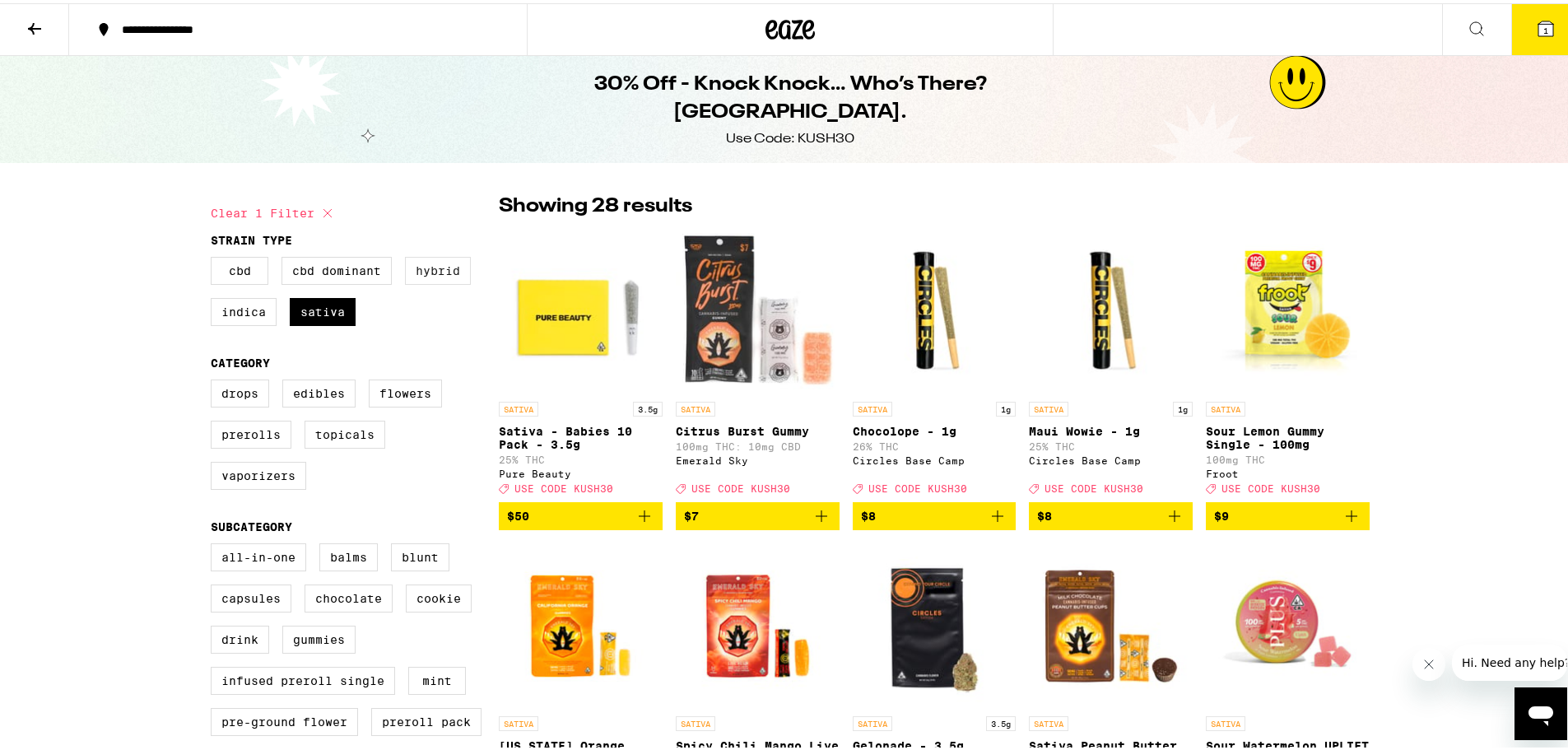
click at [433, 268] on label "Hybrid" at bounding box center [438, 268] width 66 height 28
click at [215, 257] on input "Hybrid" at bounding box center [214, 256] width 1 height 1
checkbox input "true"
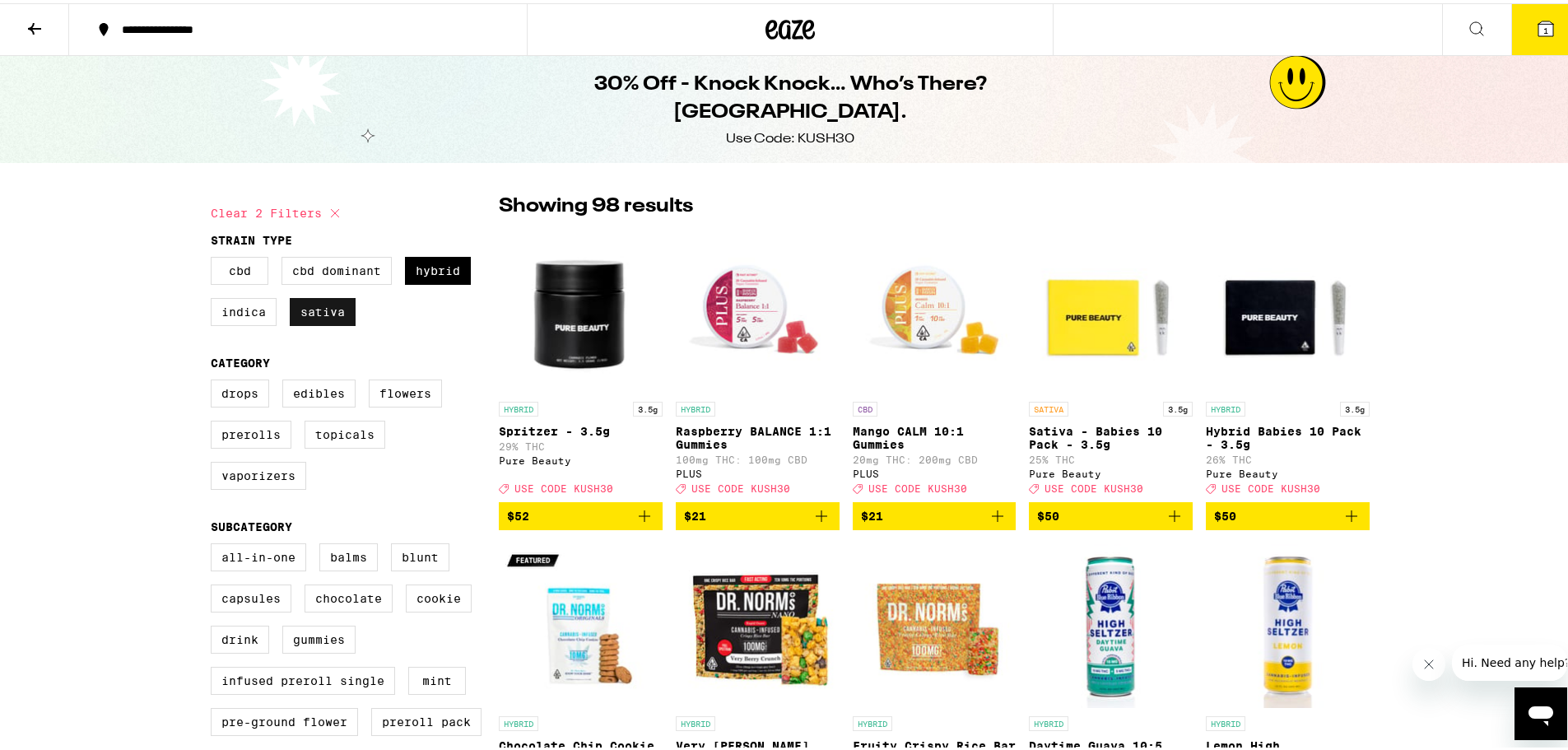
click at [343, 311] on label "Sativa" at bounding box center [323, 309] width 66 height 28
click at [215, 257] on input "Sativa" at bounding box center [214, 256] width 1 height 1
checkbox input "false"
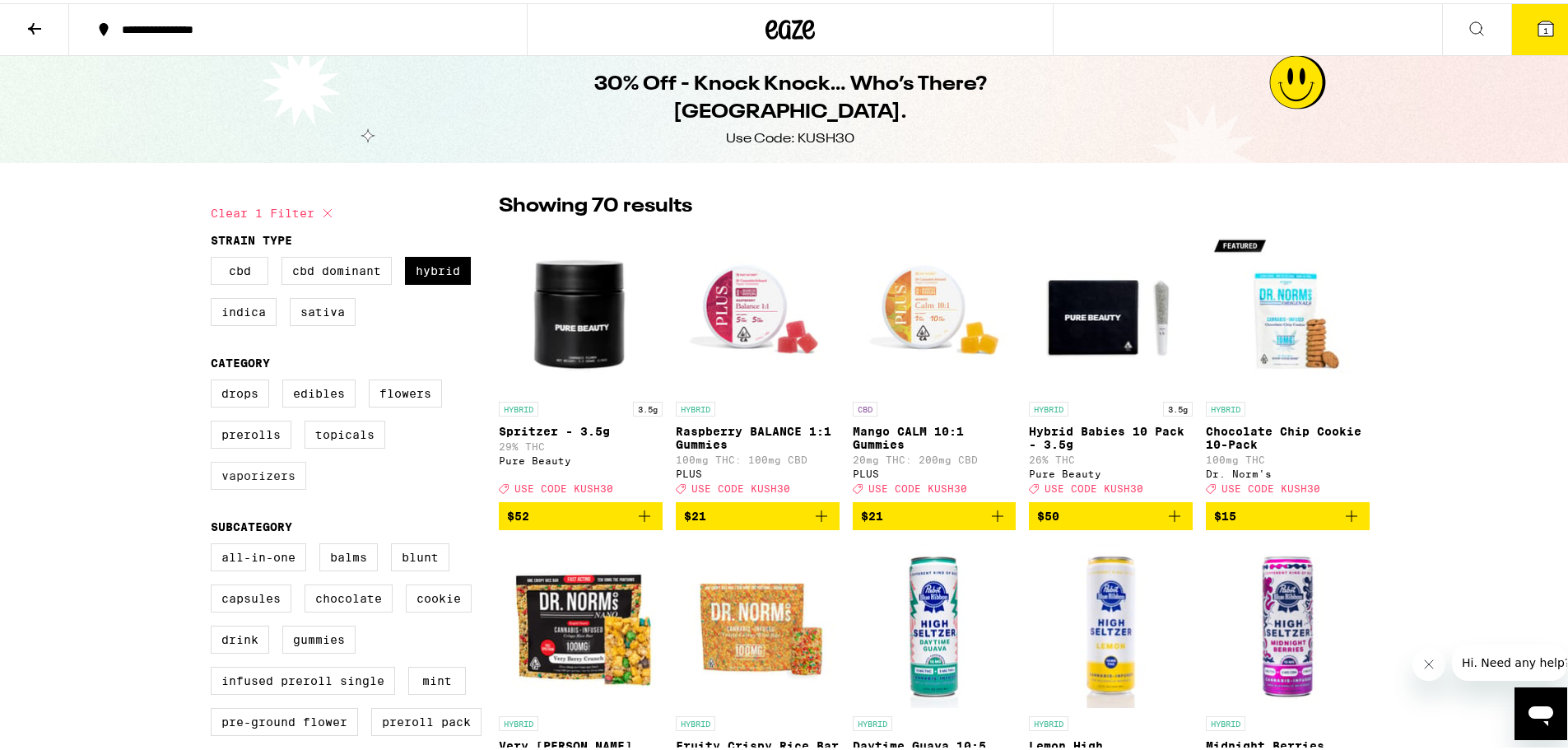
click at [266, 481] on label "Vaporizers" at bounding box center [258, 472] width 96 height 28
click at [215, 380] on input "Vaporizers" at bounding box center [214, 379] width 1 height 1
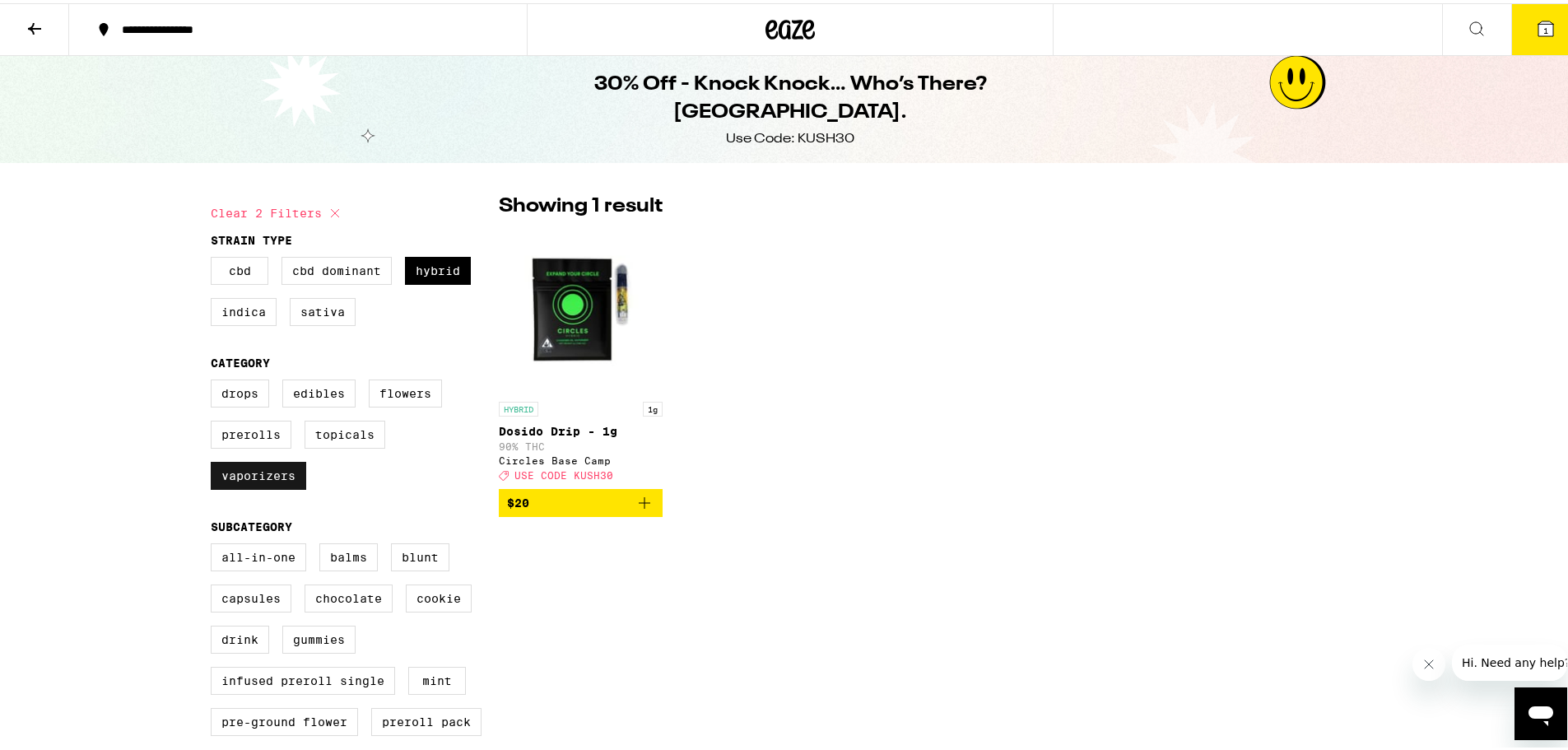
click at [277, 487] on label "Vaporizers" at bounding box center [258, 472] width 96 height 28
click at [215, 380] on input "Vaporizers" at bounding box center [214, 379] width 1 height 1
checkbox input "false"
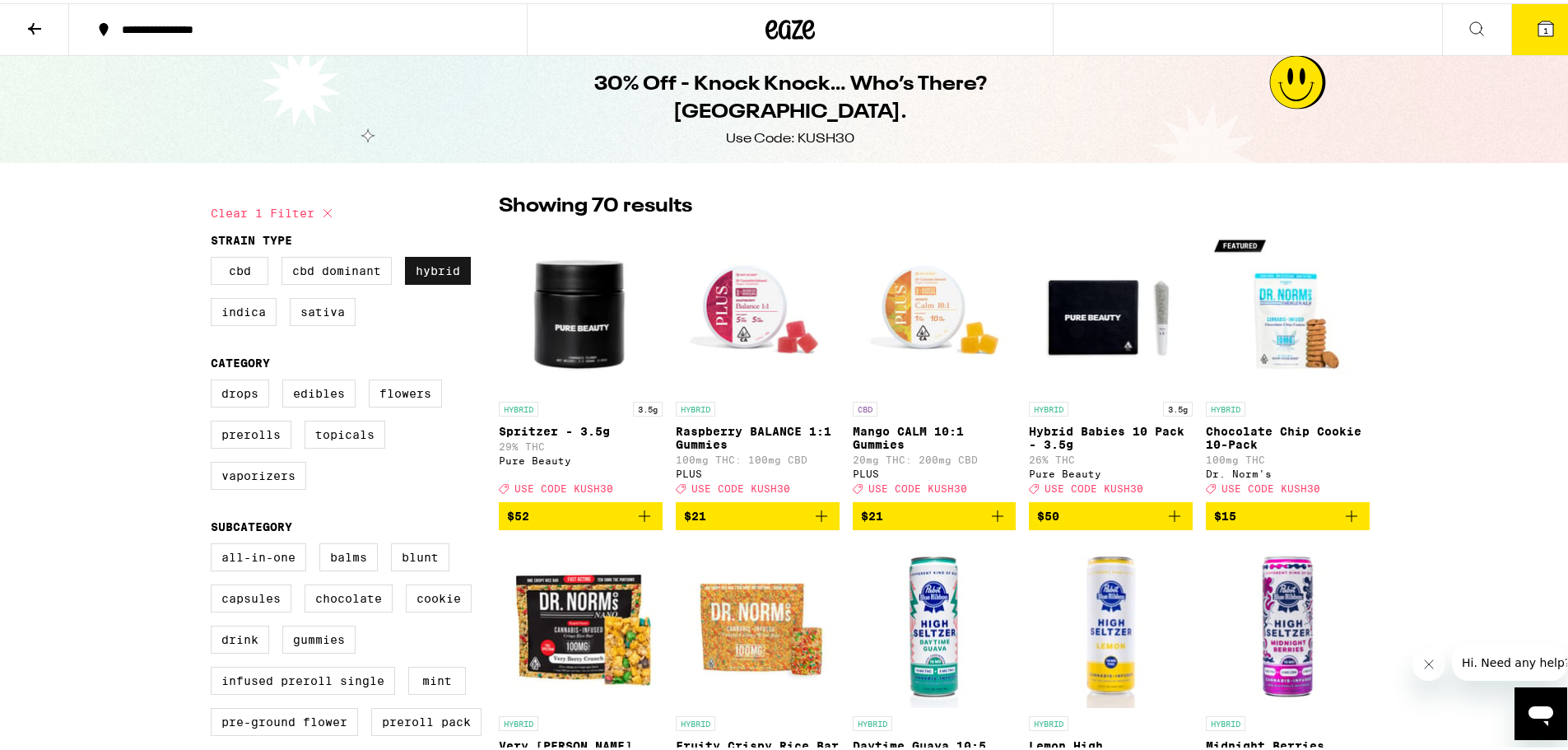
click at [434, 262] on label "Hybrid" at bounding box center [438, 268] width 66 height 28
click at [215, 257] on input "Hybrid" at bounding box center [214, 256] width 1 height 1
checkbox input "false"
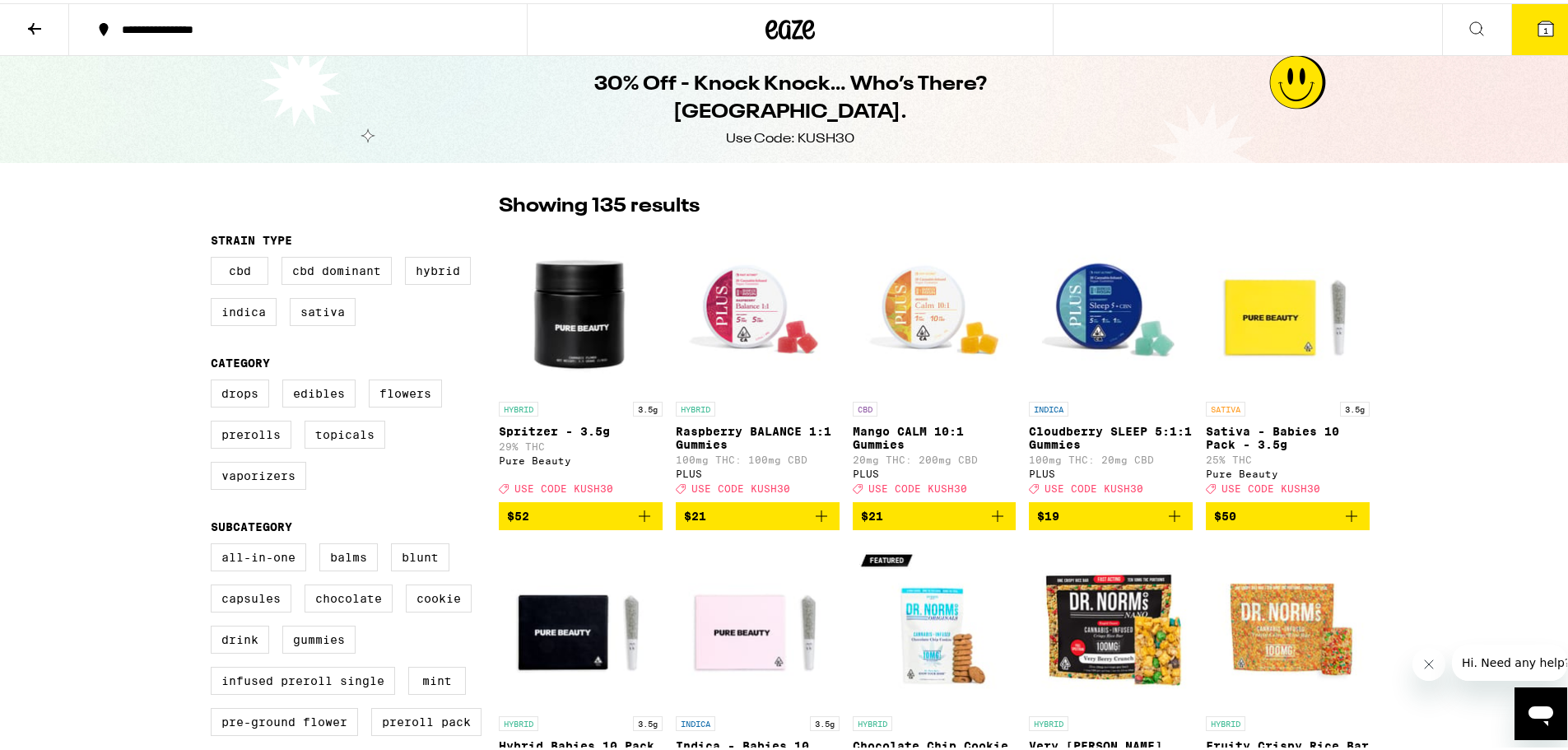
click at [45, 23] on button at bounding box center [35, 26] width 69 height 52
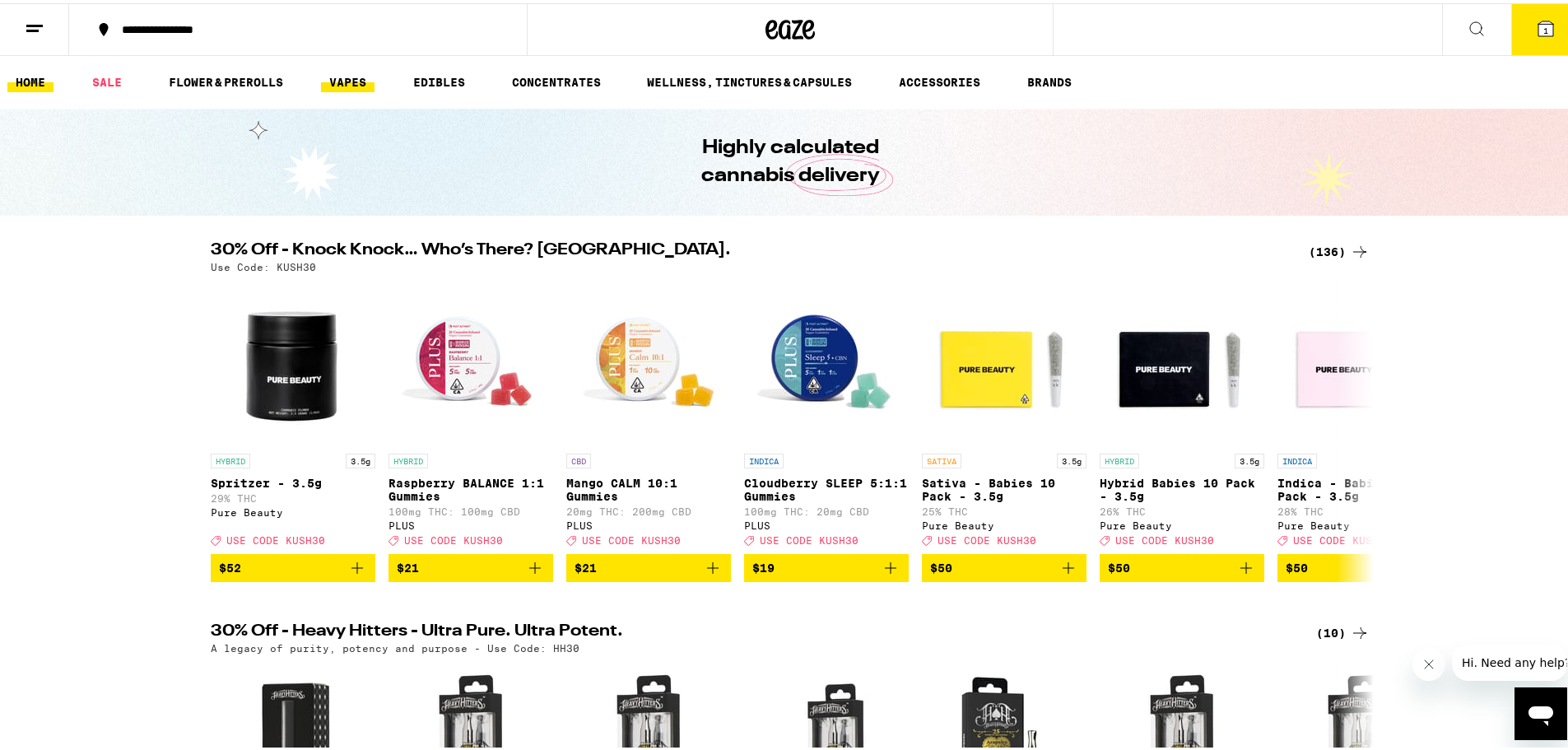
click at [345, 74] on link "VAPES" at bounding box center [348, 79] width 54 height 20
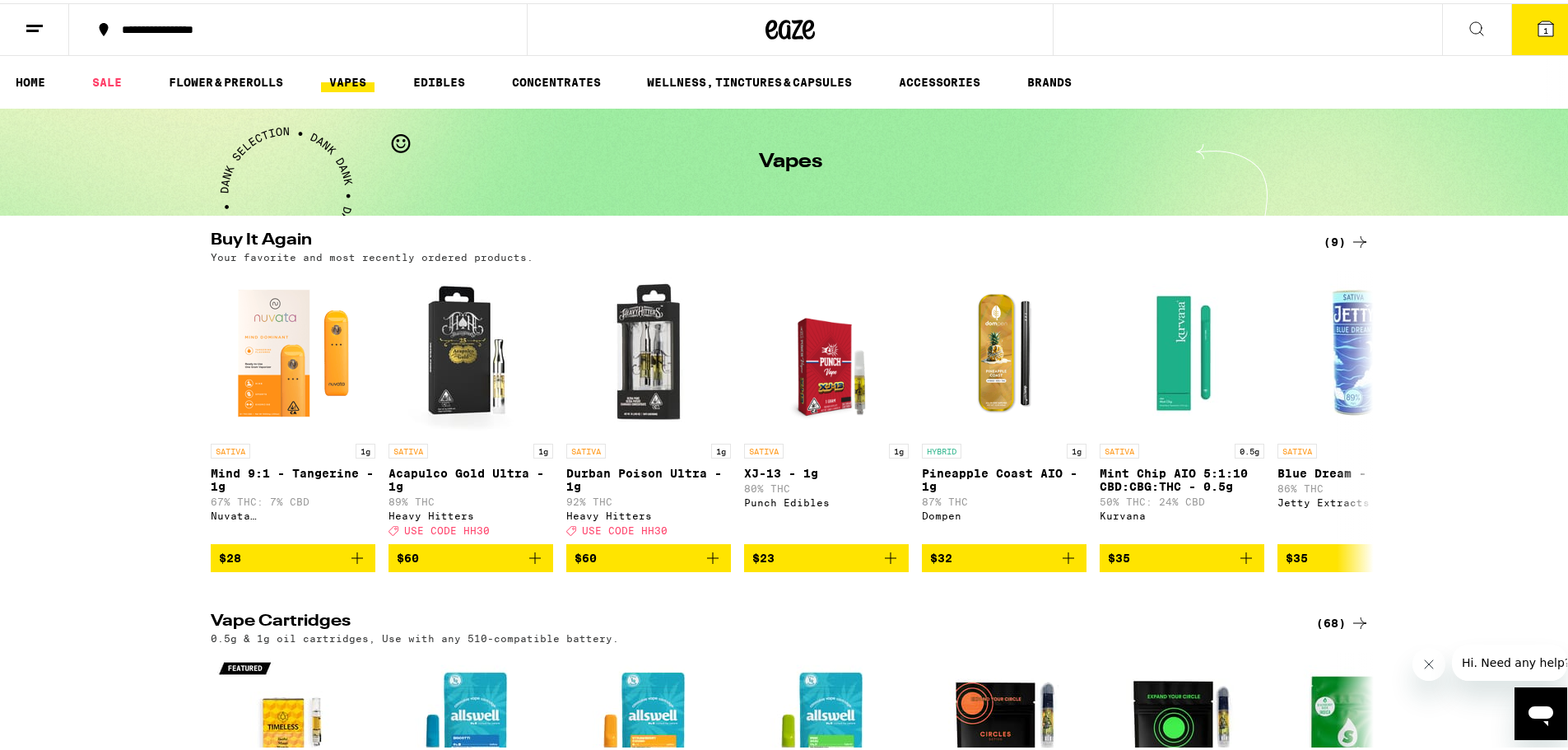
click at [1545, 29] on button "1" at bounding box center [1546, 26] width 69 height 51
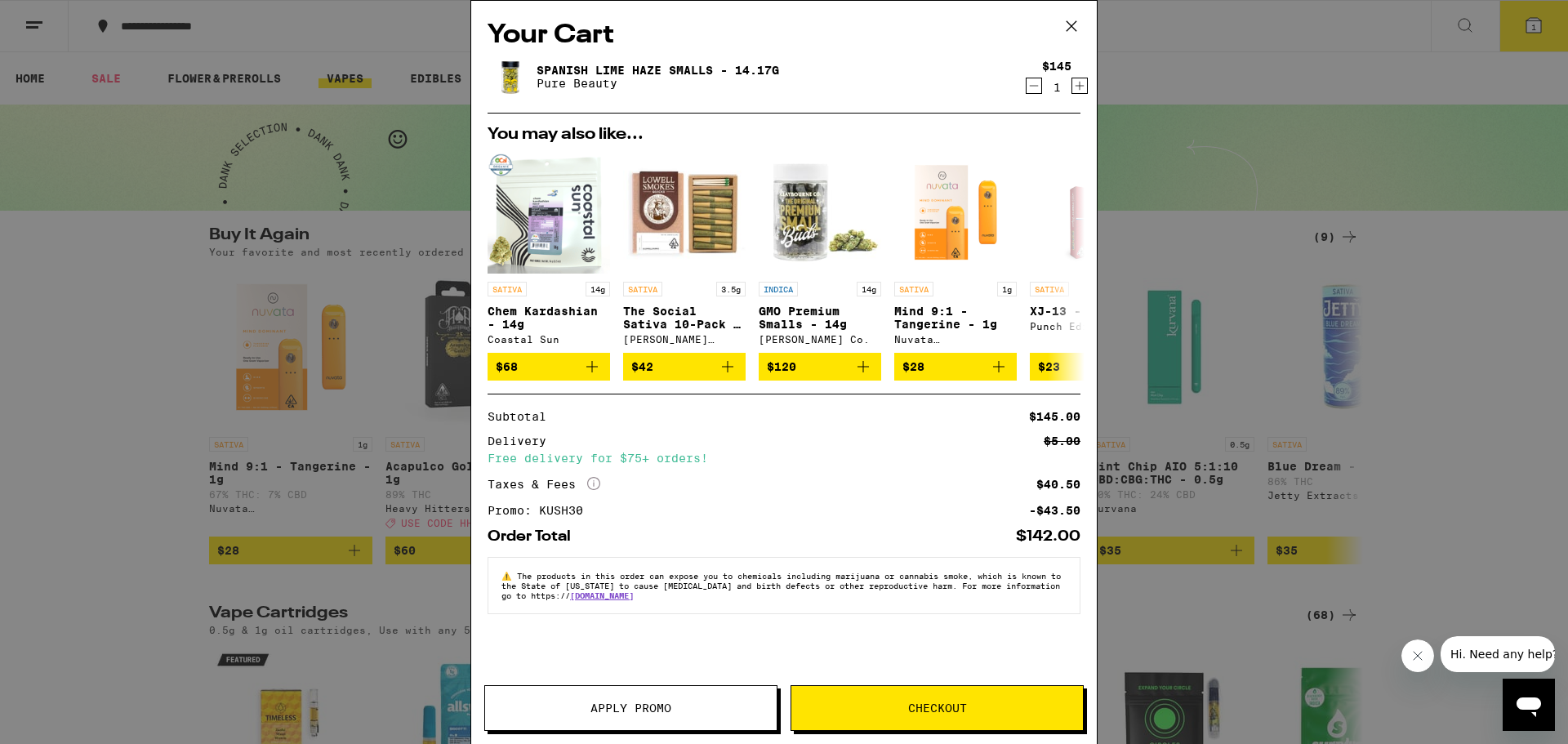
click at [709, 703] on span "Apply Promo" at bounding box center [631, 708] width 292 height 11
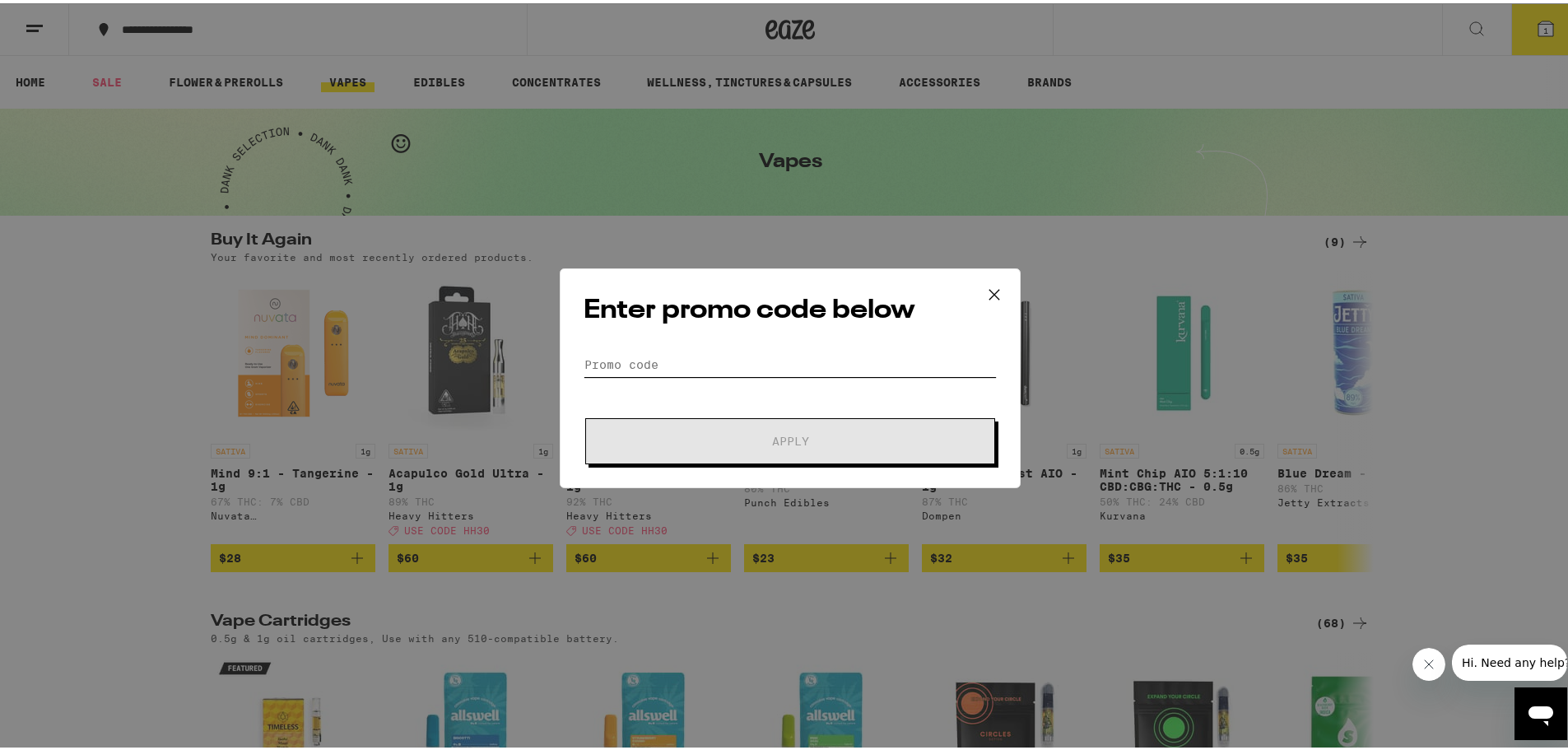
click at [681, 360] on input "Promo Code" at bounding box center [790, 362] width 413 height 25
paste input "KUSH30"
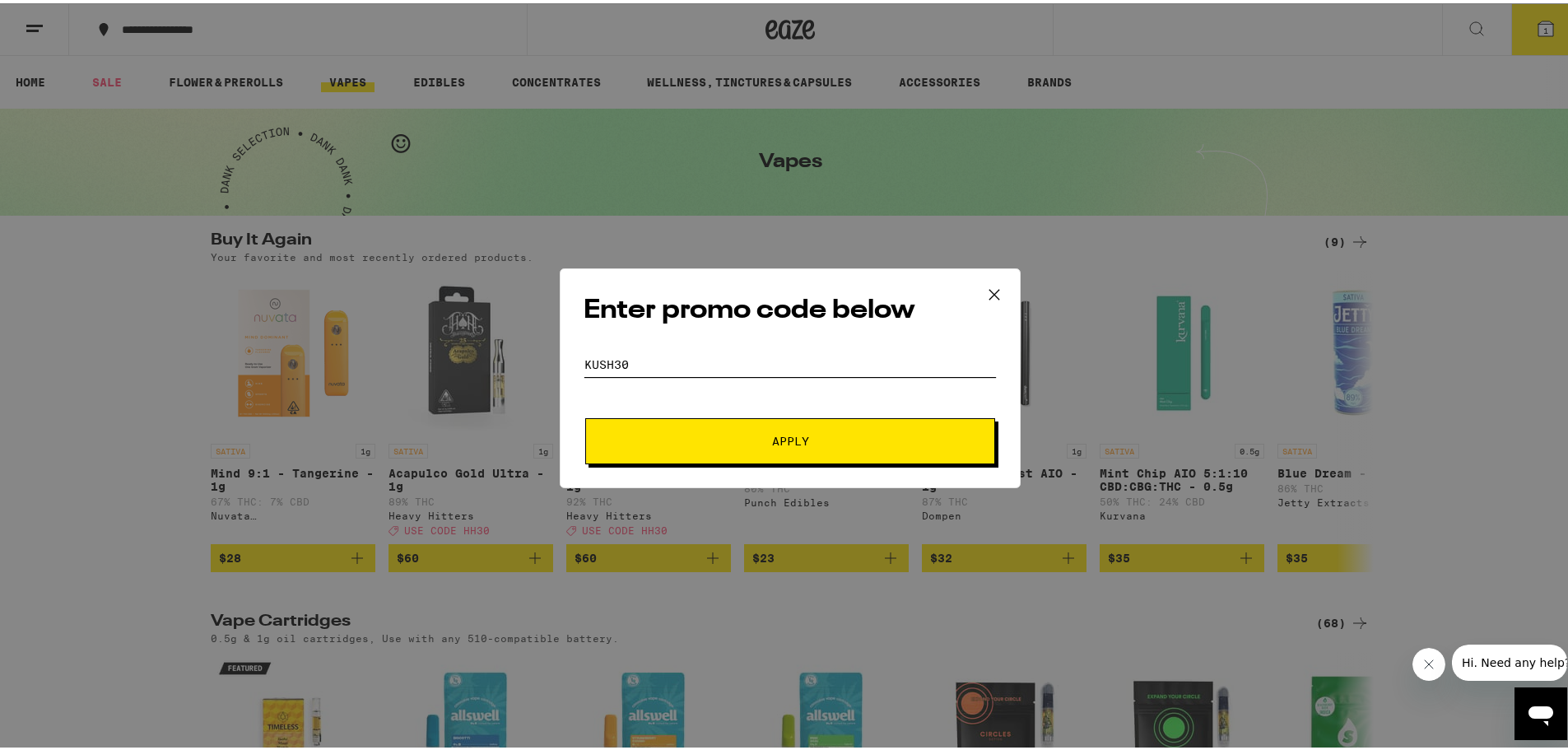
type input "KUSH30"
click at [767, 426] on button "Apply" at bounding box center [790, 438] width 410 height 46
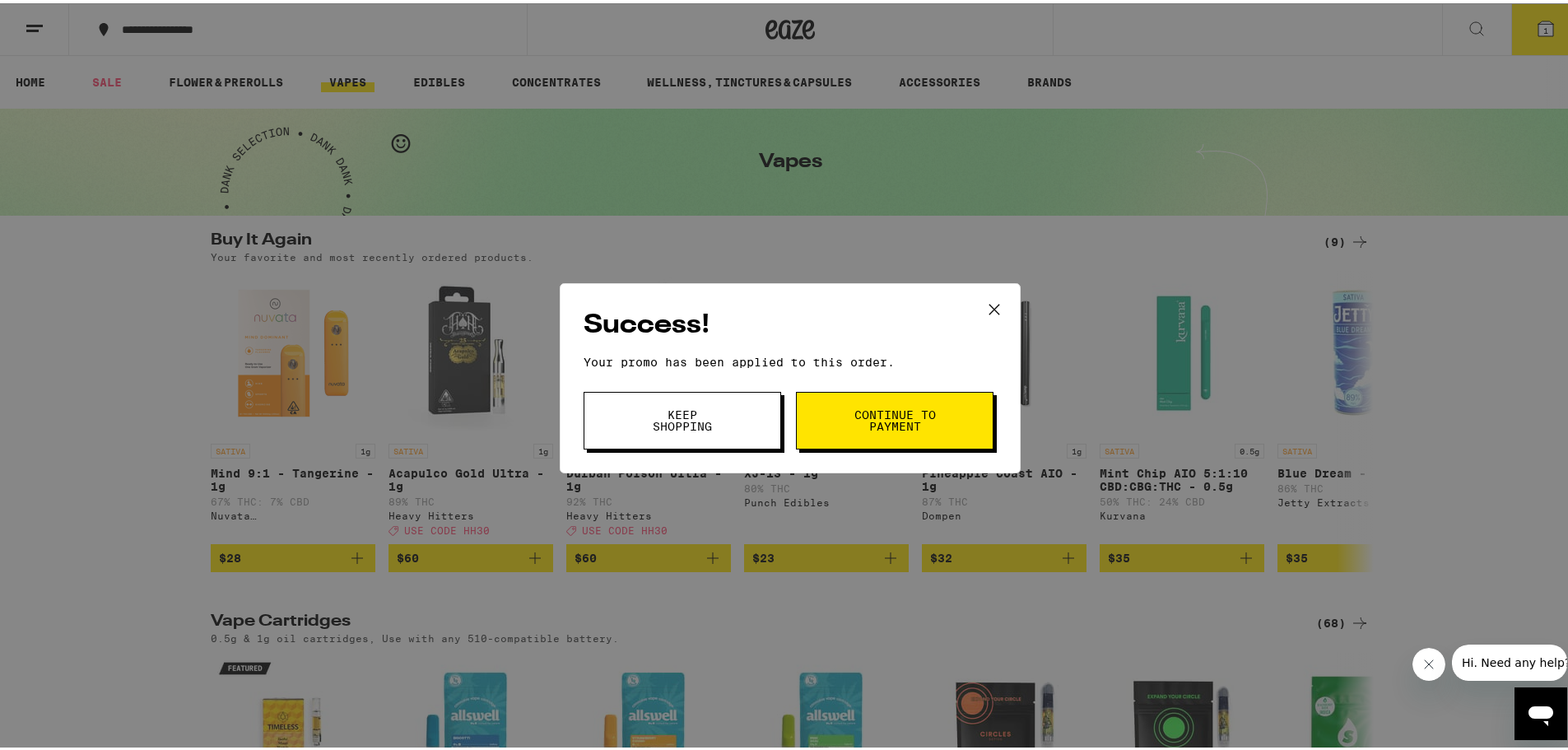
click at [860, 439] on button "Continue to payment" at bounding box center [894, 418] width 197 height 58
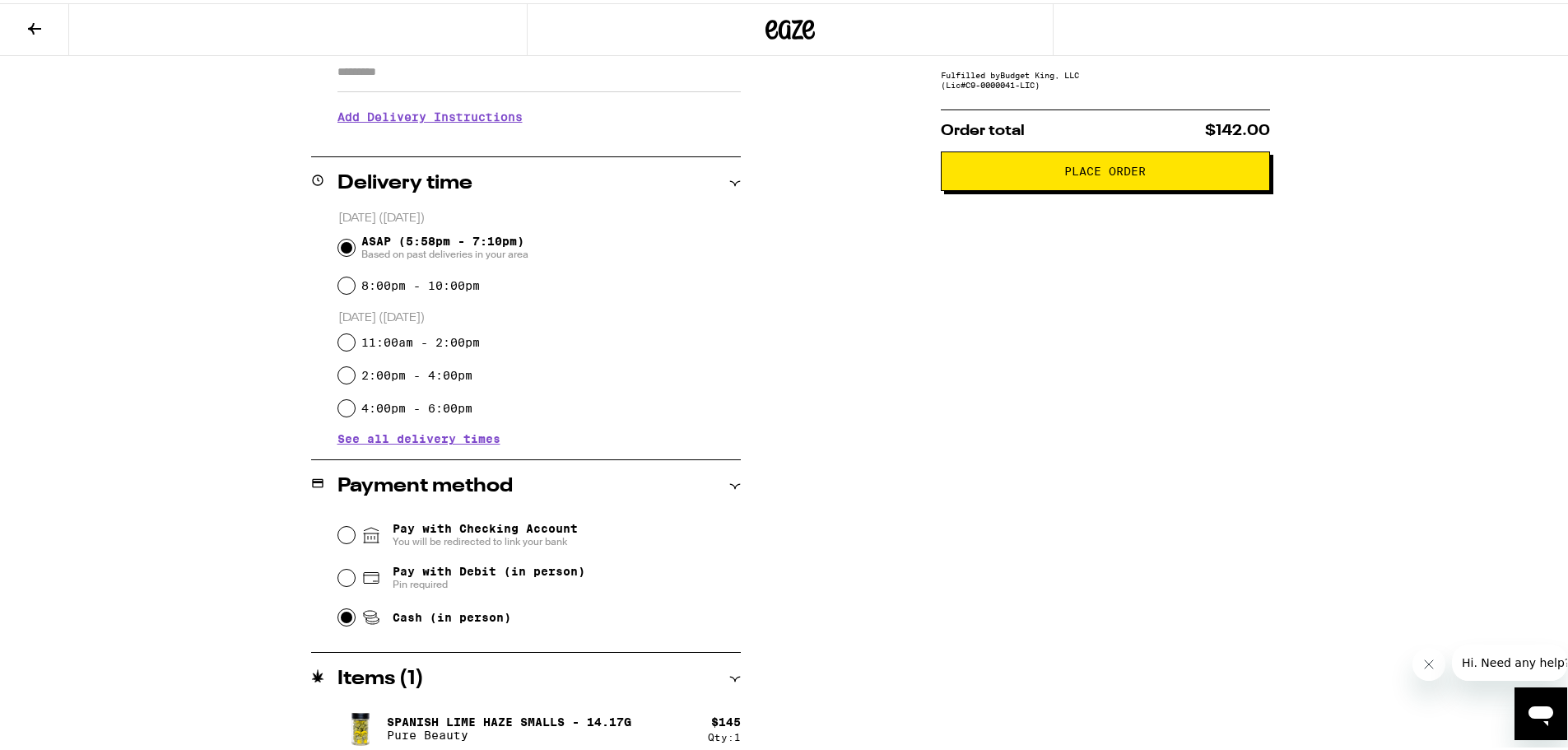
scroll to position [317, 0]
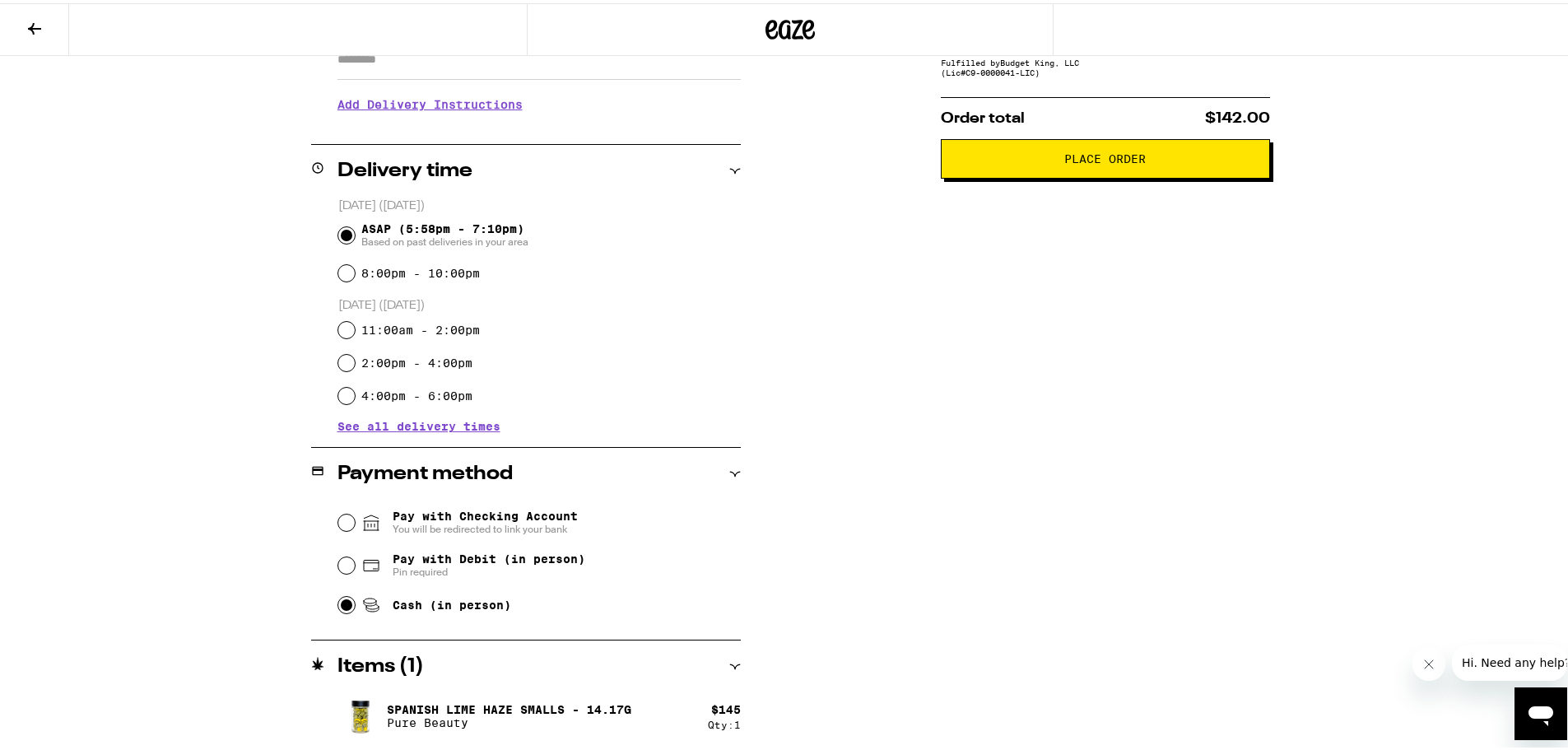
click at [999, 172] on button "Place Order" at bounding box center [1105, 155] width 329 height 40
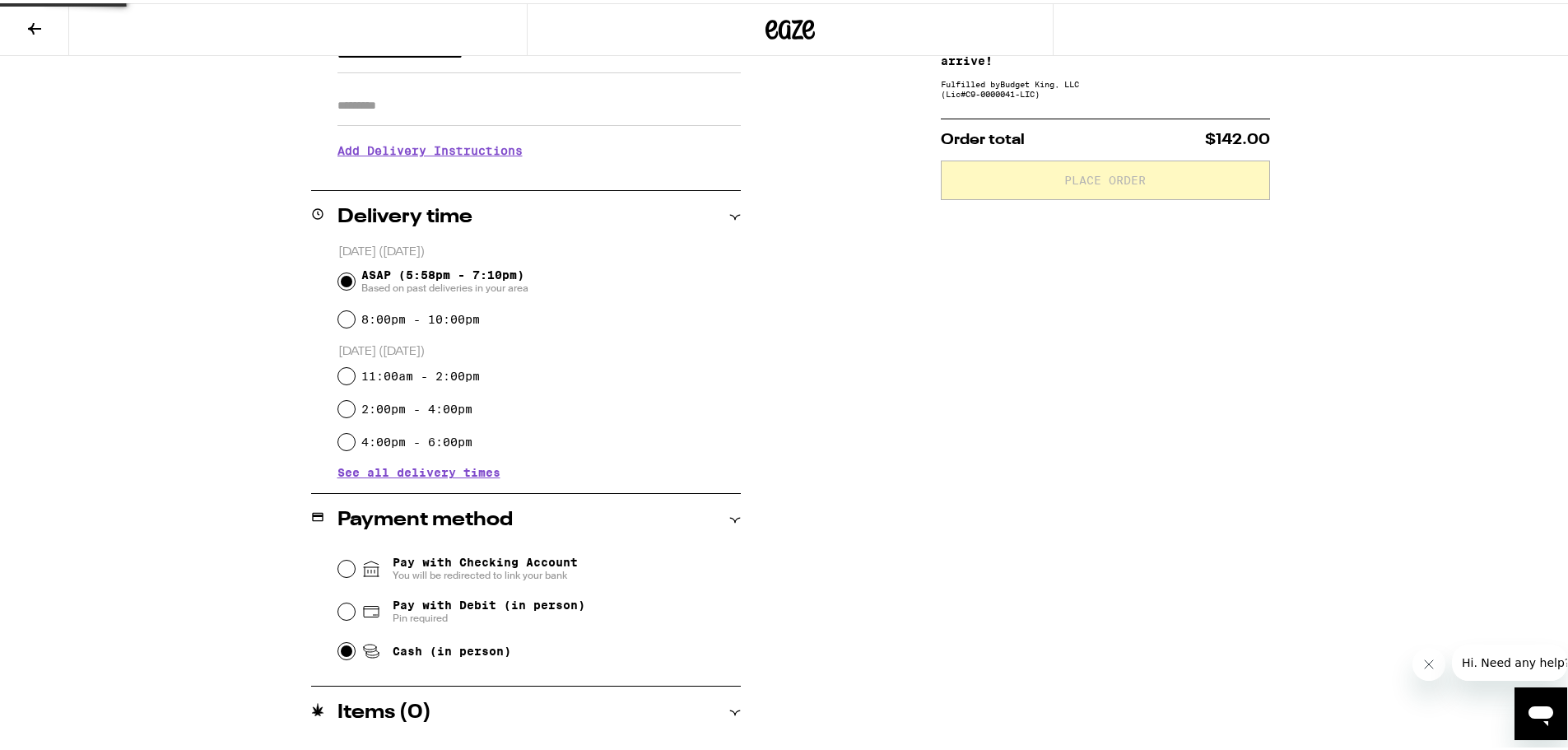
scroll to position [0, 0]
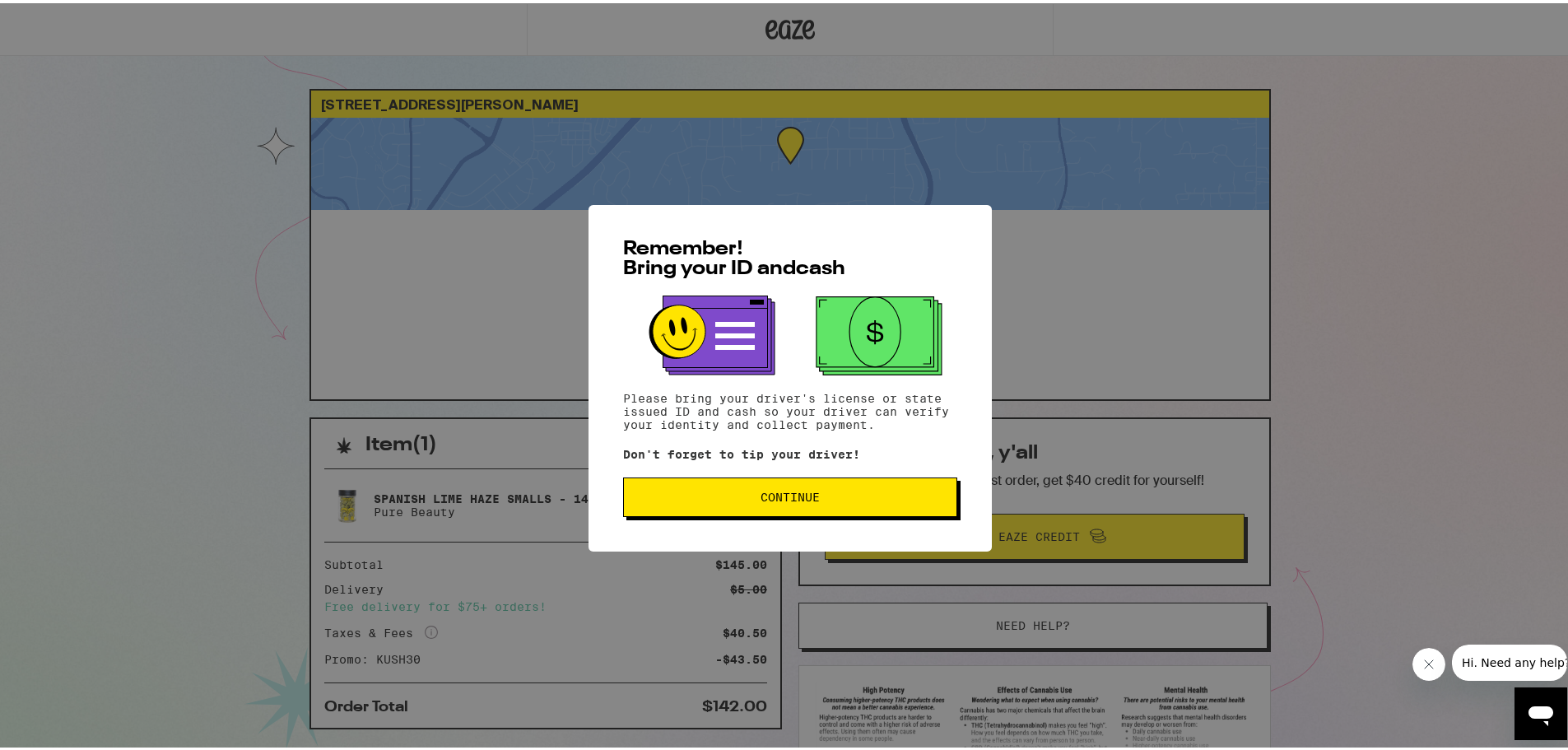
click at [855, 500] on span "Continue" at bounding box center [790, 494] width 306 height 12
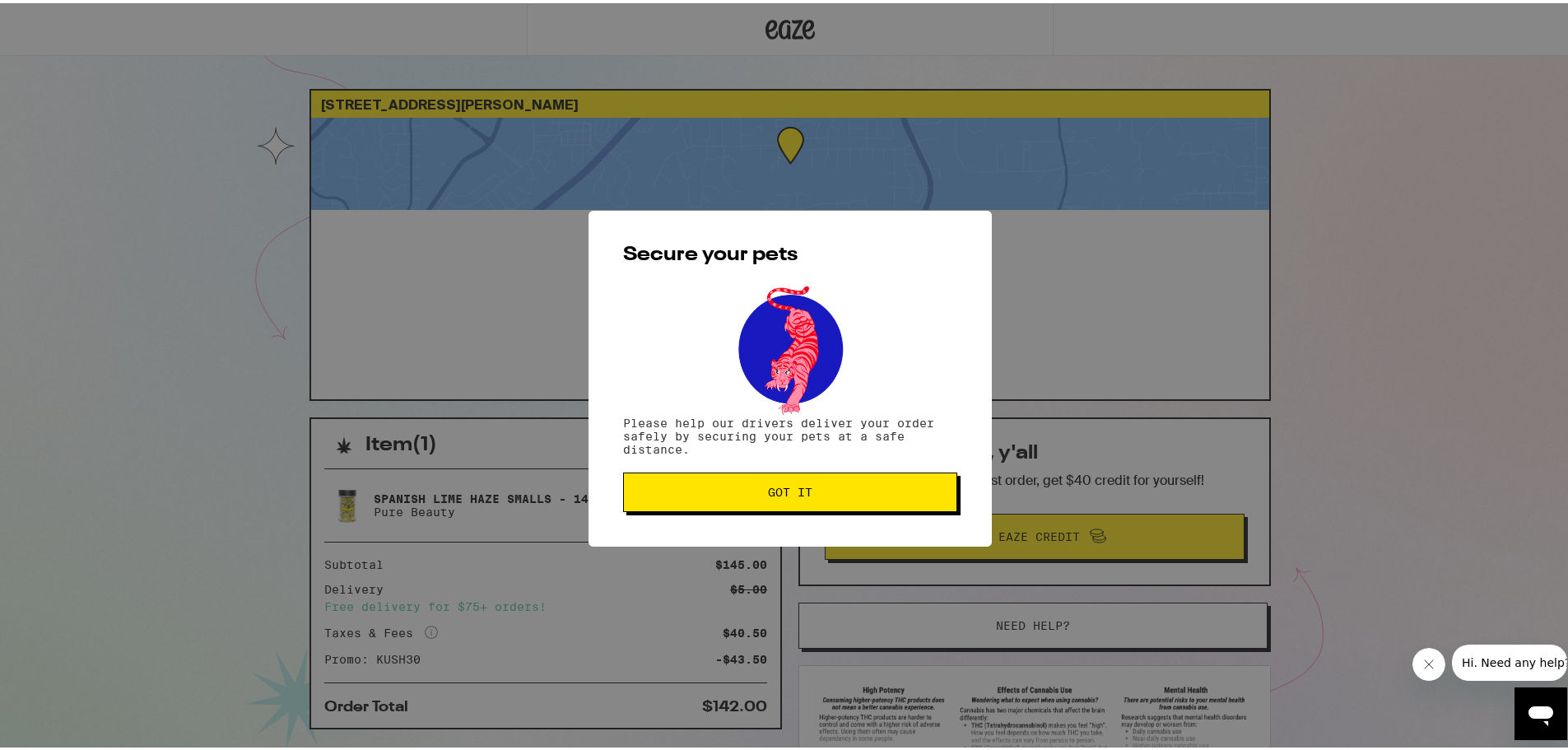
click at [888, 480] on button "Got it" at bounding box center [790, 489] width 334 height 40
